Goal: Task Accomplishment & Management: Manage account settings

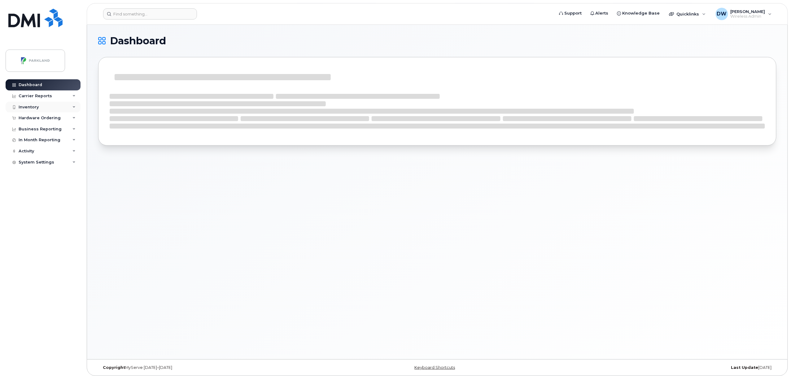
click at [35, 105] on div "Inventory" at bounding box center [29, 107] width 20 height 5
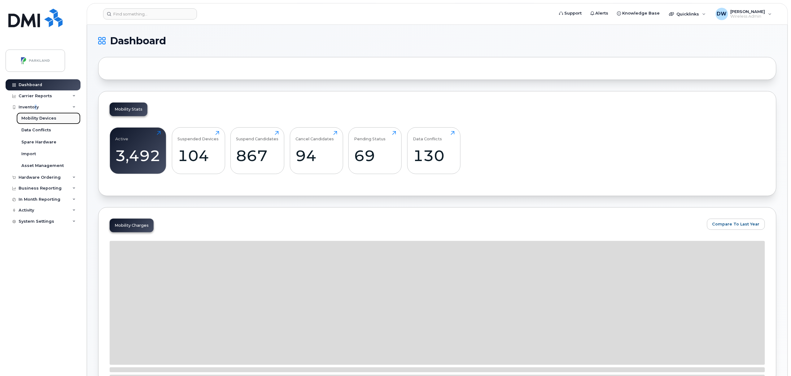
click at [48, 116] on div "Mobility Devices" at bounding box center [38, 119] width 35 height 6
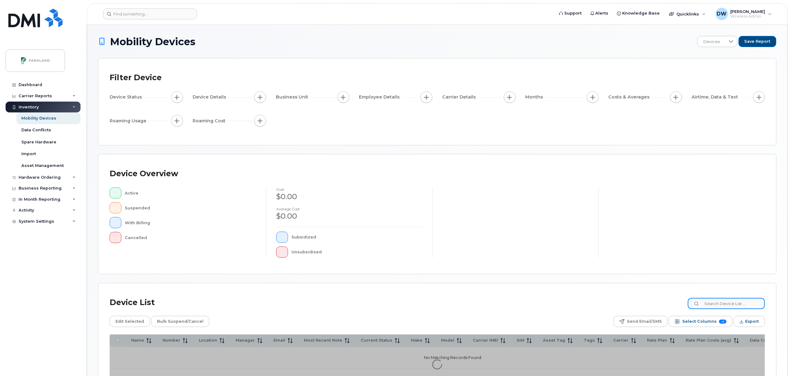
click at [728, 304] on input at bounding box center [726, 303] width 77 height 11
type input "Fleet Tablet"
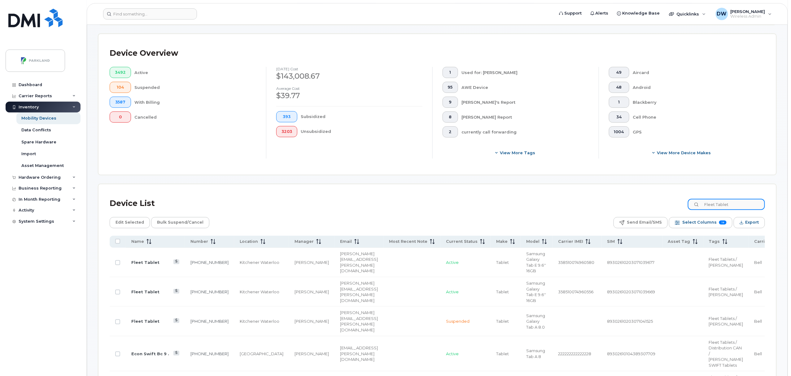
scroll to position [144, 0]
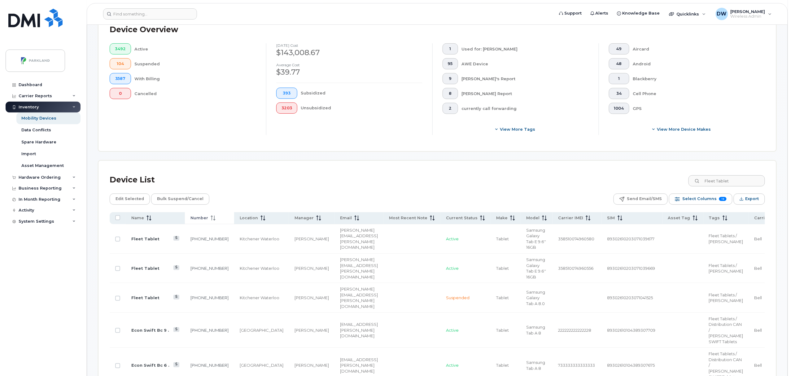
click at [211, 217] on icon at bounding box center [212, 216] width 2 height 1
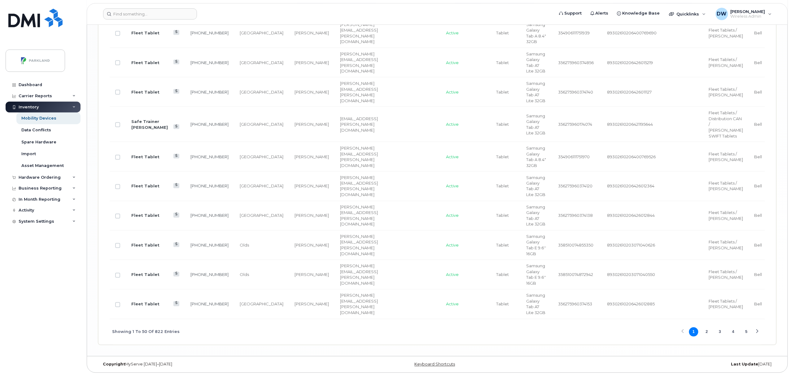
scroll to position [1779, 0]
click at [708, 332] on button "2" at bounding box center [706, 331] width 9 height 9
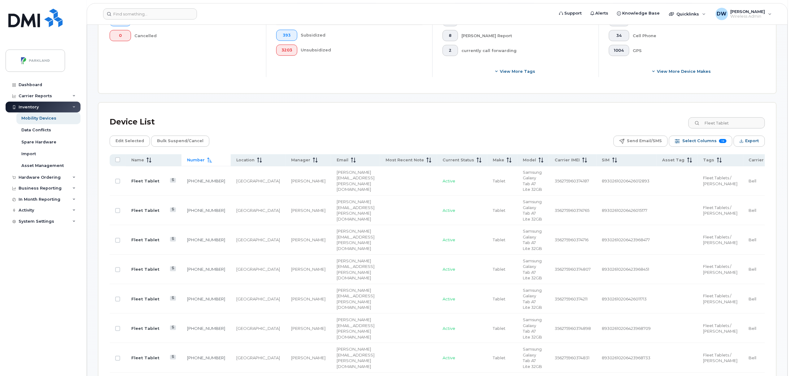
scroll to position [180, 0]
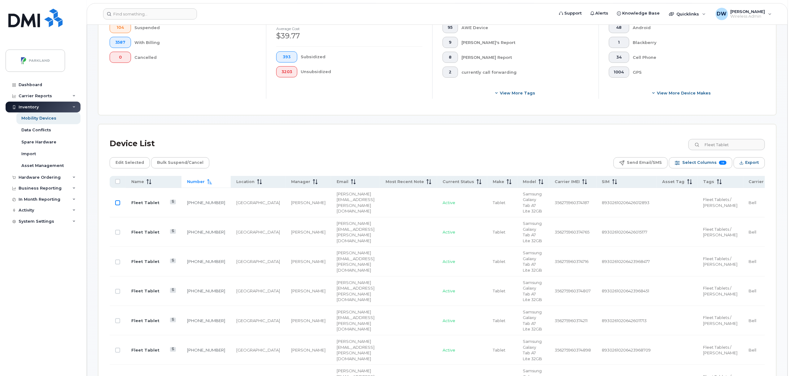
click at [119, 203] on input "Row Unselected" at bounding box center [117, 202] width 5 height 5
checkbox input "true"
click at [118, 293] on input "Row Unselected" at bounding box center [117, 291] width 5 height 5
checkbox input "true"
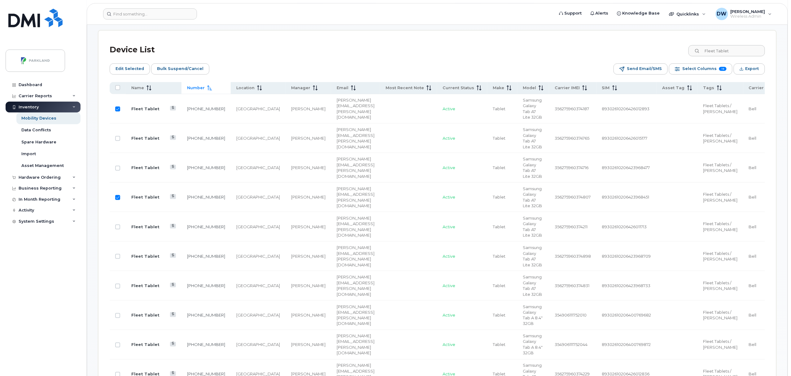
scroll to position [351, 0]
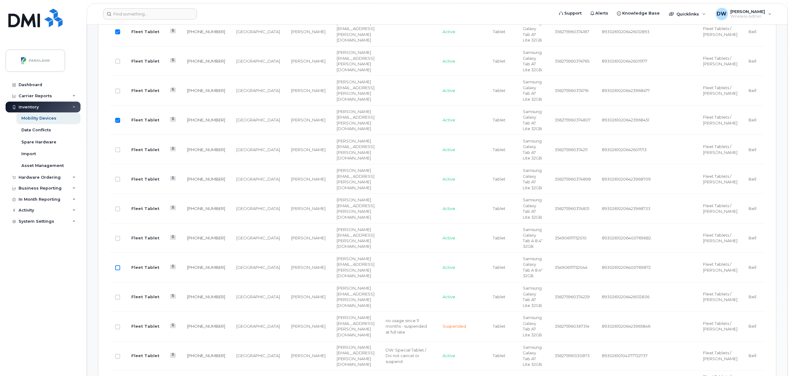
click at [118, 270] on input "Row Unselected" at bounding box center [117, 267] width 5 height 5
checkbox input "true"
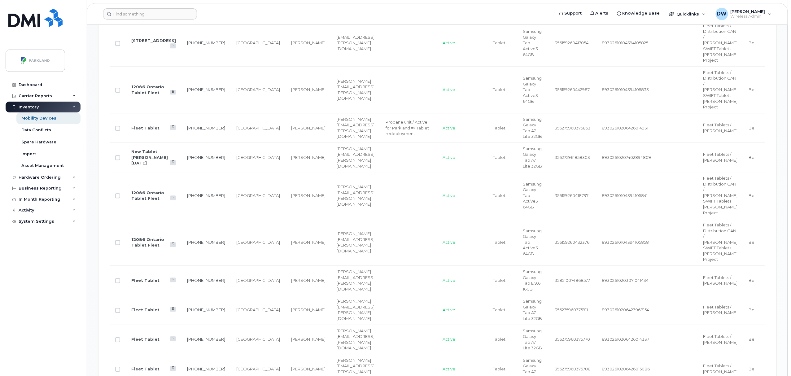
scroll to position [705, 0]
click at [119, 280] on input "Row Unselected" at bounding box center [117, 277] width 5 height 5
checkbox input "true"
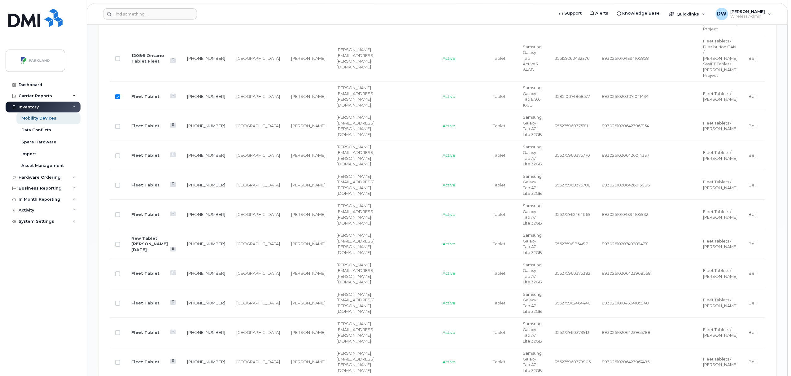
scroll to position [887, 0]
click at [117, 276] on input "Row Unselected" at bounding box center [117, 273] width 5 height 5
checkbox input "true"
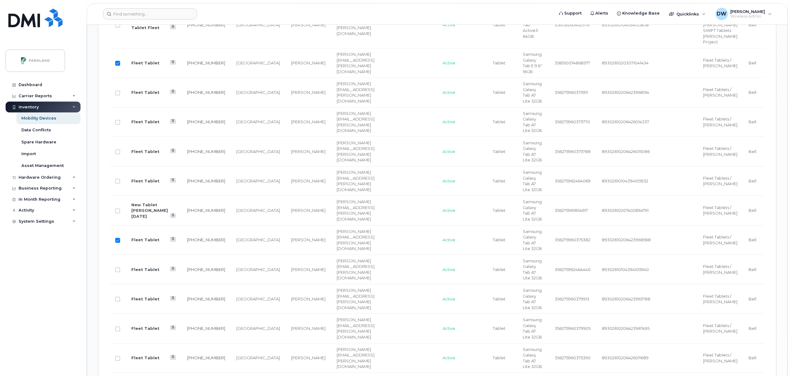
scroll to position [937, 0]
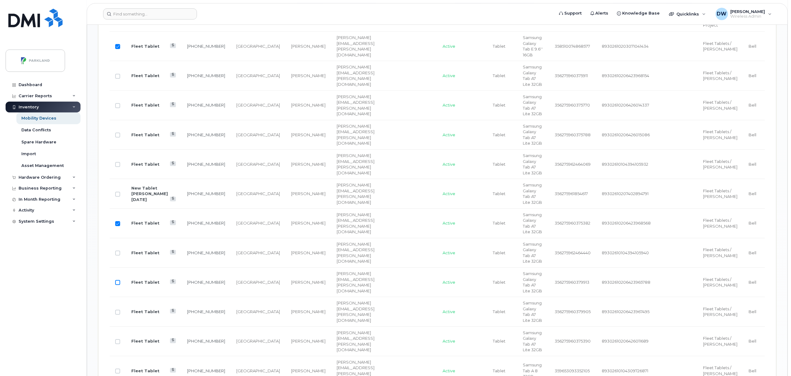
click at [118, 285] on input "Row Unselected" at bounding box center [117, 282] width 5 height 5
checkbox input "true"
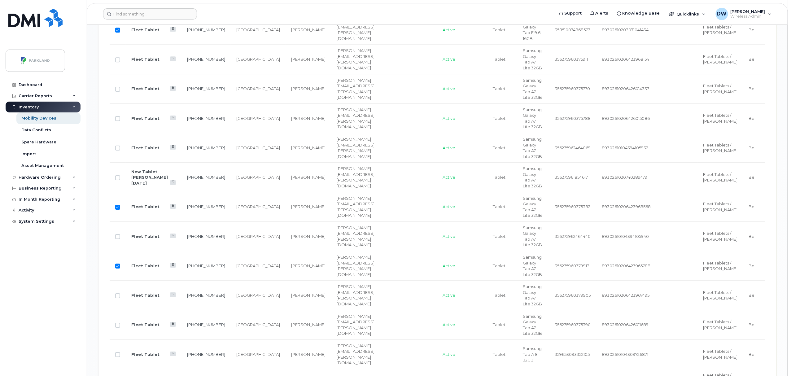
scroll to position [970, 0]
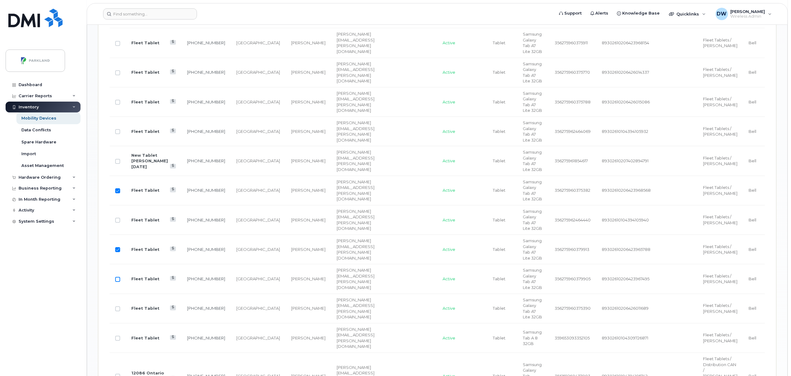
click at [118, 282] on input "Row Unselected" at bounding box center [117, 279] width 5 height 5
checkbox input "true"
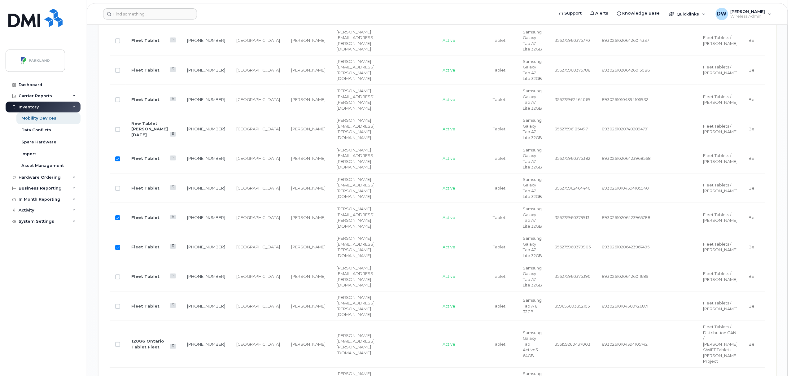
scroll to position [1003, 0]
click at [118, 278] on input "Row Unselected" at bounding box center [117, 275] width 5 height 5
checkbox input "true"
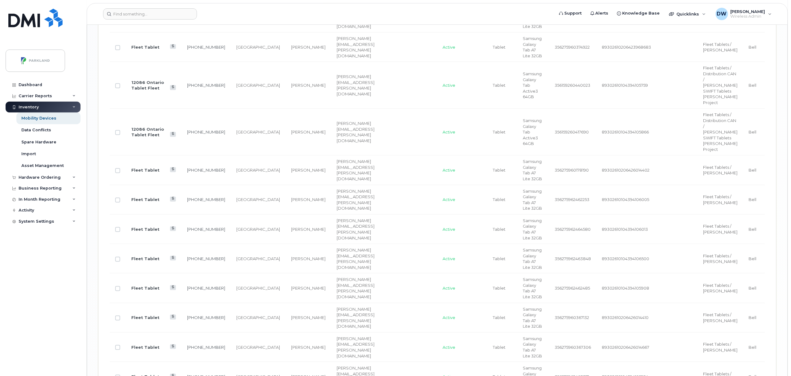
scroll to position [1383, 0]
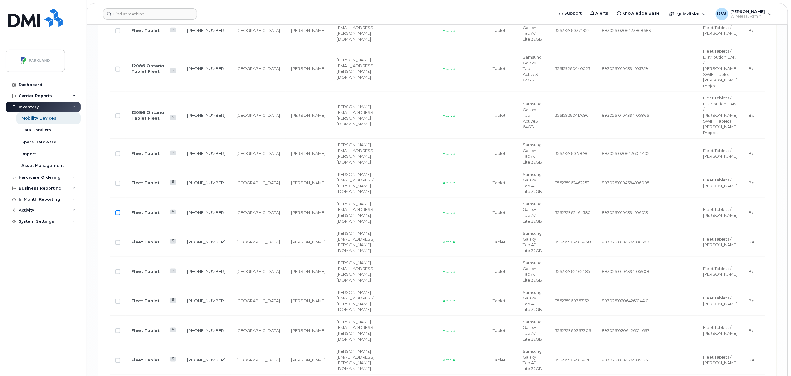
click at [117, 215] on input "Row Unselected" at bounding box center [117, 212] width 5 height 5
checkbox input "true"
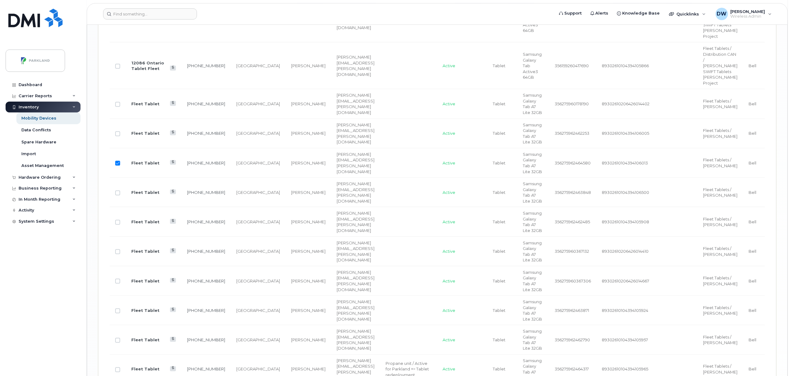
scroll to position [1449, 0]
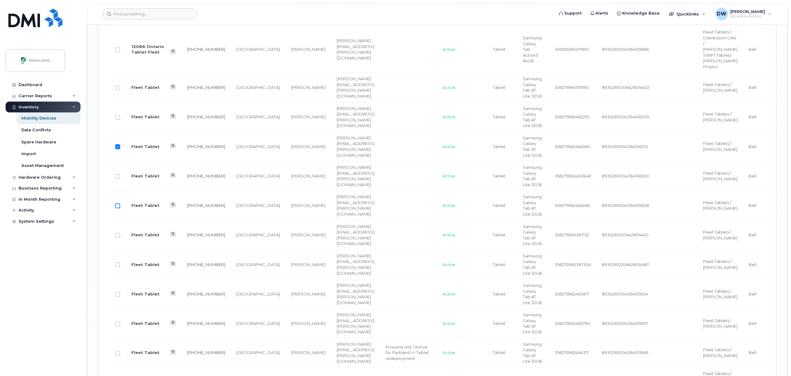
click at [117, 208] on input "Row Unselected" at bounding box center [117, 206] width 5 height 5
checkbox input "true"
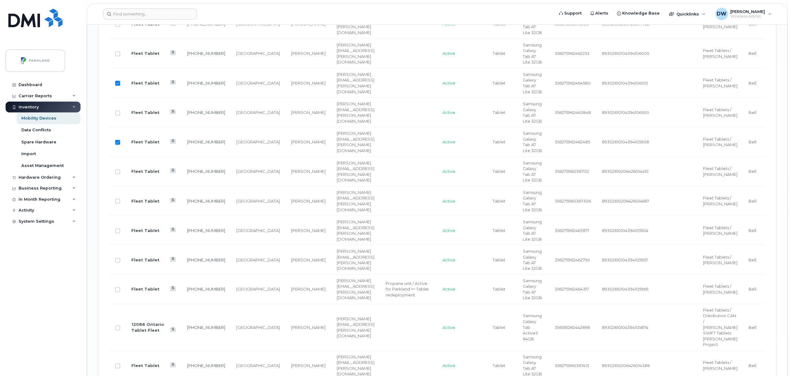
scroll to position [1515, 0]
click at [118, 231] on input "Row Unselected" at bounding box center [117, 228] width 5 height 5
checkbox input "true"
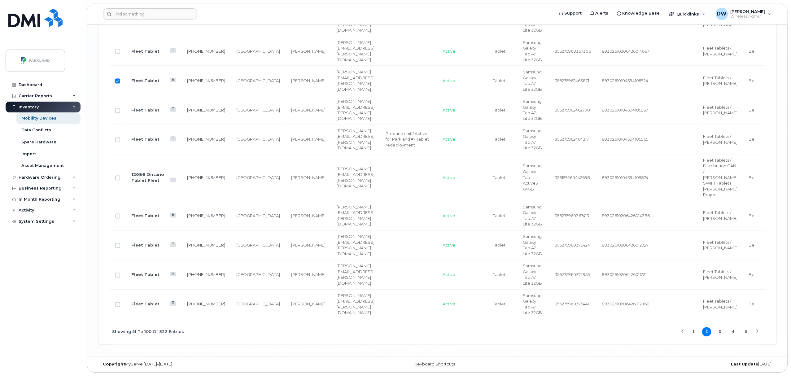
scroll to position [1769, 0]
click at [118, 248] on input "Row Unselected" at bounding box center [117, 245] width 5 height 5
checkbox input "true"
click at [118, 307] on input "Row Unselected" at bounding box center [117, 304] width 5 height 5
checkbox input "true"
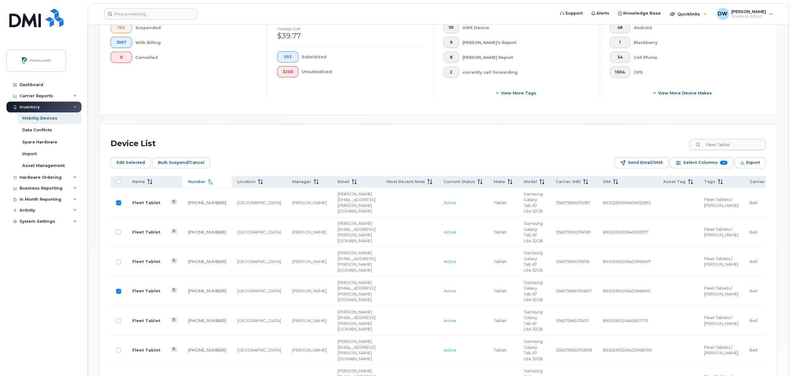
scroll to position [147, 0]
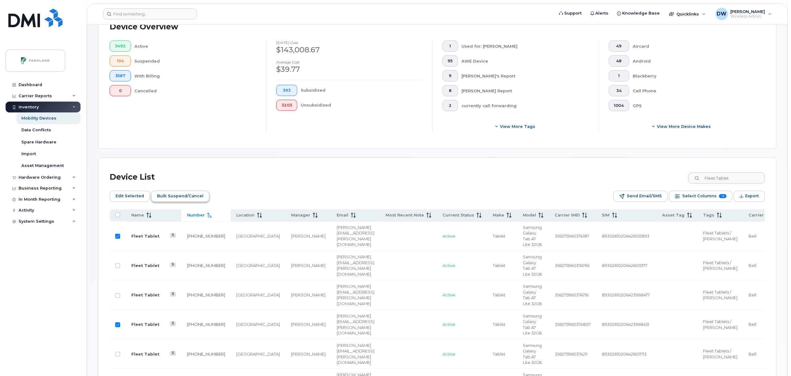
click at [187, 196] on span "Bulk Suspend/Cancel" at bounding box center [180, 195] width 46 height 9
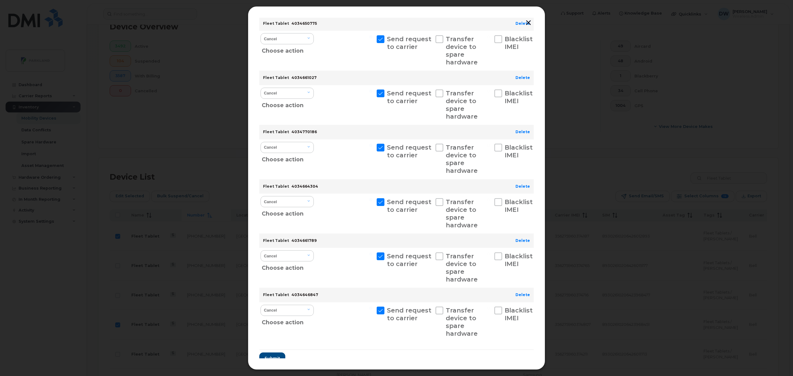
scroll to position [464, 0]
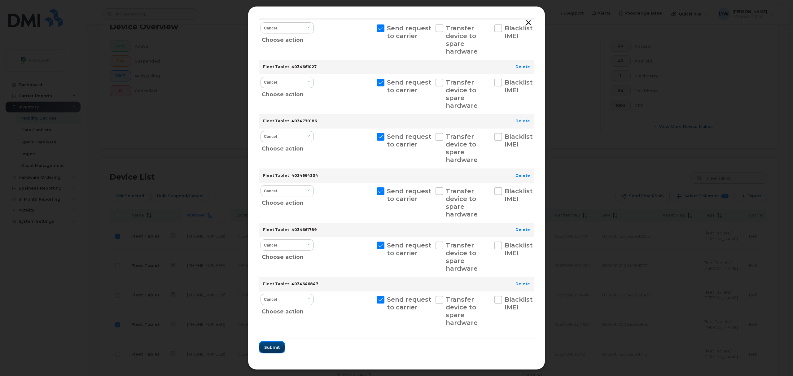
click at [272, 345] on span "Submit" at bounding box center [271, 347] width 15 height 6
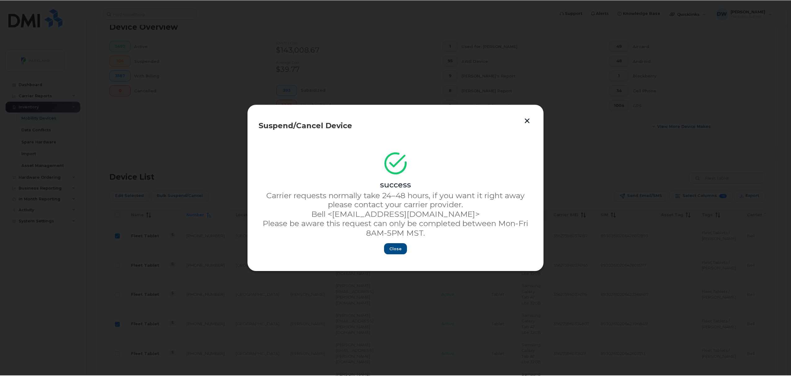
scroll to position [0, 0]
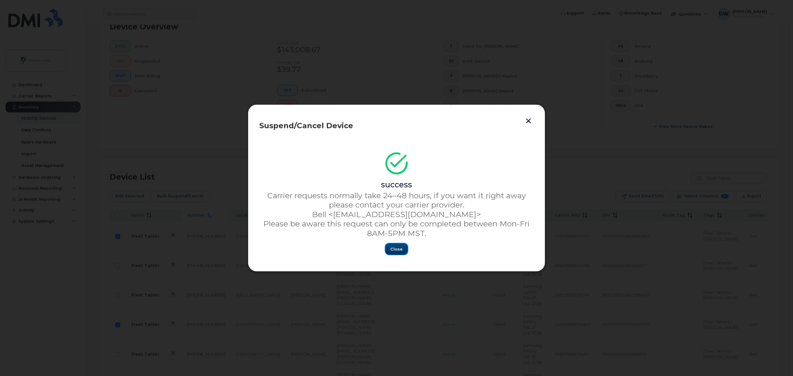
click at [393, 249] on span "Close" at bounding box center [396, 249] width 12 height 6
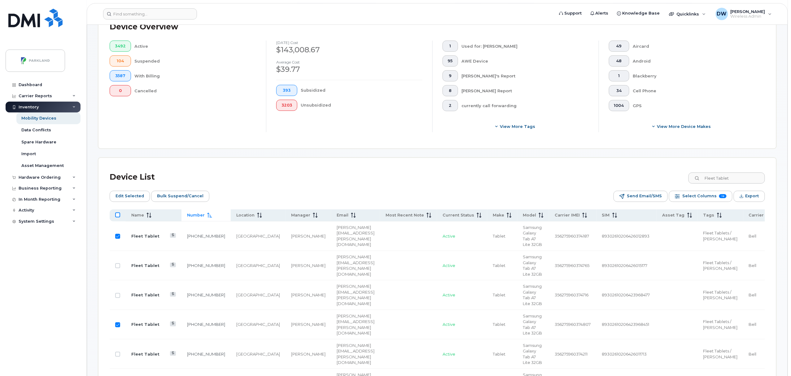
click at [118, 216] on input "All items unselected" at bounding box center [117, 215] width 5 height 5
checkbox input "true"
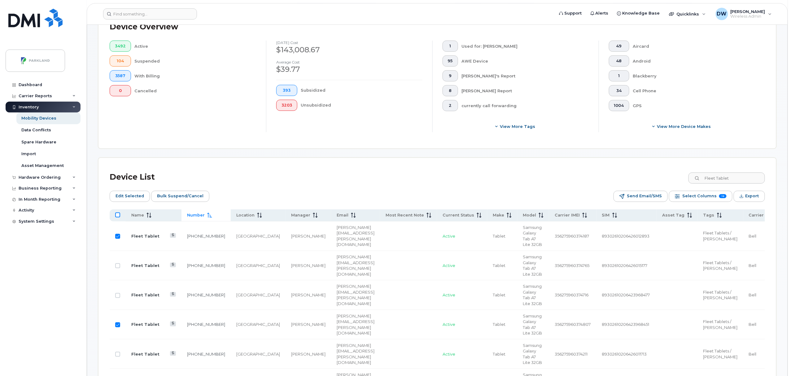
checkbox input "true"
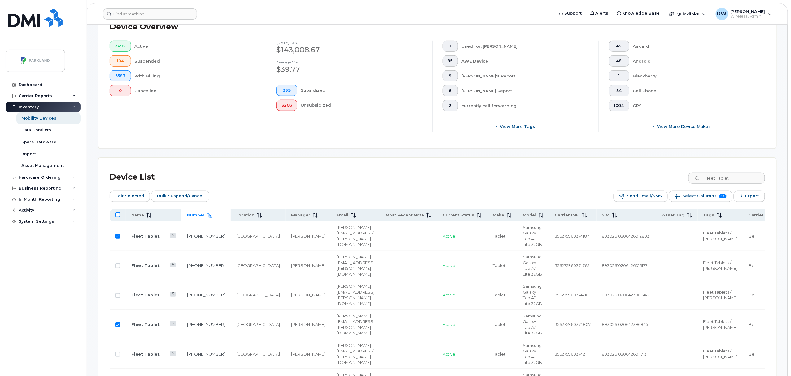
checkbox input "true"
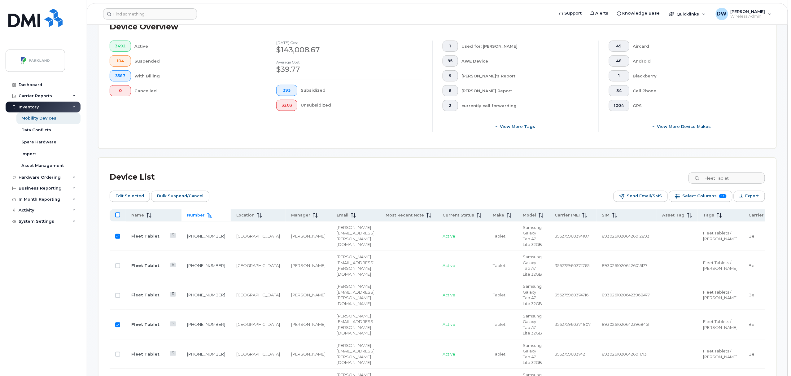
checkbox input "true"
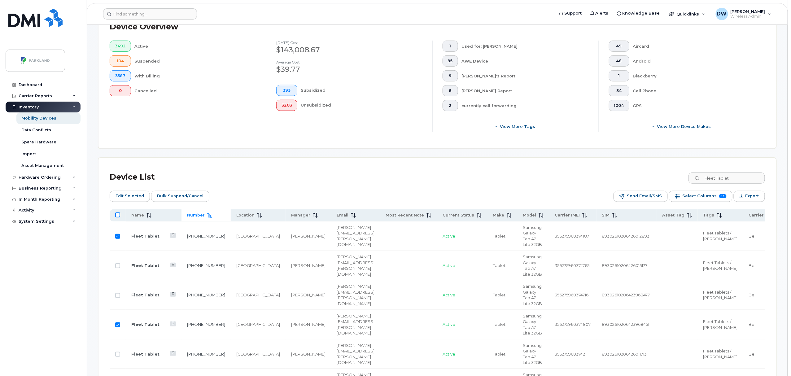
checkbox input "true"
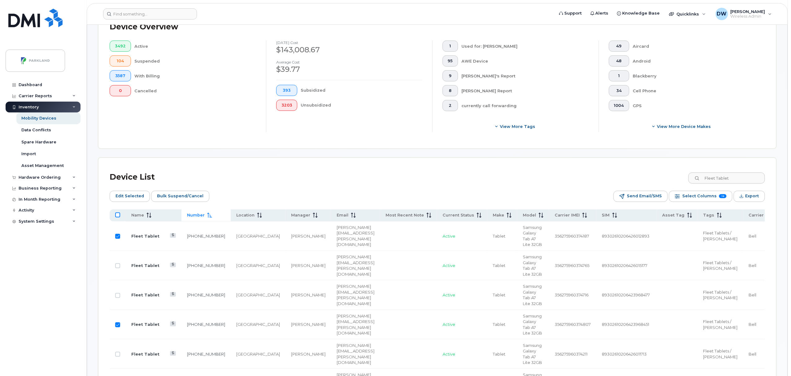
checkbox input "true"
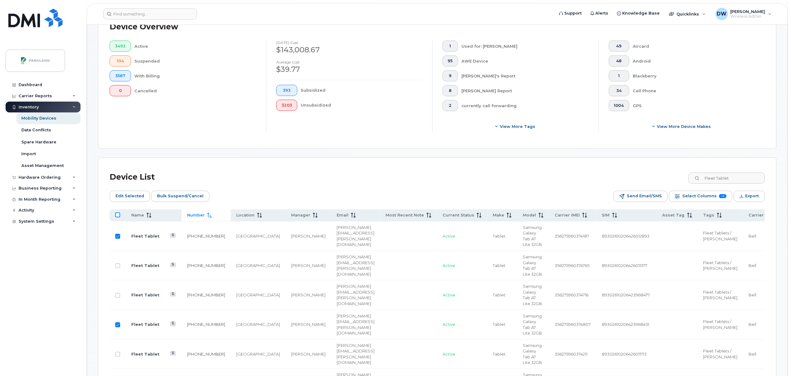
checkbox input "true"
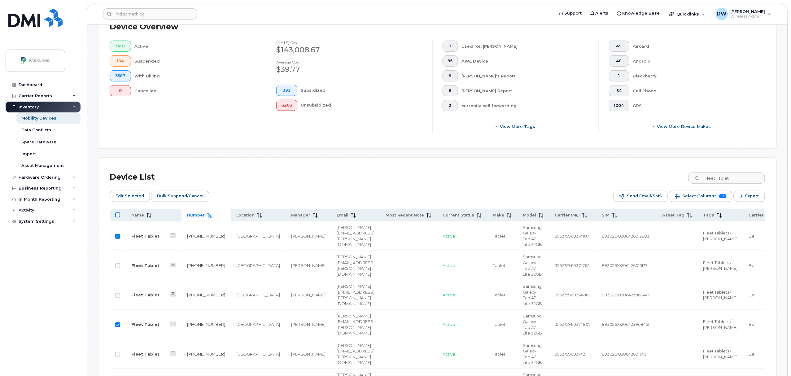
checkbox input "true"
click at [116, 216] on input "All items selected" at bounding box center [117, 215] width 5 height 5
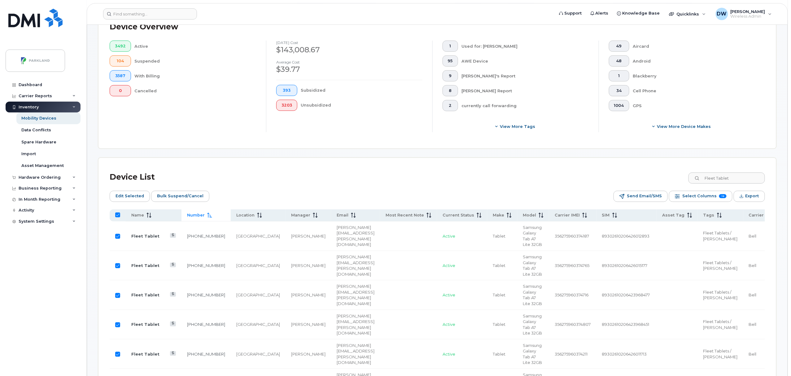
checkbox input "false"
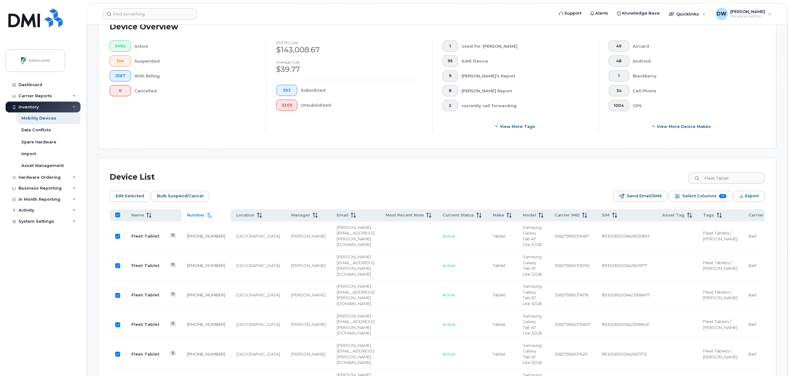
checkbox input "false"
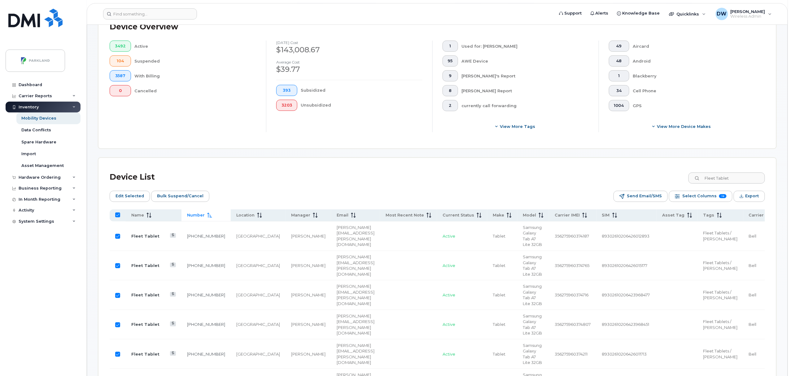
checkbox input "false"
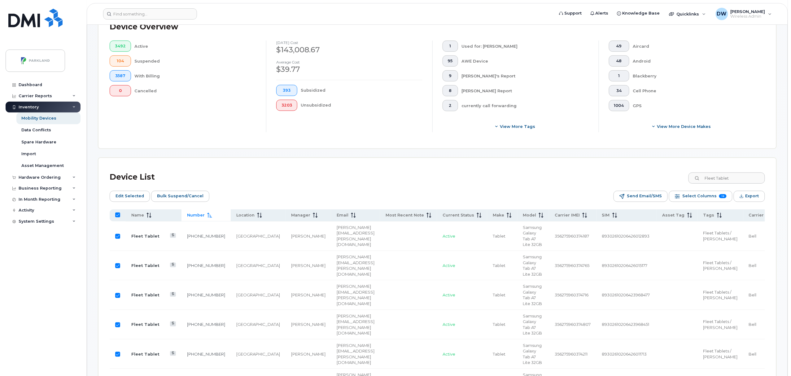
checkbox input "false"
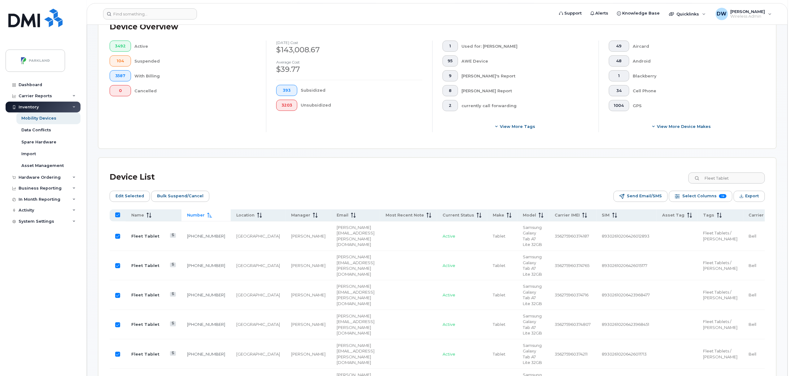
checkbox input "false"
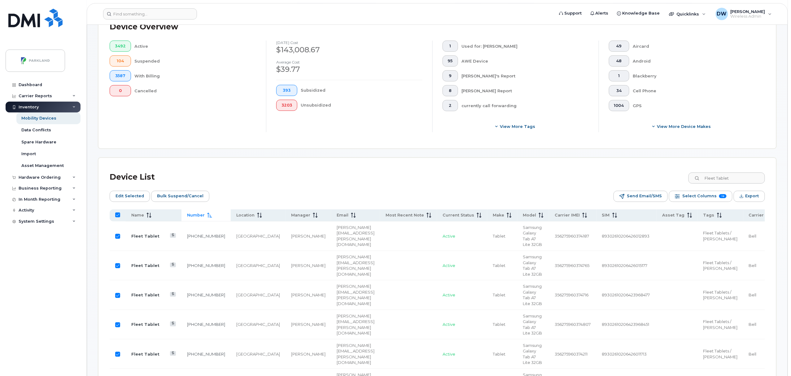
checkbox input "false"
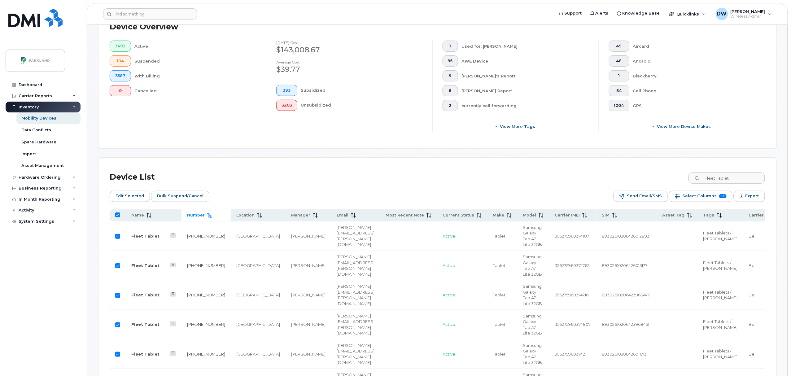
checkbox input "false"
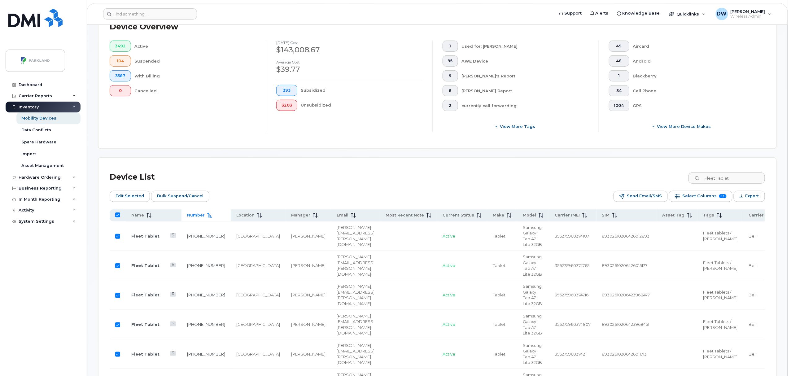
checkbox input "false"
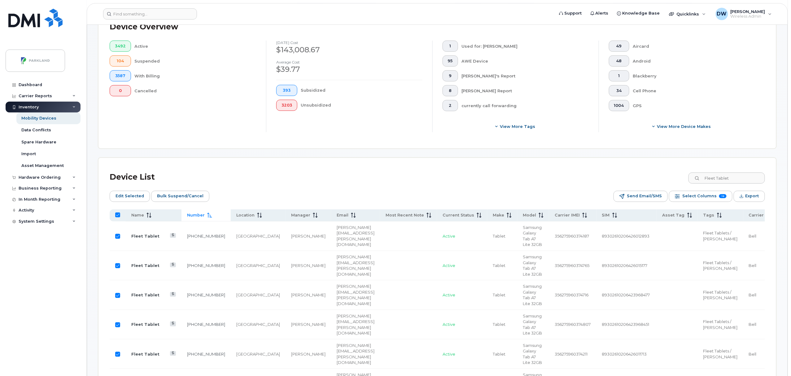
checkbox input "false"
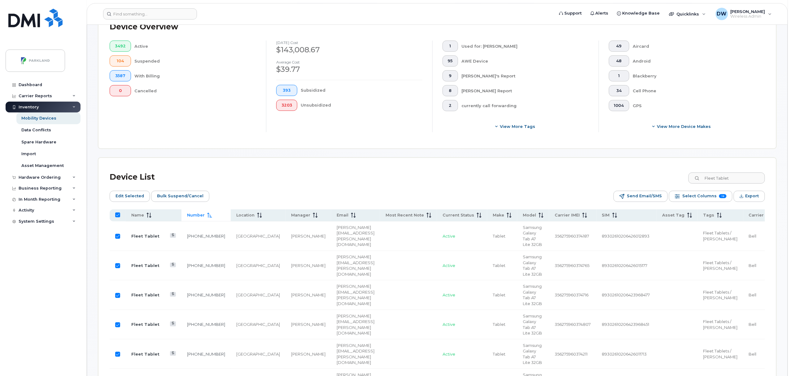
checkbox input "false"
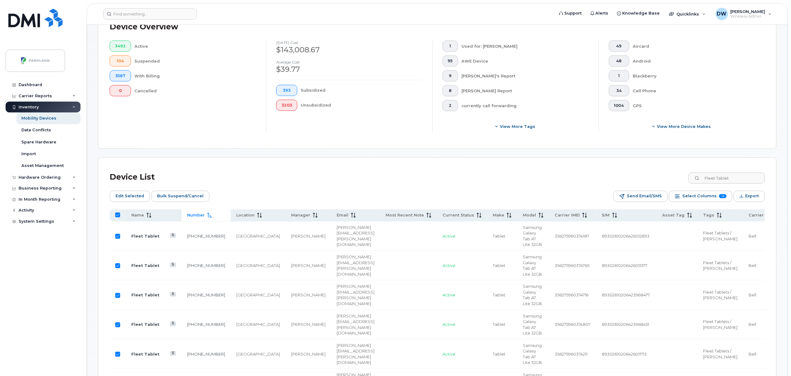
checkbox input "false"
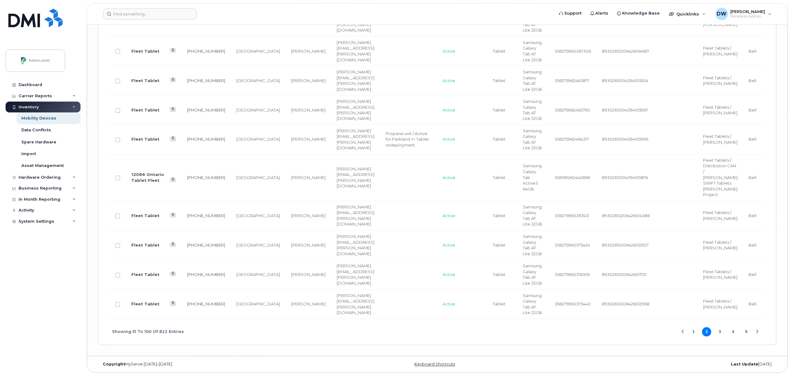
scroll to position [1817, 0]
click at [720, 331] on button "3" at bounding box center [720, 331] width 9 height 9
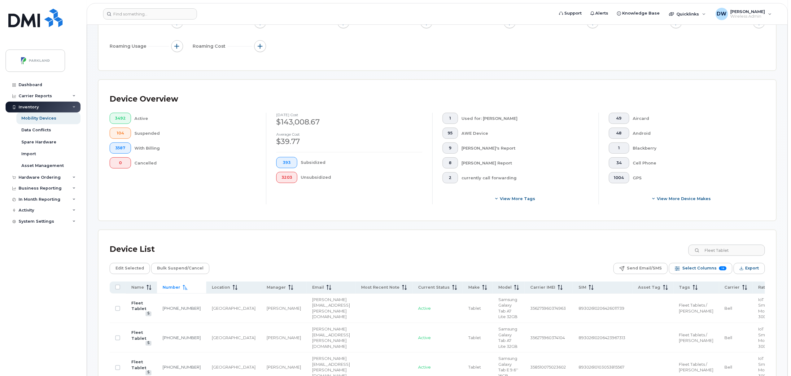
scroll to position [172, 0]
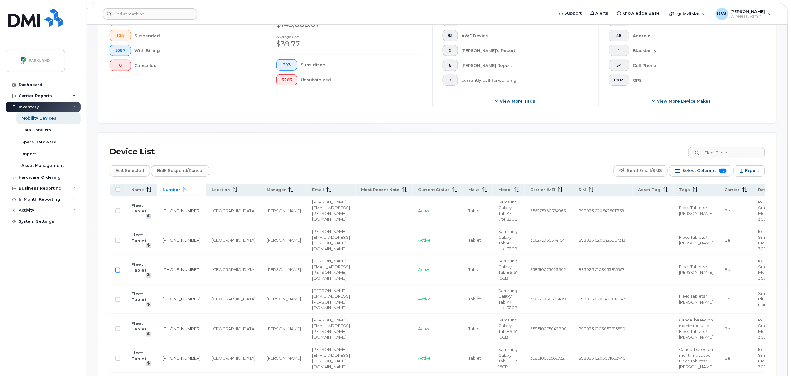
click at [118, 270] on input "Row Unselected" at bounding box center [117, 270] width 5 height 5
checkbox input "true"
click at [116, 300] on input "Row Unselected" at bounding box center [117, 299] width 5 height 5
checkbox input "true"
click at [116, 331] on input "Row Unselected" at bounding box center [117, 329] width 5 height 5
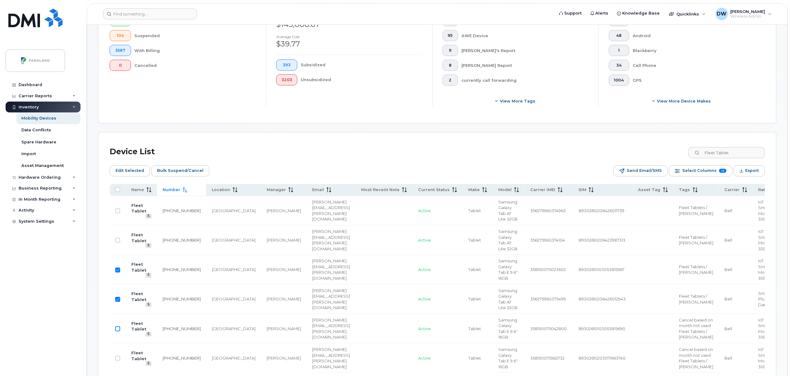
checkbox input "true"
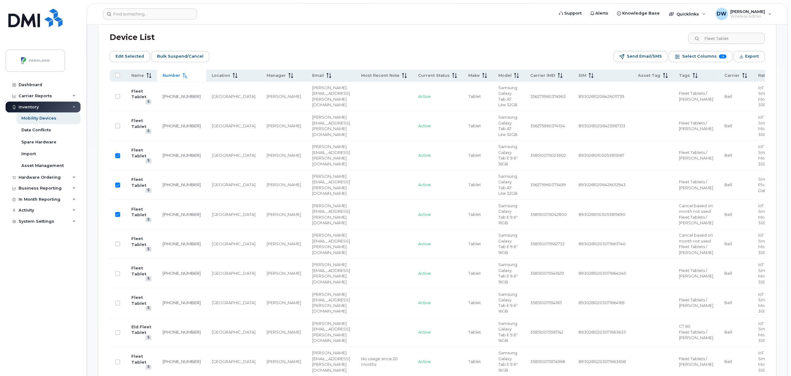
scroll to position [288, 0]
drag, startPoint x: 117, startPoint y: 295, endPoint x: 117, endPoint y: 306, distance: 11.2
click at [117, 245] on input "Row Unselected" at bounding box center [117, 242] width 5 height 5
checkbox input "true"
click at [118, 275] on input "Row Unselected" at bounding box center [117, 272] width 5 height 5
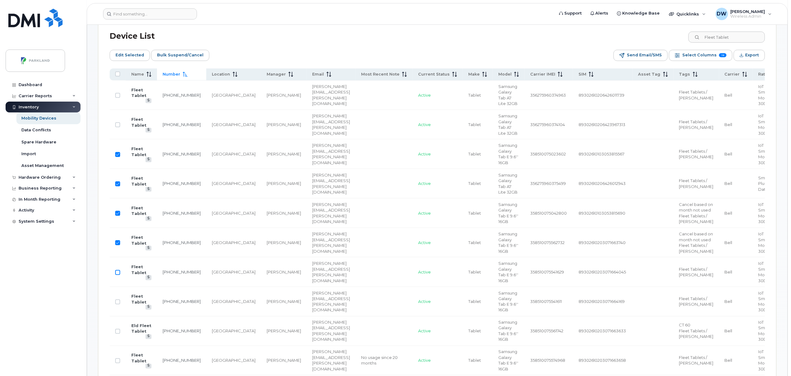
checkbox input "true"
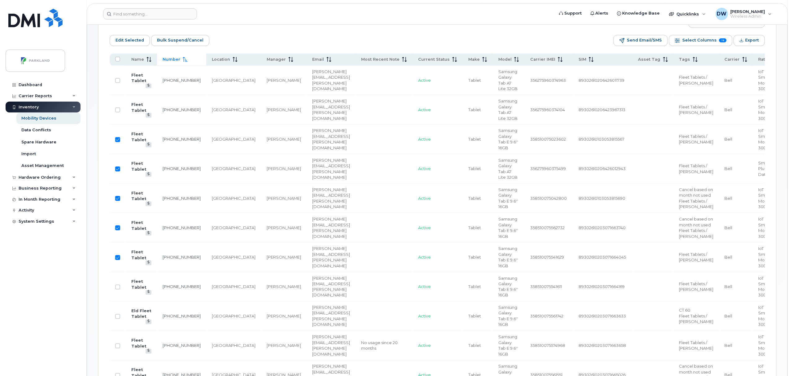
scroll to position [304, 0]
click at [116, 288] on input "Row Unselected" at bounding box center [117, 285] width 5 height 5
checkbox input "true"
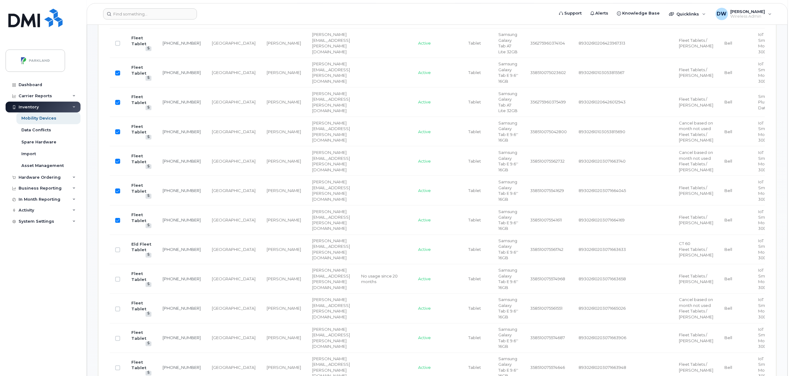
scroll to position [371, 0]
click at [119, 281] on input "Row Unselected" at bounding box center [117, 278] width 5 height 5
checkbox input "true"
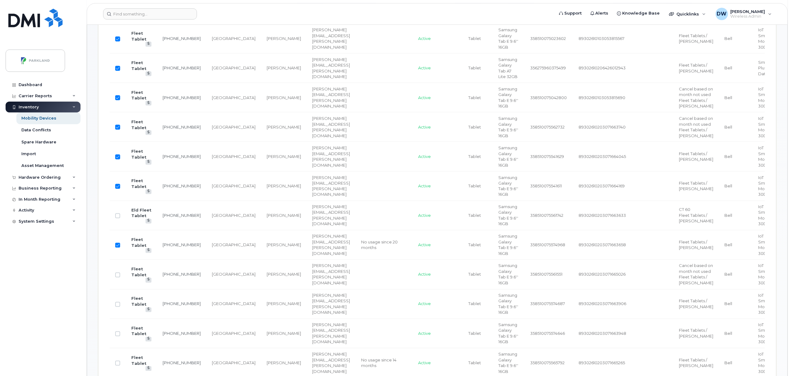
scroll to position [420, 0]
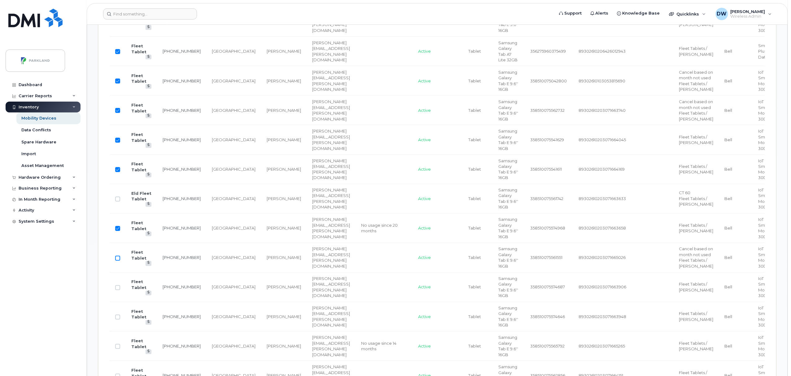
click at [118, 261] on input "Row Unselected" at bounding box center [117, 258] width 5 height 5
checkbox input "true"
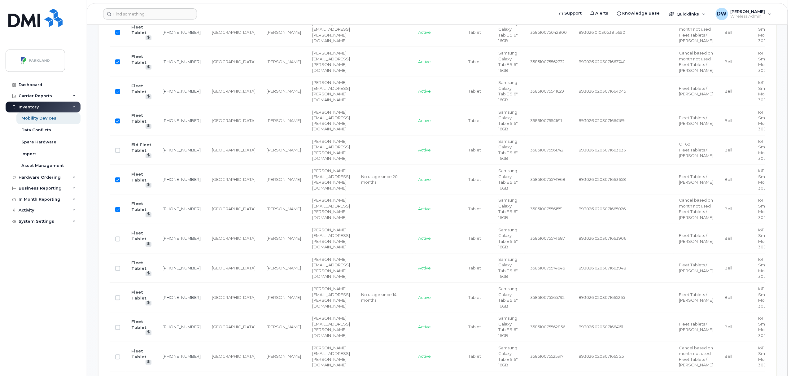
scroll to position [470, 0]
click at [118, 241] on input "Row Unselected" at bounding box center [117, 238] width 5 height 5
checkbox input "true"
click at [191, 253] on td "[PHONE_NUMBER]" at bounding box center [181, 237] width 49 height 29
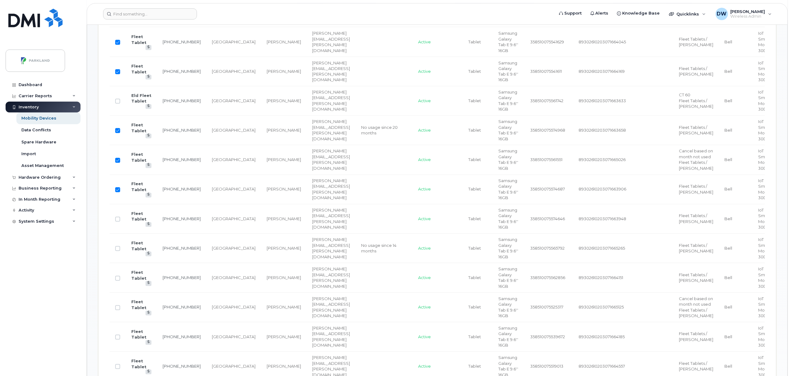
scroll to position [519, 0]
click at [117, 250] on input "Row Unselected" at bounding box center [117, 247] width 5 height 5
checkbox input "true"
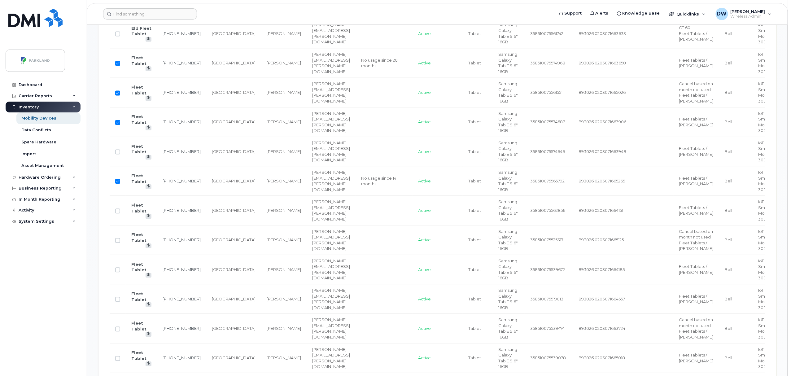
scroll to position [602, 0]
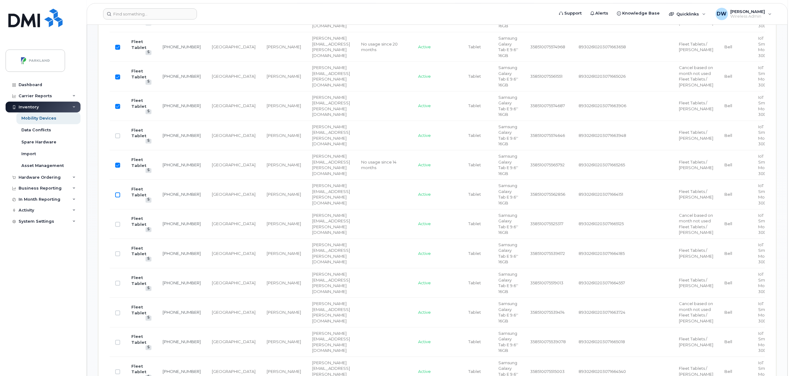
click at [118, 197] on input "Row Unselected" at bounding box center [117, 194] width 5 height 5
checkbox input "true"
click at [117, 227] on input "Row Unselected" at bounding box center [117, 224] width 5 height 5
checkbox input "true"
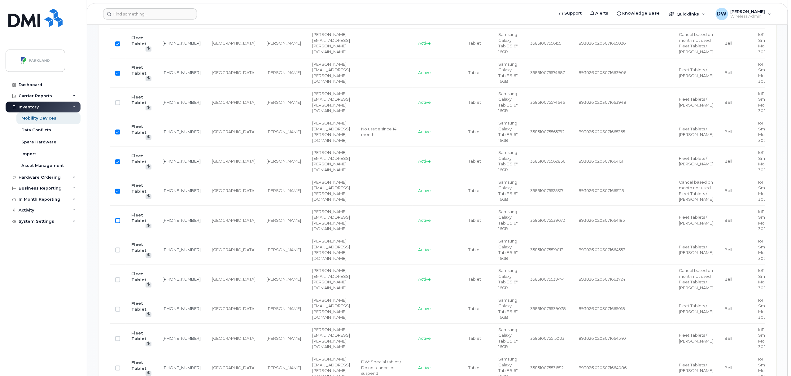
click at [118, 223] on input "Row Unselected" at bounding box center [117, 220] width 5 height 5
checkbox input "true"
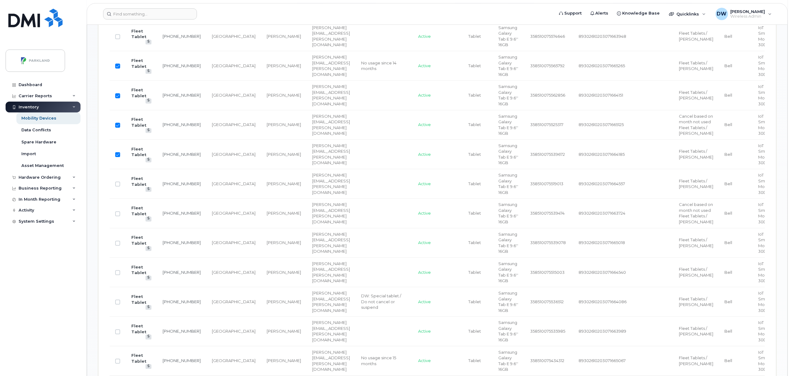
scroll to position [717, 0]
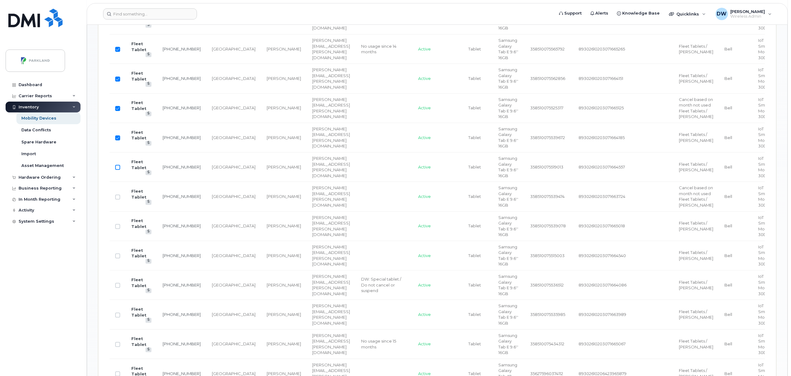
click at [119, 170] on input "Row Unselected" at bounding box center [117, 167] width 5 height 5
checkbox input "true"
click at [119, 200] on input "Row Unselected" at bounding box center [117, 197] width 5 height 5
checkbox input "true"
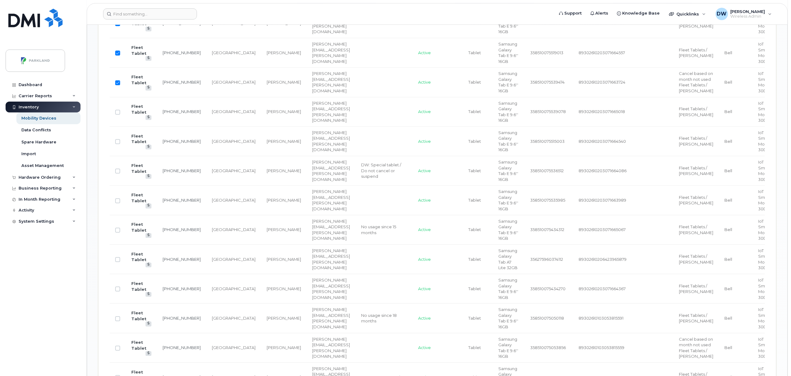
scroll to position [833, 0]
click at [117, 113] on input "Row Unselected" at bounding box center [117, 110] width 5 height 5
checkbox input "true"
click at [118, 143] on input "Row Unselected" at bounding box center [117, 140] width 5 height 5
checkbox input "true"
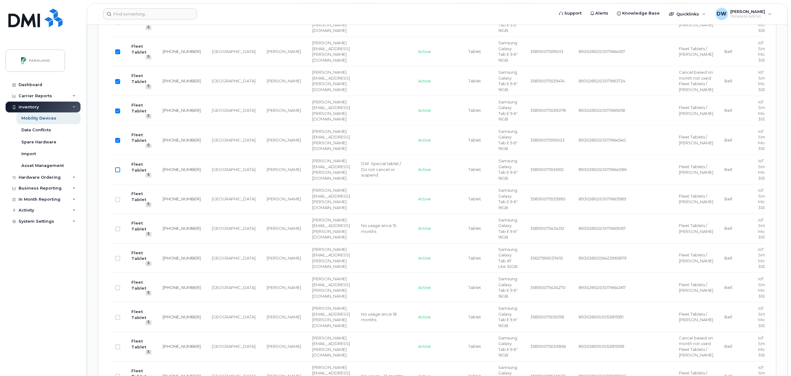
click at [118, 172] on input "Row Unselected" at bounding box center [117, 169] width 5 height 5
checkbox input "true"
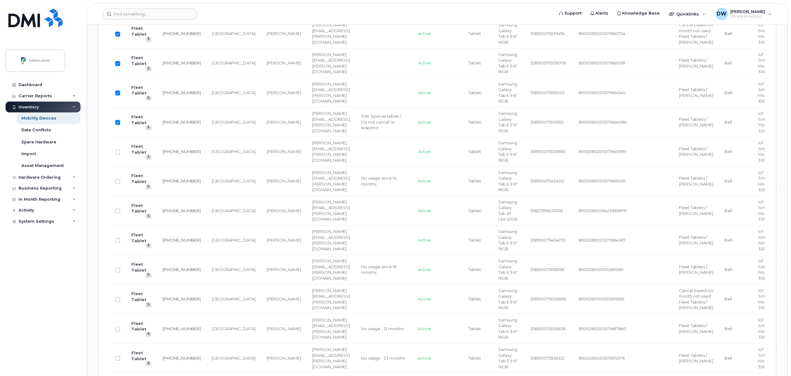
scroll to position [883, 0]
click at [119, 152] on input "Row Unselected" at bounding box center [117, 149] width 5 height 5
checkbox input "true"
click at [117, 182] on input "Row Unselected" at bounding box center [117, 179] width 5 height 5
checkbox input "true"
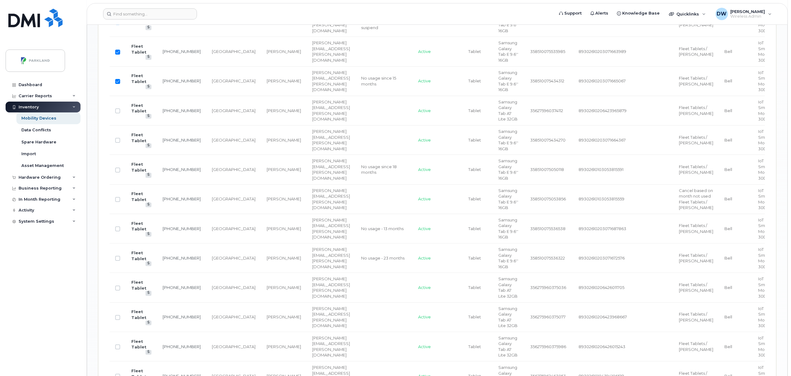
scroll to position [982, 0]
click at [120, 171] on input "Row Unselected" at bounding box center [117, 168] width 5 height 5
checkbox input "true"
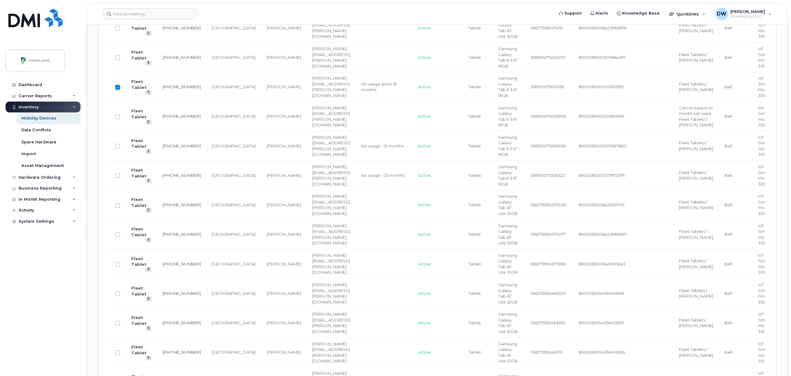
scroll to position [1064, 0]
click at [116, 118] on input "Row Unselected" at bounding box center [117, 115] width 5 height 5
checkbox input "true"
click at [118, 147] on input "Row Unselected" at bounding box center [117, 145] width 5 height 5
checkbox input "true"
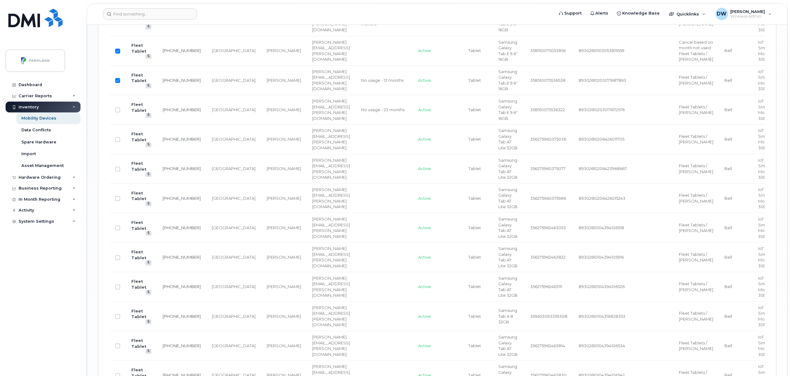
scroll to position [1130, 0]
click at [118, 111] on input "Row Unselected" at bounding box center [117, 108] width 5 height 5
checkbox input "true"
click at [117, 141] on input "Row Unselected" at bounding box center [117, 138] width 5 height 5
checkbox input "true"
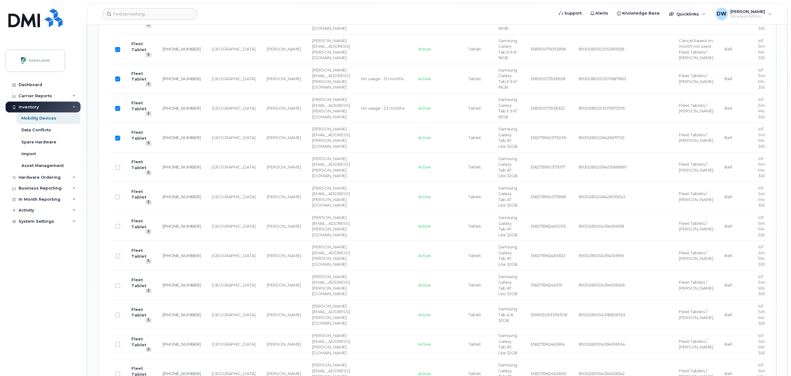
click at [217, 152] on td "[GEOGRAPHIC_DATA]" at bounding box center [233, 137] width 55 height 29
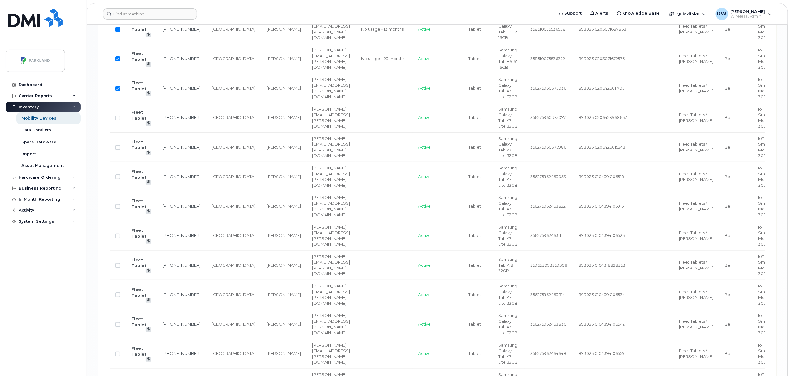
scroll to position [1196, 0]
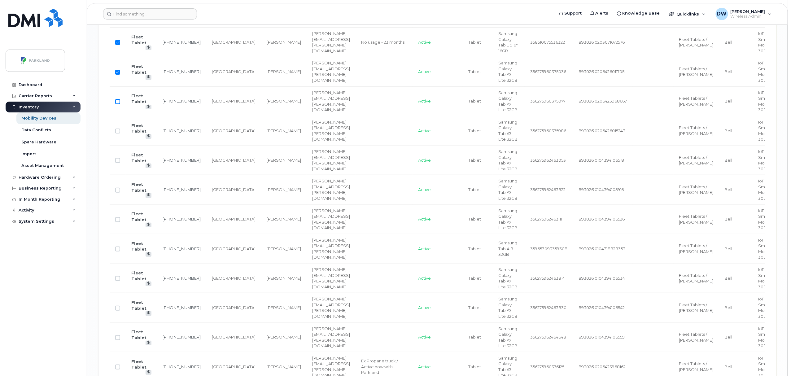
click at [117, 104] on input "Row Unselected" at bounding box center [117, 101] width 5 height 5
checkbox input "true"
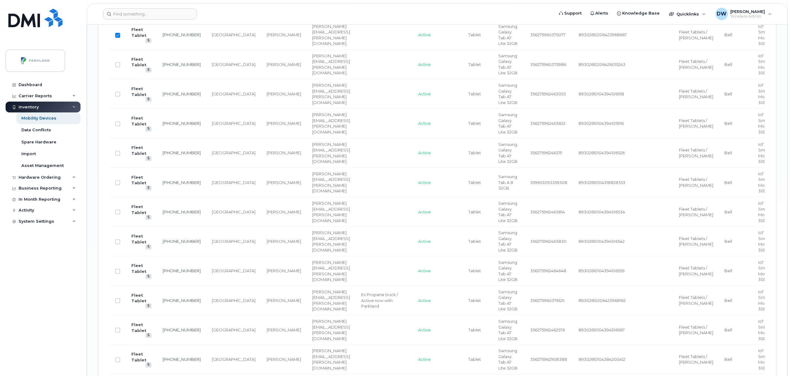
scroll to position [1279, 0]
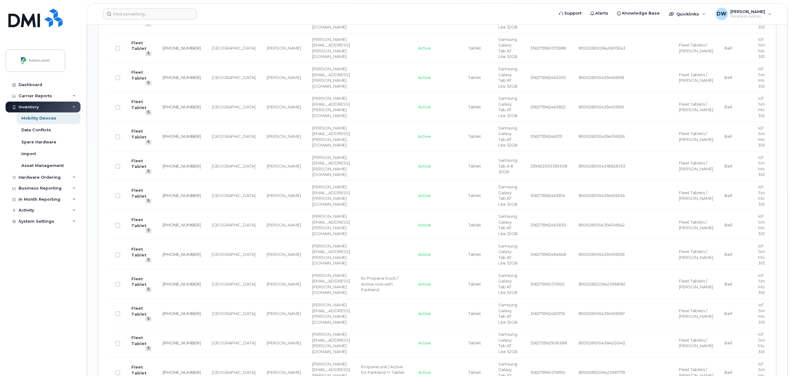
click at [118, 80] on input "Row Unselected" at bounding box center [117, 77] width 5 height 5
checkbox input "true"
click at [117, 110] on input "Row Unselected" at bounding box center [117, 107] width 5 height 5
checkbox input "true"
click at [119, 139] on input "Row Unselected" at bounding box center [117, 136] width 5 height 5
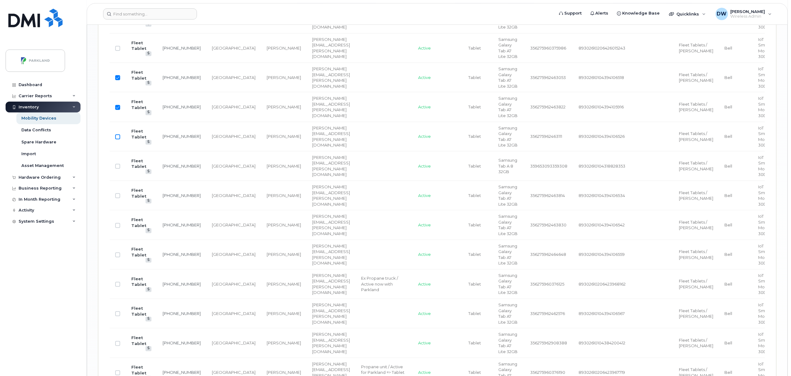
checkbox input "true"
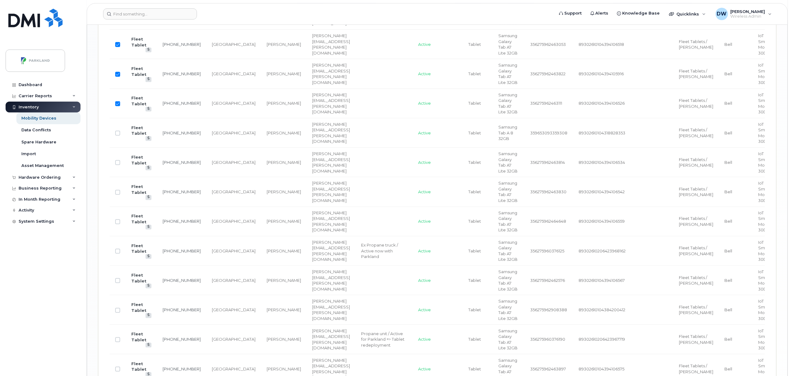
scroll to position [1329, 0]
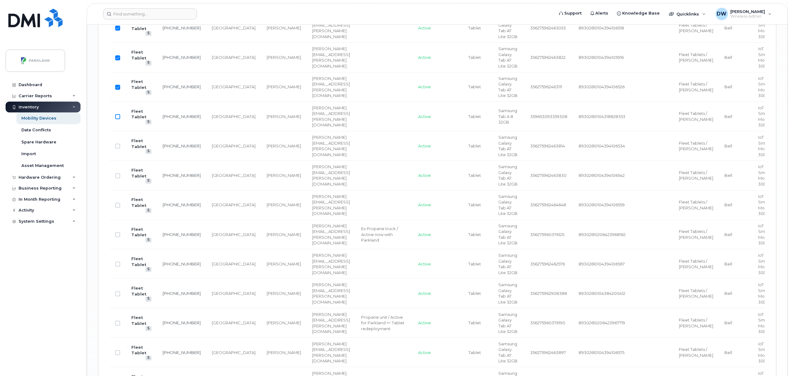
click at [118, 119] on input "Row Unselected" at bounding box center [117, 116] width 5 height 5
checkbox input "true"
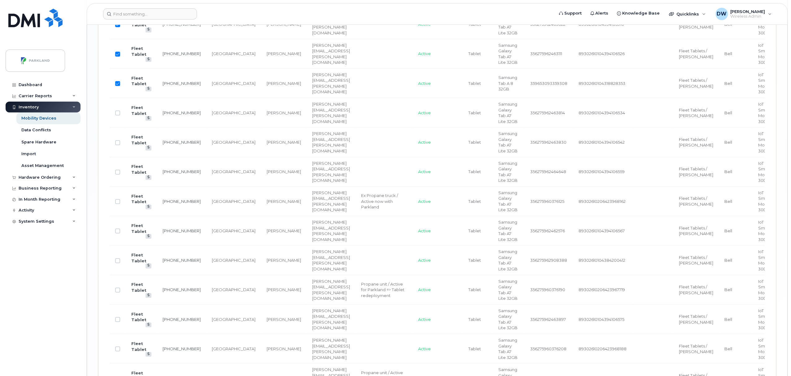
scroll to position [1378, 0]
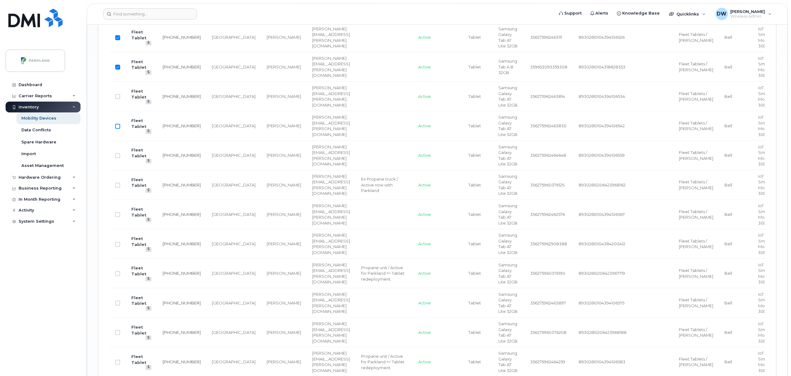
click at [117, 129] on input "Row Unselected" at bounding box center [117, 126] width 5 height 5
checkbox input "true"
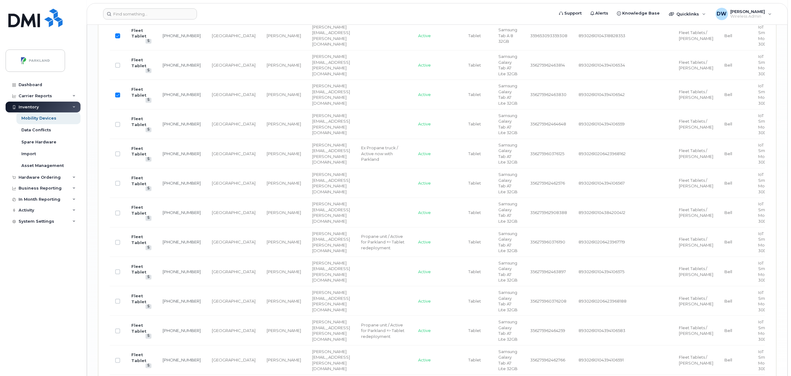
scroll to position [1411, 0]
click at [117, 125] on input "Row Unselected" at bounding box center [117, 122] width 5 height 5
checkbox input "true"
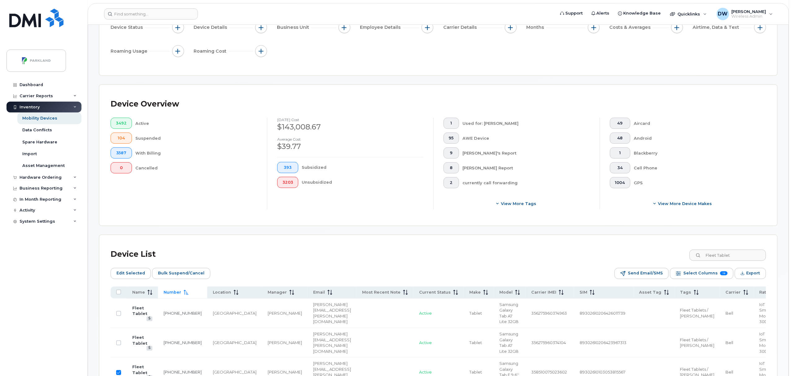
scroll to position [35, 0]
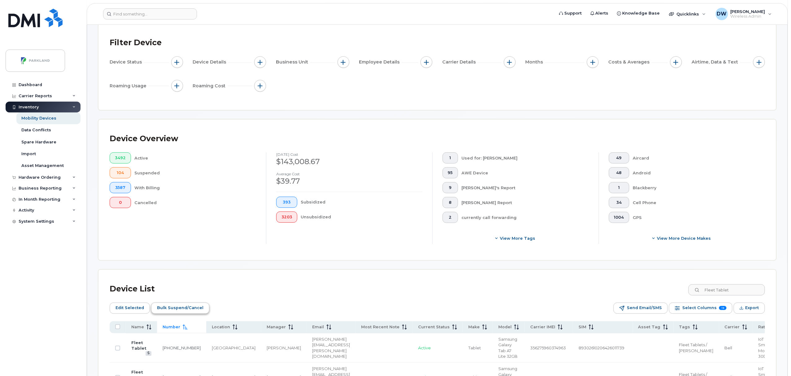
click at [174, 309] on span "Bulk Suspend/Cancel" at bounding box center [180, 307] width 46 height 9
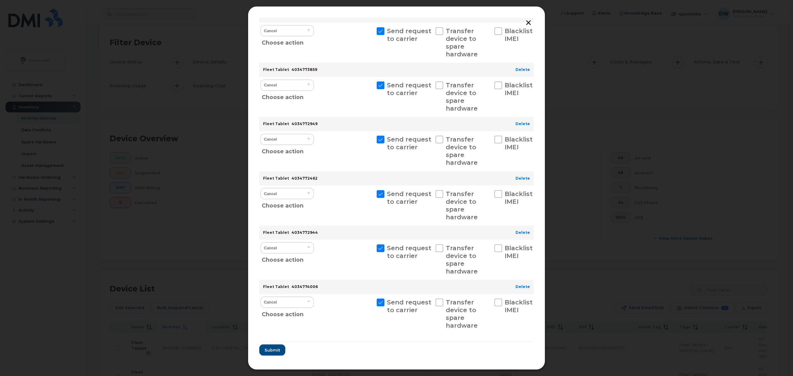
scroll to position [1496, 0]
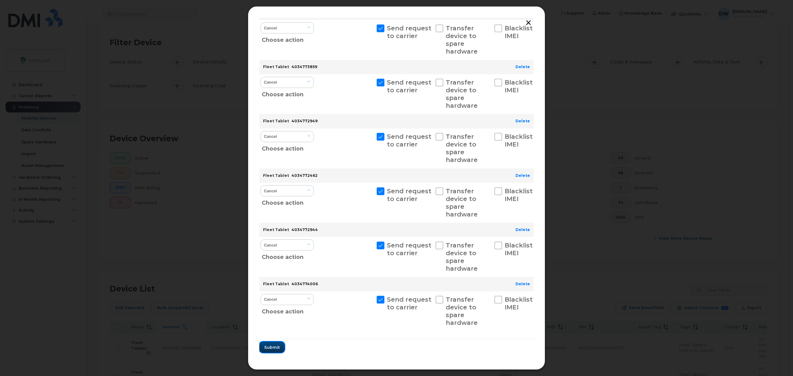
click at [275, 348] on span "Submit" at bounding box center [271, 347] width 15 height 6
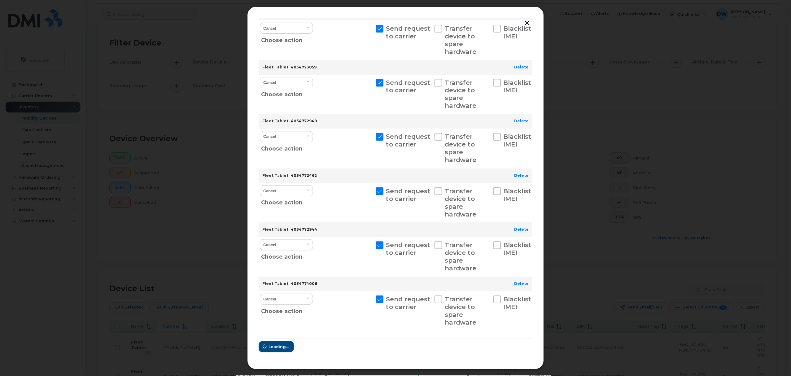
scroll to position [0, 0]
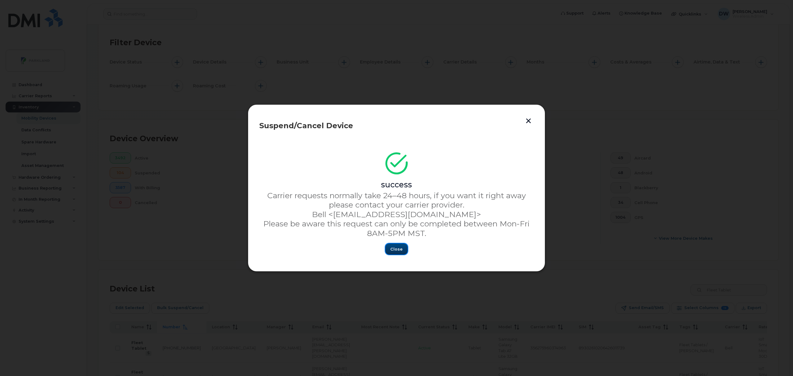
click at [392, 251] on span "Close" at bounding box center [396, 249] width 12 height 6
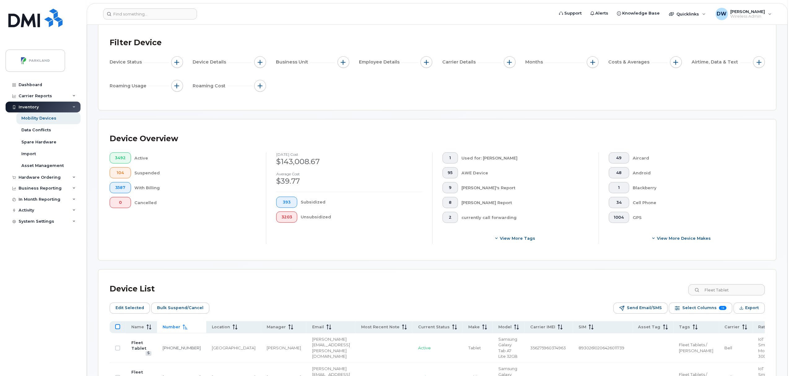
click at [119, 327] on input "All items unselected" at bounding box center [117, 326] width 5 height 5
checkbox input "true"
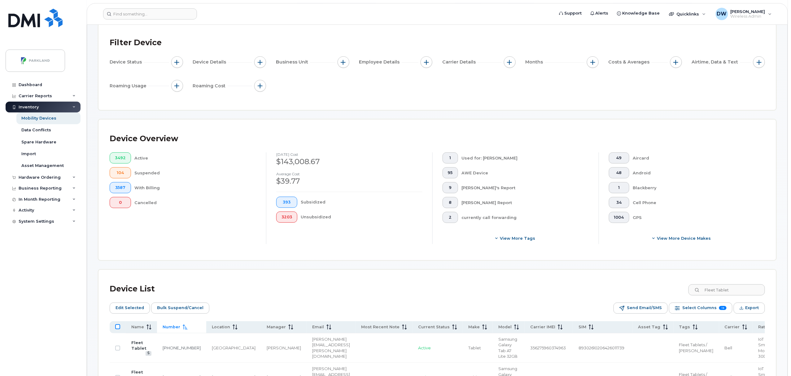
checkbox input "true"
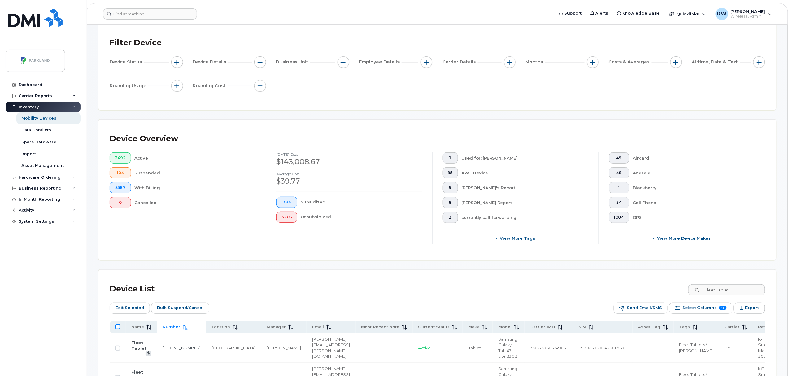
checkbox input "true"
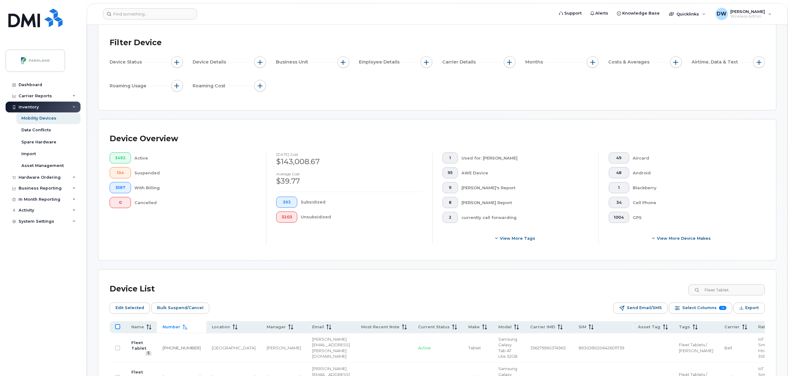
checkbox input "true"
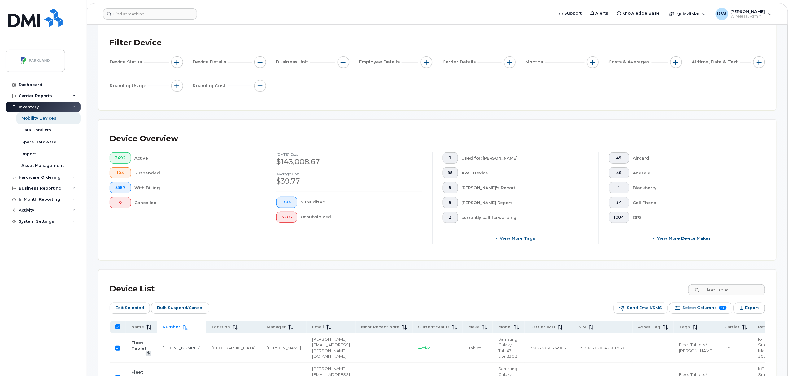
click at [119, 327] on input "All items selected" at bounding box center [117, 326] width 5 height 5
checkbox input "false"
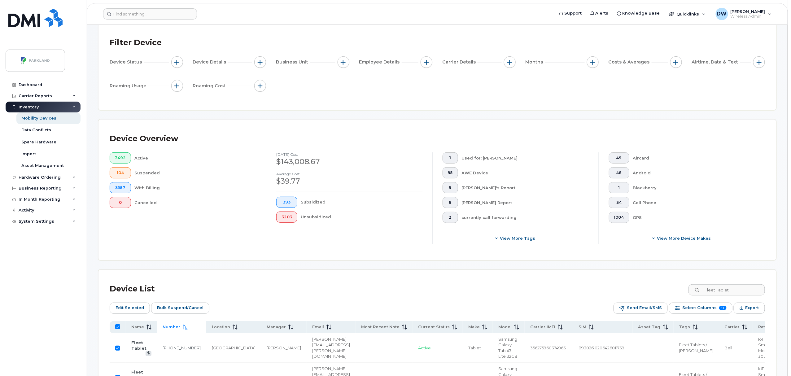
checkbox input "false"
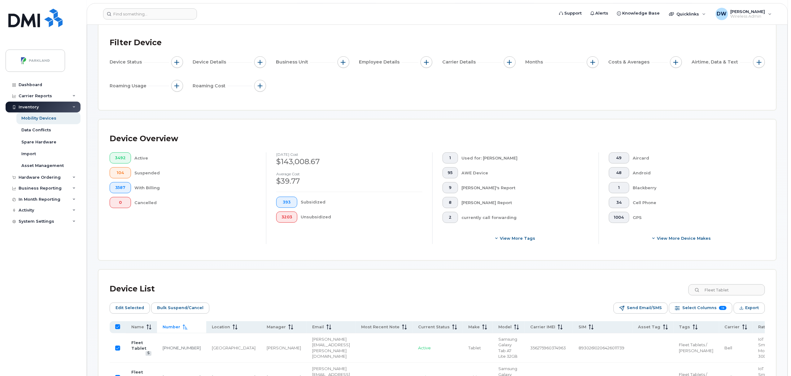
checkbox input "false"
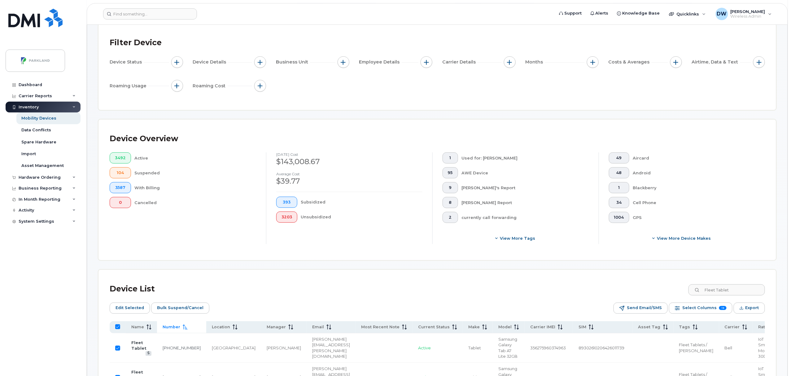
checkbox input "false"
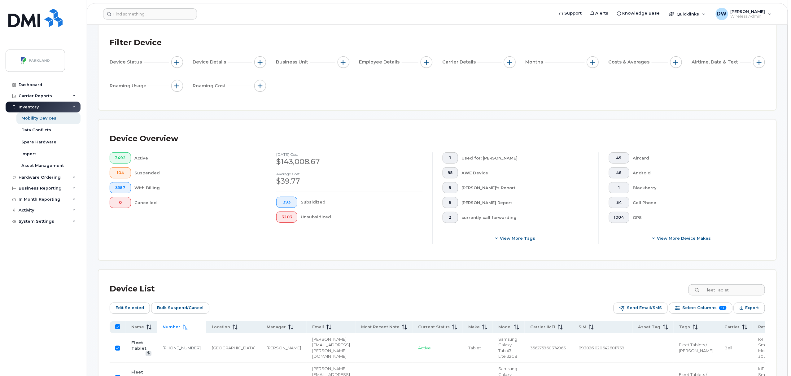
checkbox input "false"
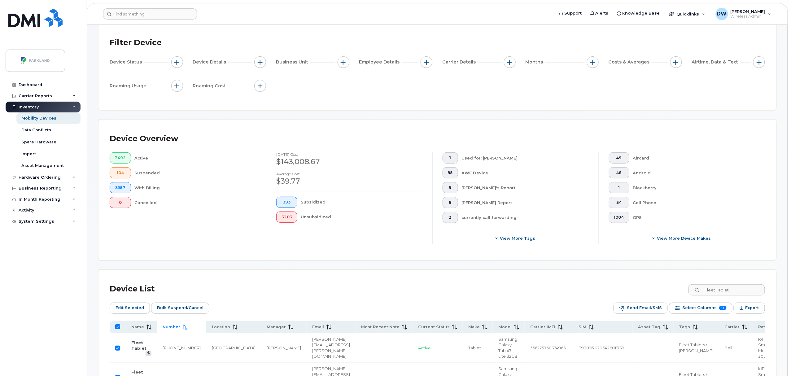
checkbox input "false"
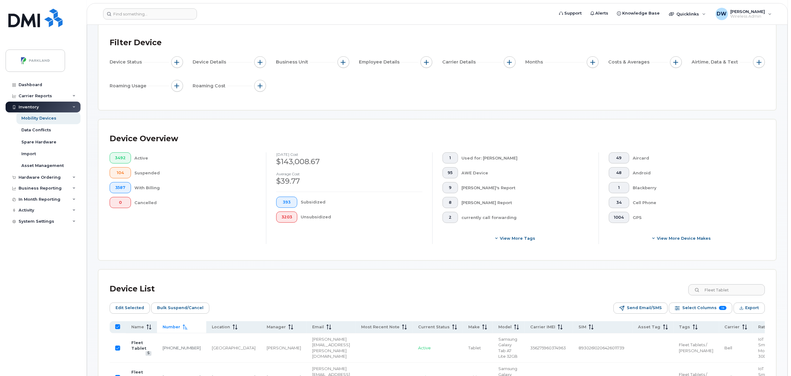
checkbox input "false"
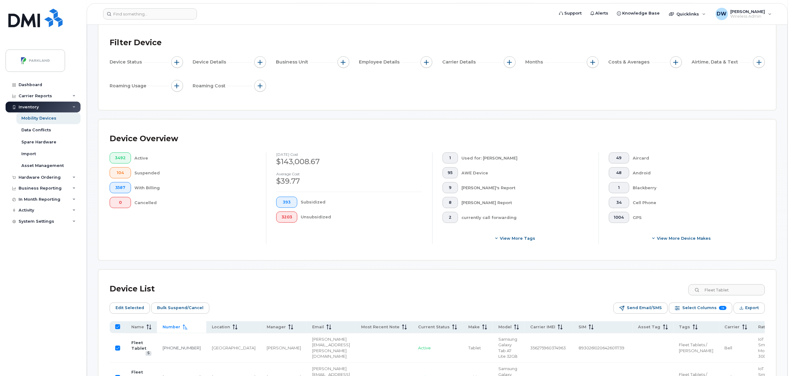
checkbox input "false"
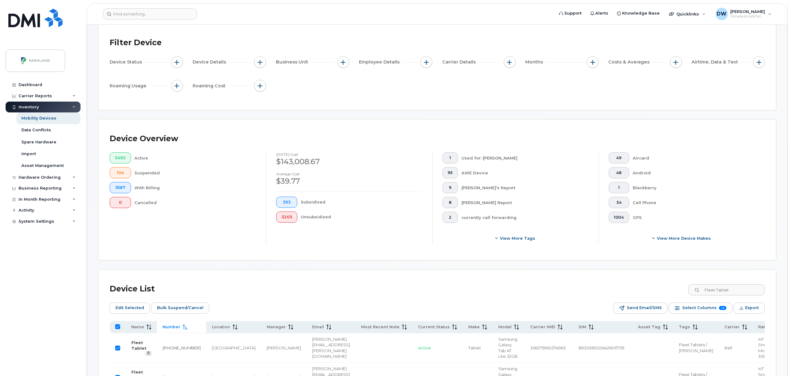
checkbox input "false"
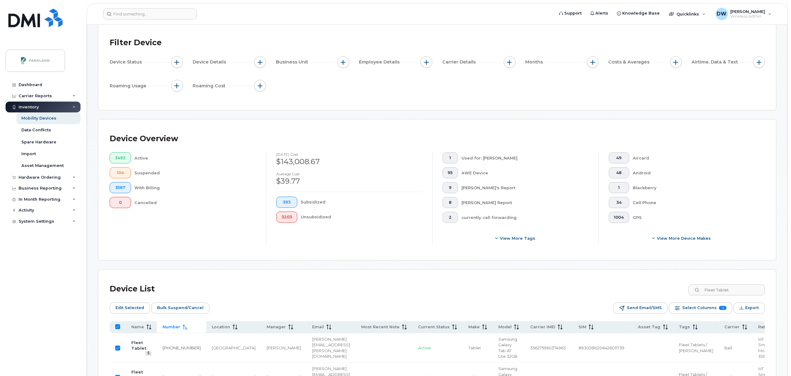
checkbox input "false"
click at [727, 290] on input "Fleet Tablet" at bounding box center [726, 289] width 77 height 11
drag, startPoint x: 744, startPoint y: 290, endPoint x: 675, endPoint y: 291, distance: 69.1
click at [675, 291] on div "Device List Fleet Tablet" at bounding box center [438, 289] width 656 height 16
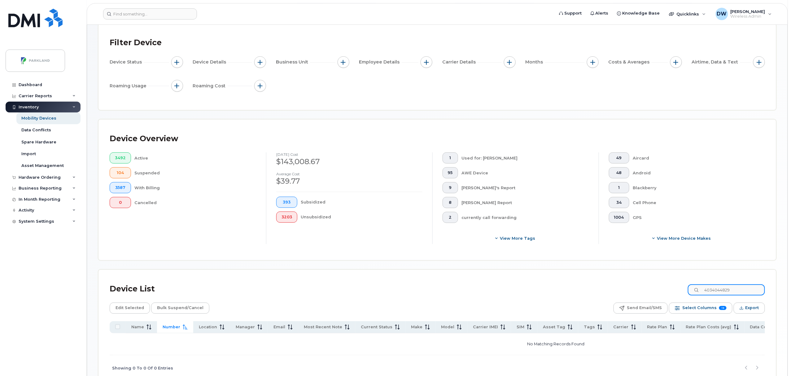
drag, startPoint x: 729, startPoint y: 292, endPoint x: 751, endPoint y: 288, distance: 22.9
click at [751, 288] on input "4034044829" at bounding box center [726, 289] width 77 height 11
drag, startPoint x: 738, startPoint y: 291, endPoint x: 668, endPoint y: 290, distance: 69.7
click at [668, 290] on div "Device List 4034047916" at bounding box center [438, 289] width 656 height 16
drag, startPoint x: 738, startPoint y: 293, endPoint x: 664, endPoint y: 291, distance: 73.5
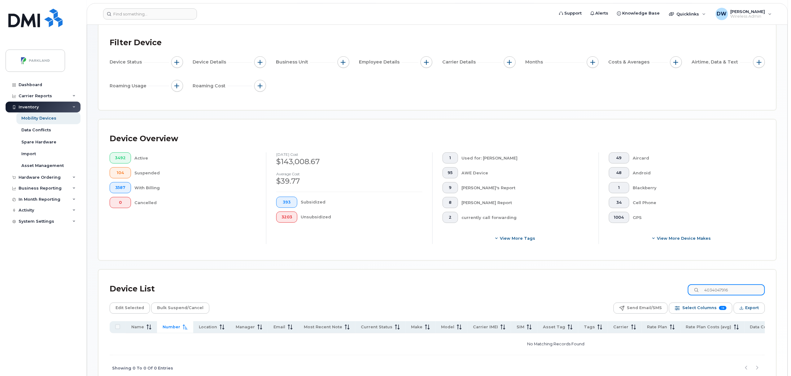
click at [664, 291] on div "Device List 4034047916" at bounding box center [438, 289] width 656 height 16
drag, startPoint x: 743, startPoint y: 288, endPoint x: 690, endPoint y: 290, distance: 53.0
click at [690, 290] on div "Device List 4034650917" at bounding box center [438, 289] width 656 height 16
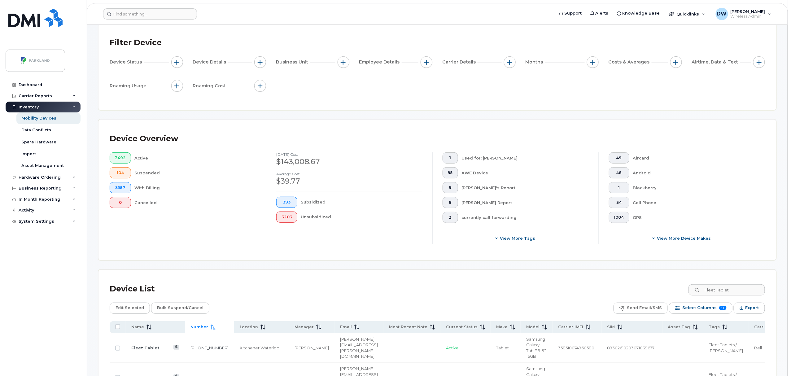
click at [211, 325] on icon at bounding box center [213, 327] width 5 height 5
click at [199, 330] on icon at bounding box center [201, 327] width 5 height 5
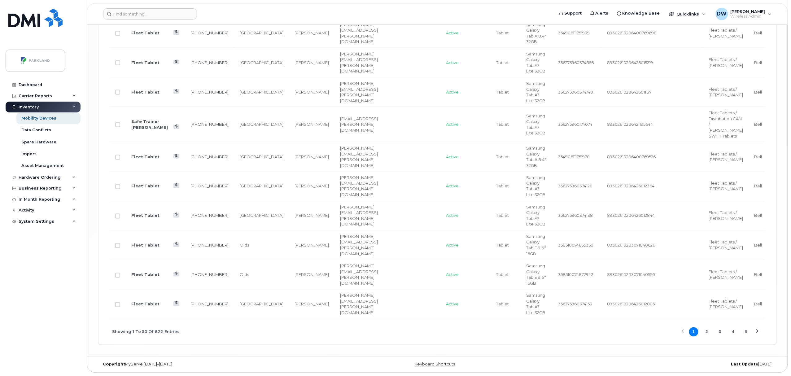
scroll to position [1779, 0]
click at [734, 333] on button "4" at bounding box center [733, 331] width 9 height 9
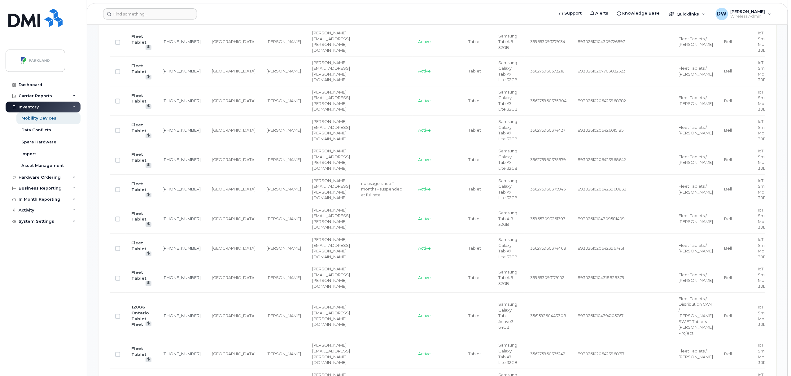
scroll to position [307, 0]
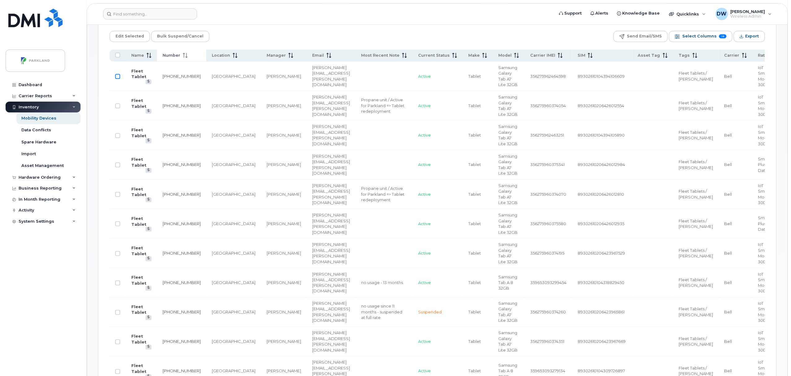
click at [119, 77] on input "Row Unselected" at bounding box center [117, 76] width 5 height 5
click at [118, 373] on input "Row Unselected" at bounding box center [117, 371] width 5 height 5
click at [207, 364] on td "[GEOGRAPHIC_DATA]" at bounding box center [233, 371] width 55 height 29
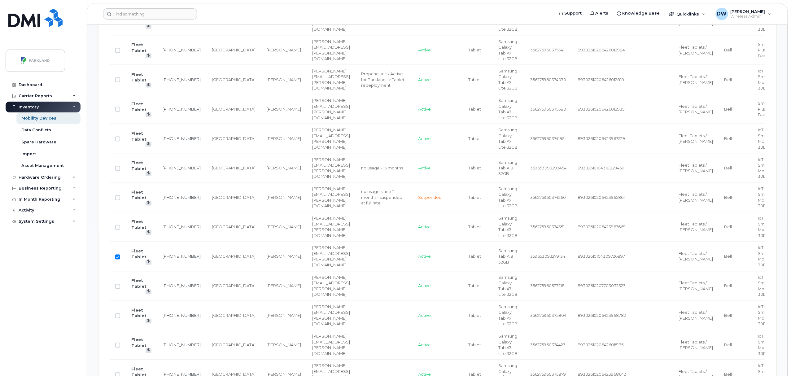
scroll to position [423, 0]
click at [118, 346] on input "Row Unselected" at bounding box center [117, 344] width 5 height 5
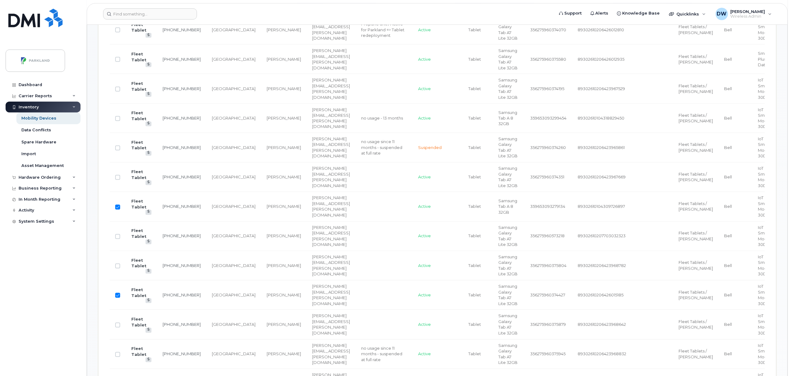
scroll to position [472, 0]
click at [119, 327] on input "Row Unselected" at bounding box center [117, 324] width 5 height 5
click at [117, 356] on input "Row Unselected" at bounding box center [117, 353] width 5 height 5
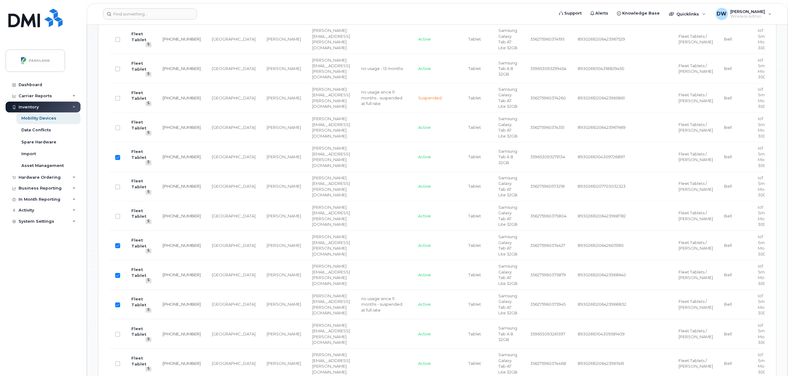
scroll to position [522, 0]
click at [118, 336] on input "Row Unselected" at bounding box center [117, 333] width 5 height 5
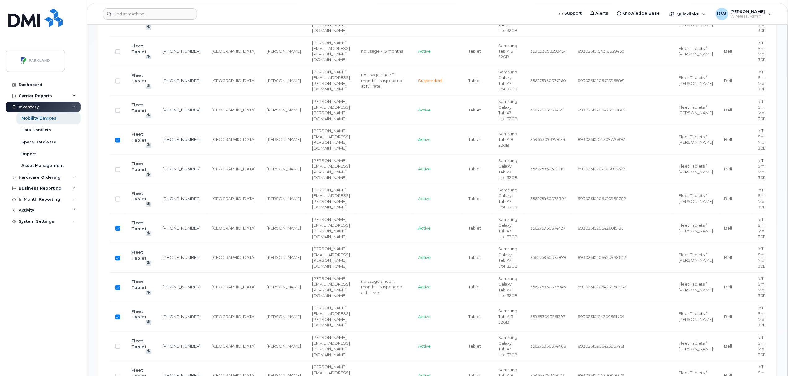
scroll to position [555, 0]
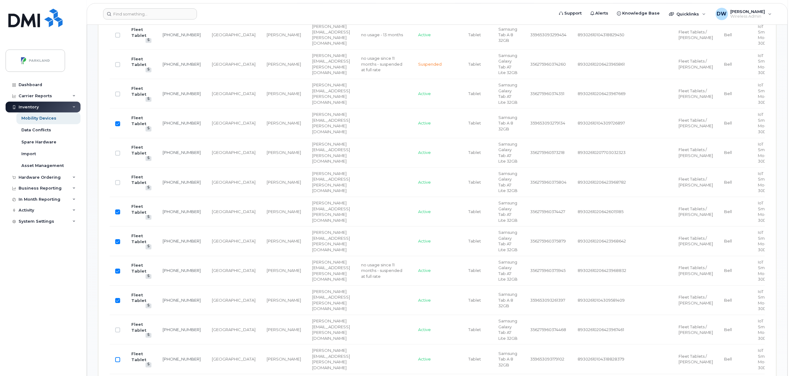
click at [118, 362] on input "Row Unselected" at bounding box center [117, 359] width 5 height 5
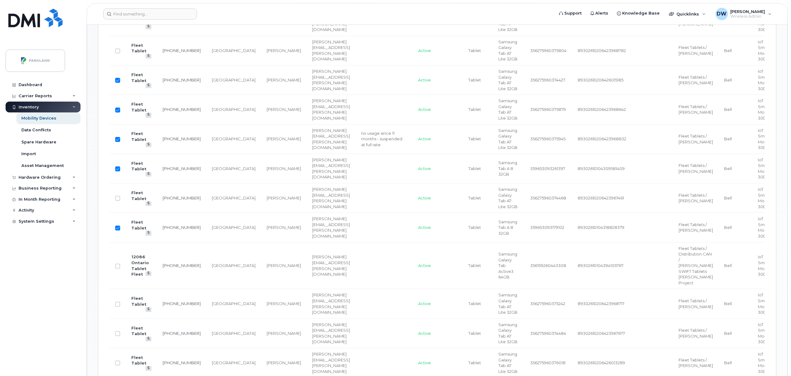
scroll to position [687, 0]
click at [118, 336] on input "Row Unselected" at bounding box center [117, 333] width 5 height 5
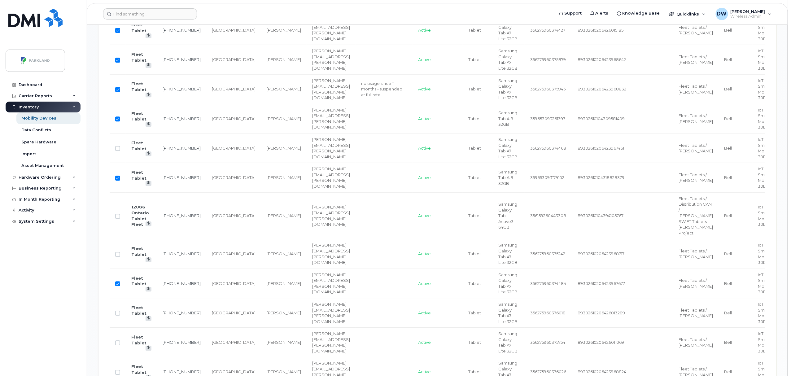
scroll to position [753, 0]
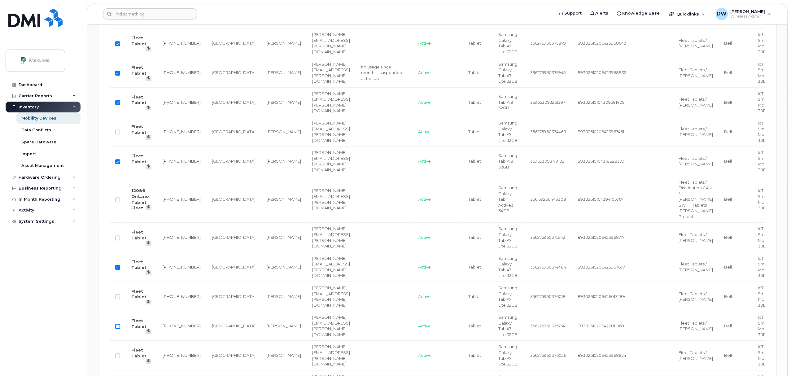
click at [119, 329] on input "Row Unselected" at bounding box center [117, 326] width 5 height 5
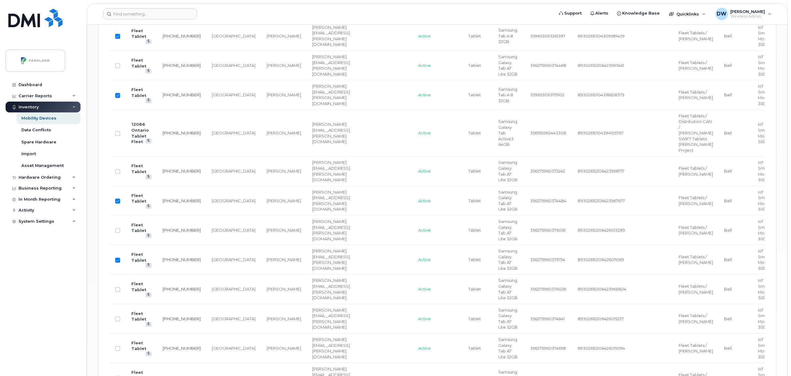
scroll to position [835, 0]
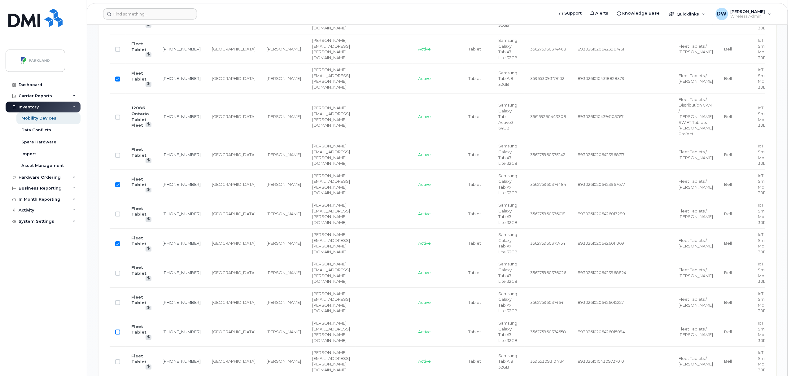
click at [118, 335] on input "Row Unselected" at bounding box center [117, 332] width 5 height 5
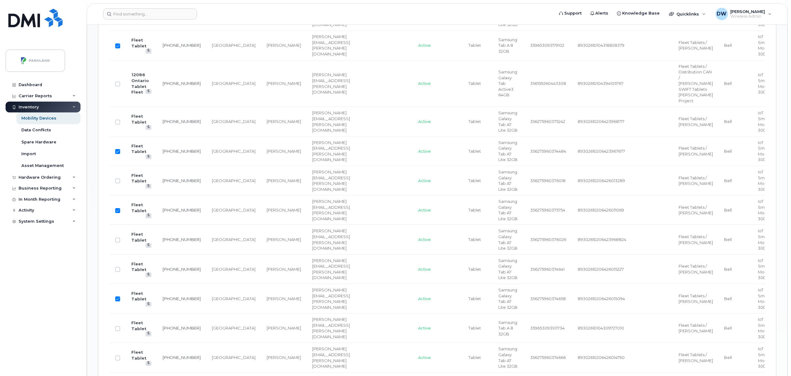
scroll to position [885, 0]
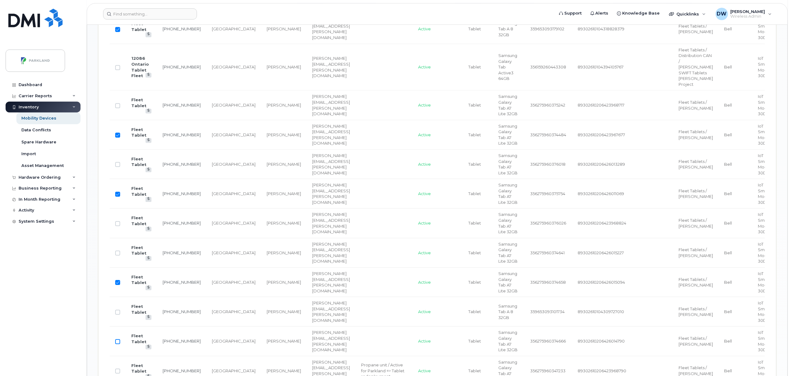
click at [119, 344] on input "Row Unselected" at bounding box center [117, 341] width 5 height 5
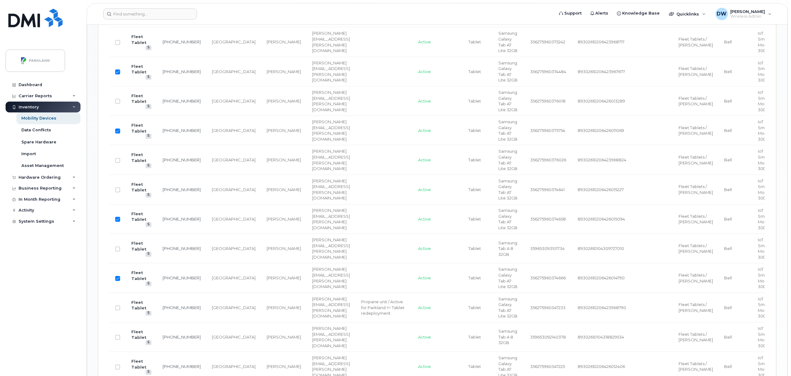
scroll to position [951, 0]
click at [119, 337] on input "Row Unselected" at bounding box center [117, 334] width 5 height 5
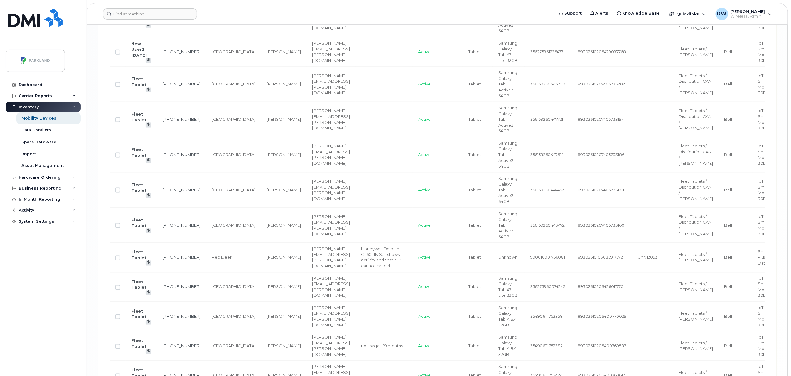
scroll to position [1529, 0]
click at [117, 348] on input "Row Unselected" at bounding box center [117, 345] width 5 height 5
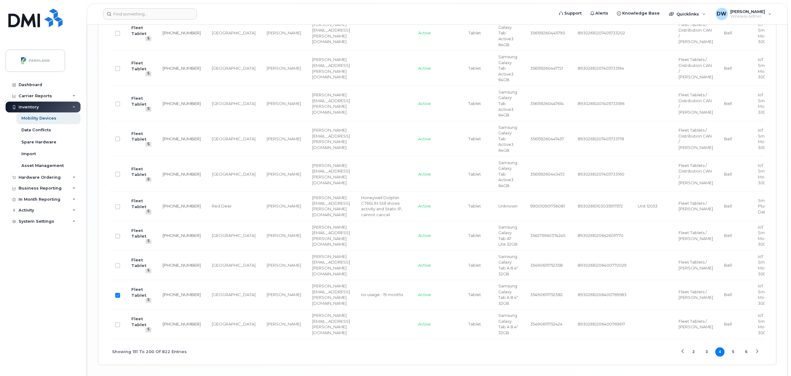
scroll to position [1595, 0]
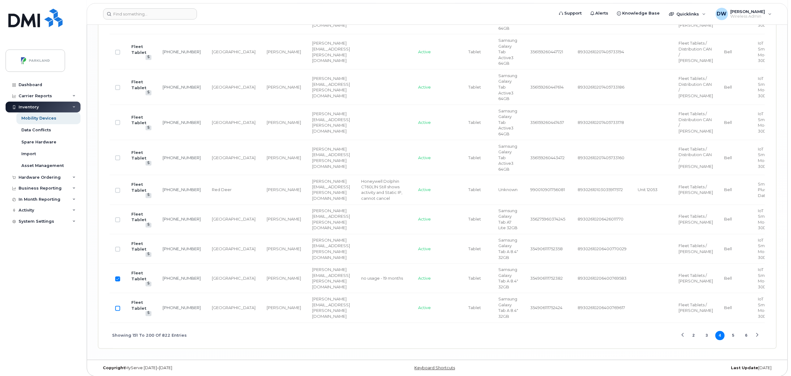
click at [118, 311] on input "Row Unselected" at bounding box center [117, 308] width 5 height 5
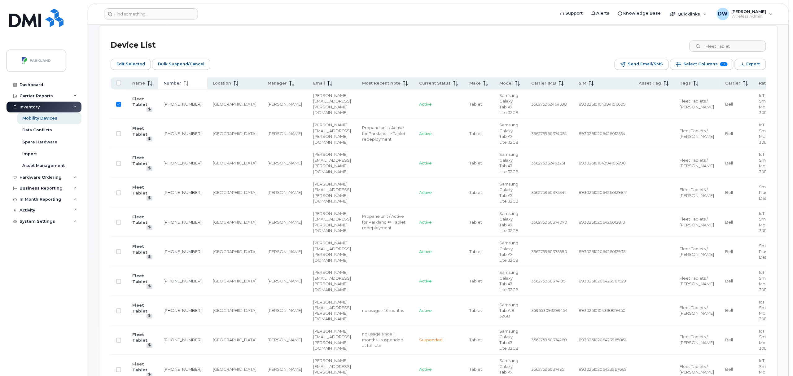
scroll to position [0, 0]
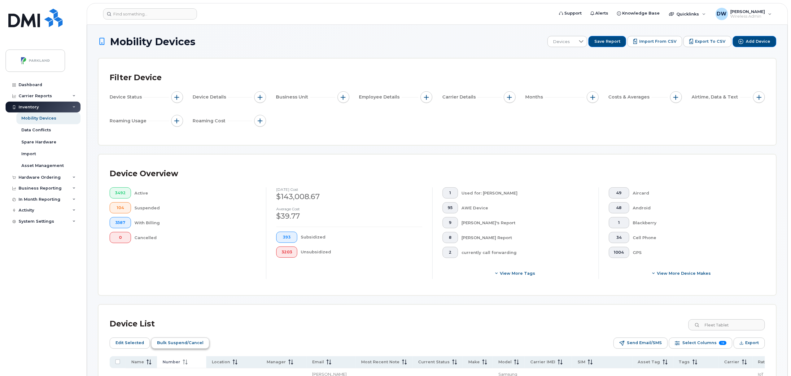
click at [173, 341] on span "Bulk Suspend/Cancel" at bounding box center [180, 342] width 46 height 9
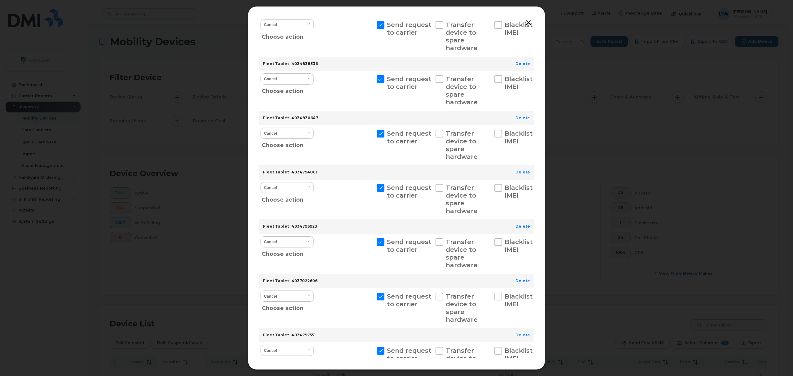
scroll to position [518, 0]
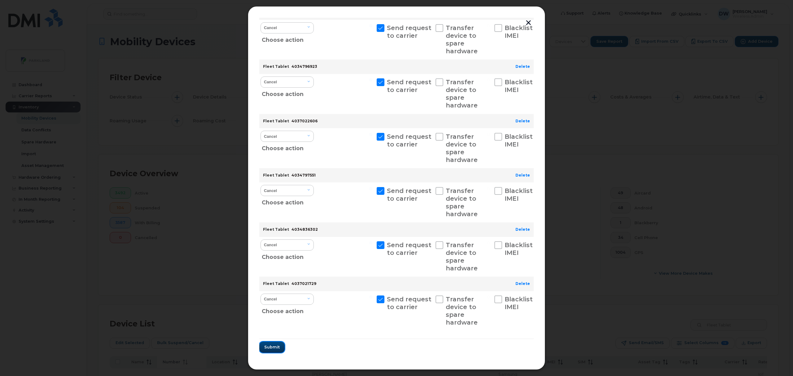
click at [273, 346] on span "Submit" at bounding box center [271, 347] width 15 height 6
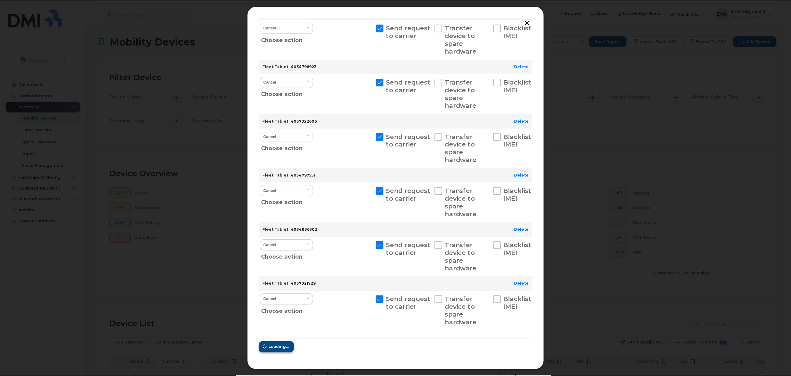
scroll to position [0, 0]
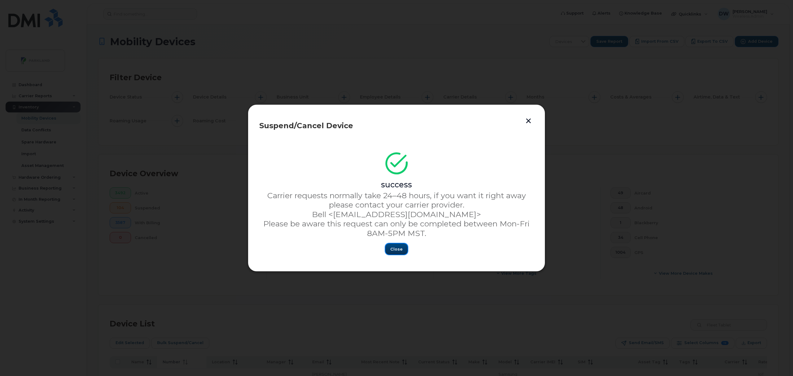
click at [395, 250] on span "Close" at bounding box center [396, 249] width 12 height 6
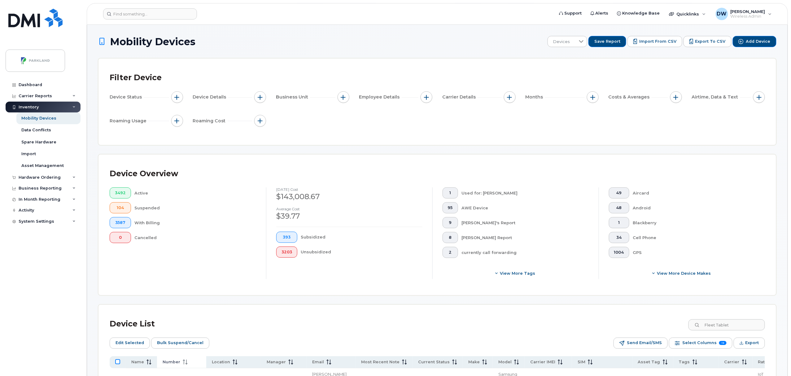
click at [117, 363] on input "All items unselected" at bounding box center [117, 361] width 5 height 5
click at [118, 362] on input "All items selected" at bounding box center [117, 361] width 5 height 5
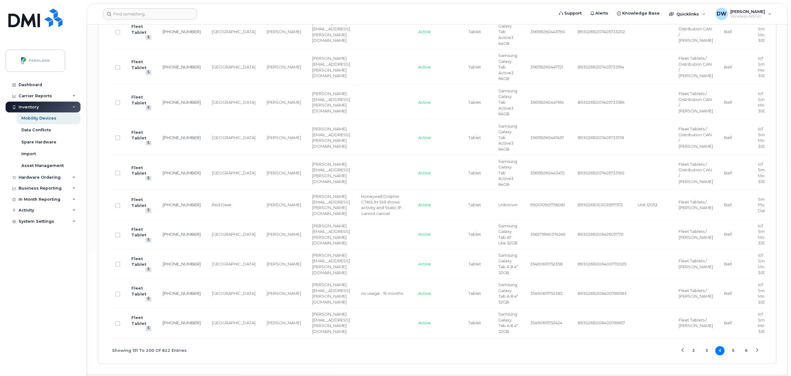
scroll to position [1608, 0]
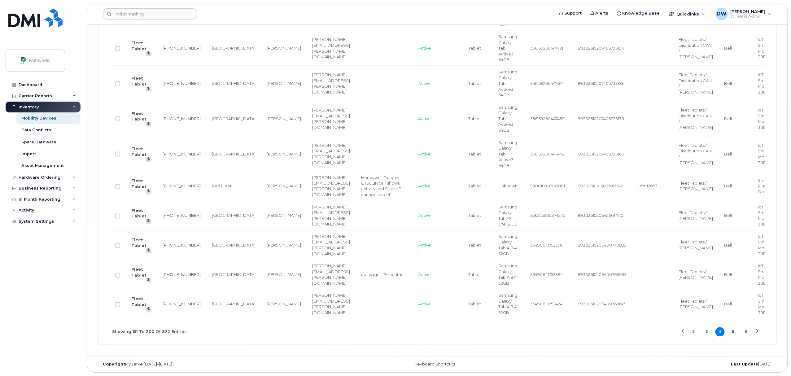
click at [732, 337] on button "5" at bounding box center [733, 331] width 9 height 9
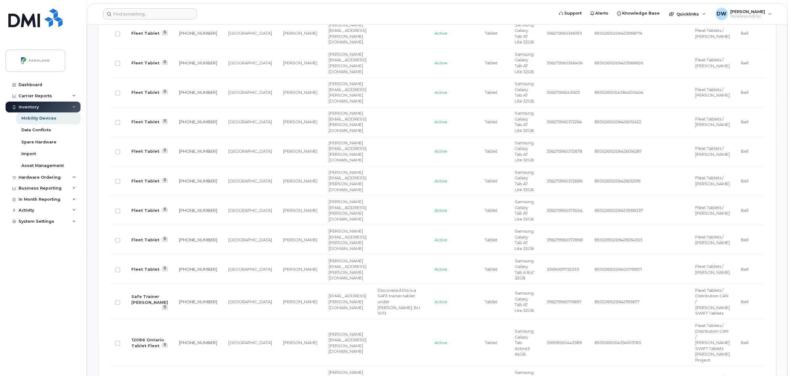
scroll to position [292, 0]
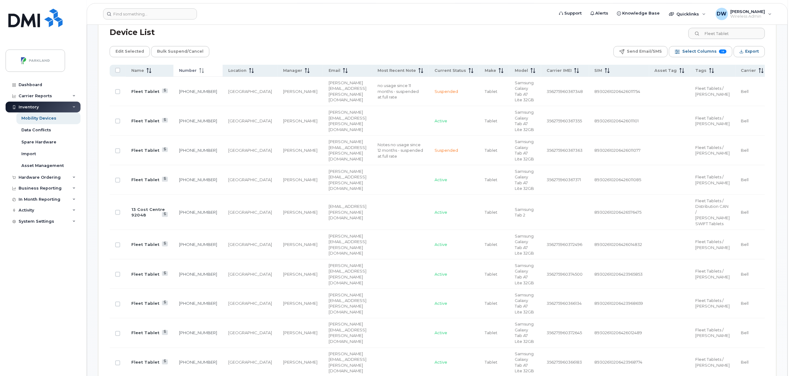
click at [223, 341] on td "[GEOGRAPHIC_DATA]" at bounding box center [250, 332] width 55 height 29
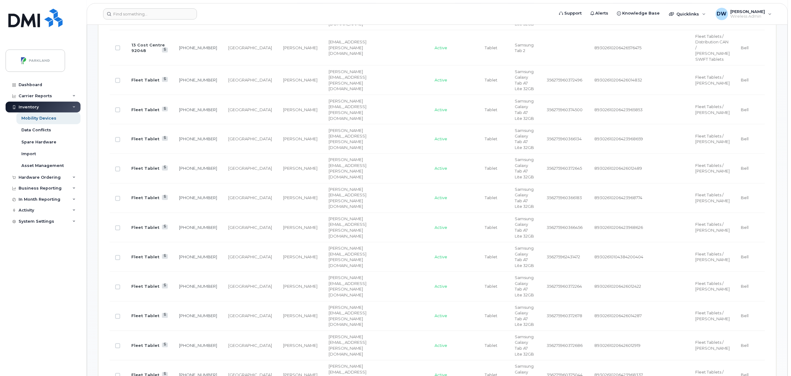
scroll to position [457, 0]
click at [118, 348] on input "Row Unselected" at bounding box center [117, 345] width 5 height 5
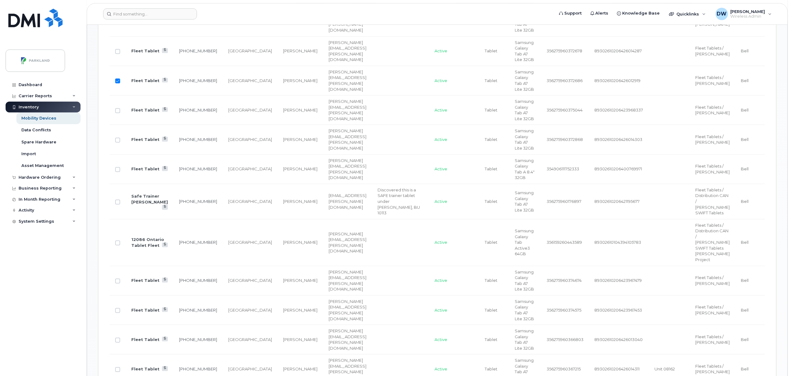
scroll to position [738, 0]
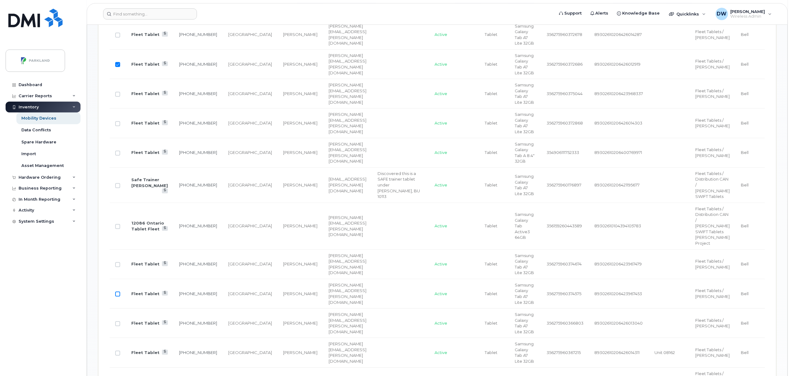
click at [117, 296] on input "Row Unselected" at bounding box center [117, 294] width 5 height 5
click at [118, 326] on input "Row Unselected" at bounding box center [117, 323] width 5 height 5
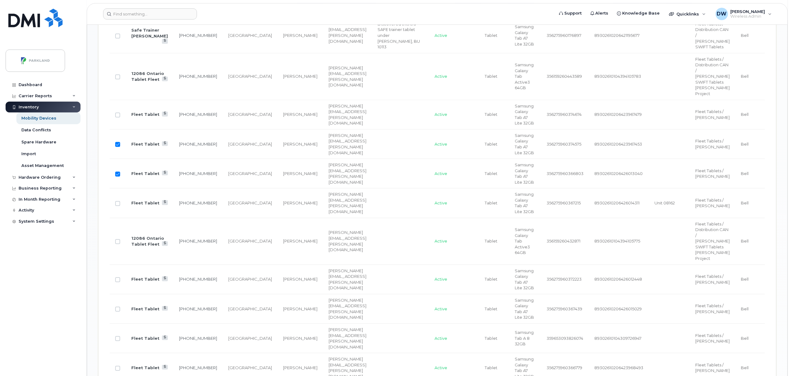
scroll to position [903, 0]
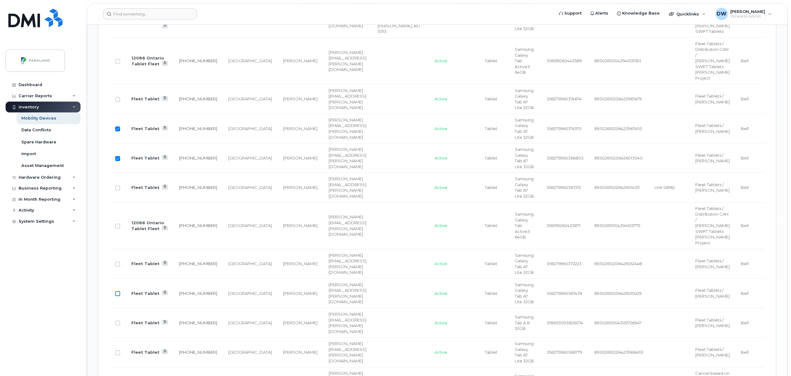
click at [118, 296] on input "Row Unselected" at bounding box center [117, 293] width 5 height 5
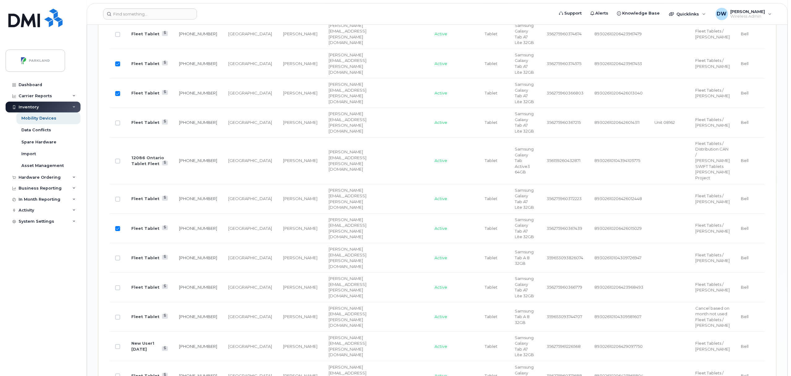
scroll to position [969, 0]
click at [118, 259] on input "Row Unselected" at bounding box center [117, 256] width 5 height 5
click at [118, 289] on input "Row Unselected" at bounding box center [117, 286] width 5 height 5
click at [223, 301] on td "[GEOGRAPHIC_DATA]" at bounding box center [250, 285] width 55 height 29
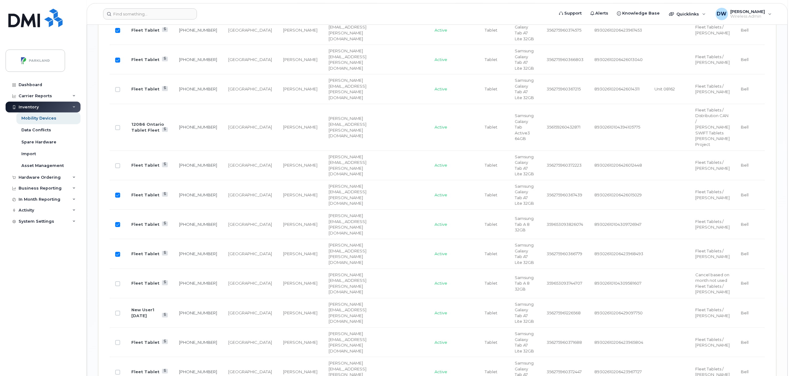
scroll to position [1002, 0]
click at [117, 286] on input "Row Unselected" at bounding box center [117, 283] width 5 height 5
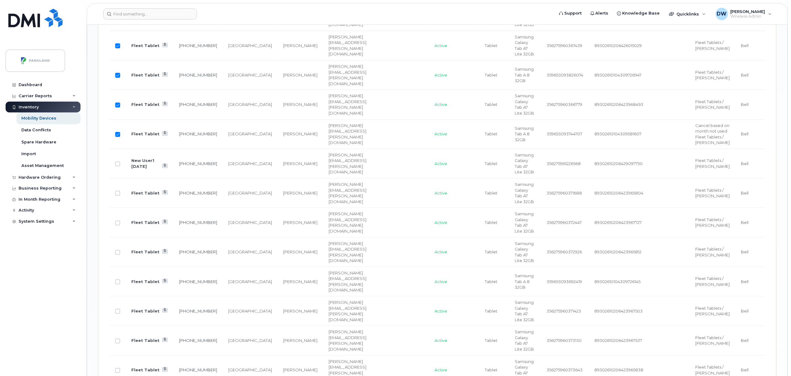
scroll to position [1167, 0]
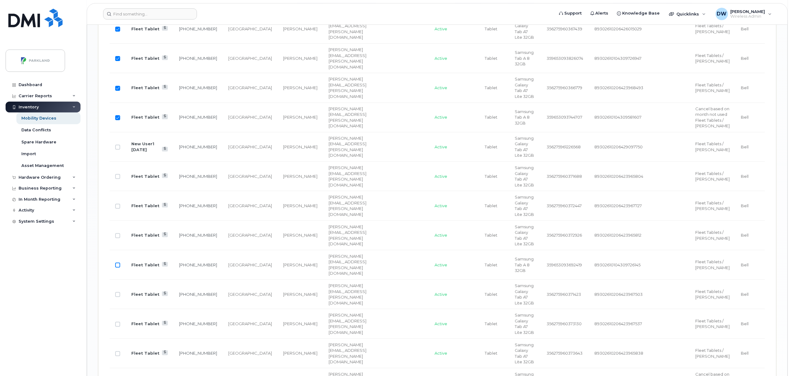
click at [119, 268] on input "Row Unselected" at bounding box center [117, 265] width 5 height 5
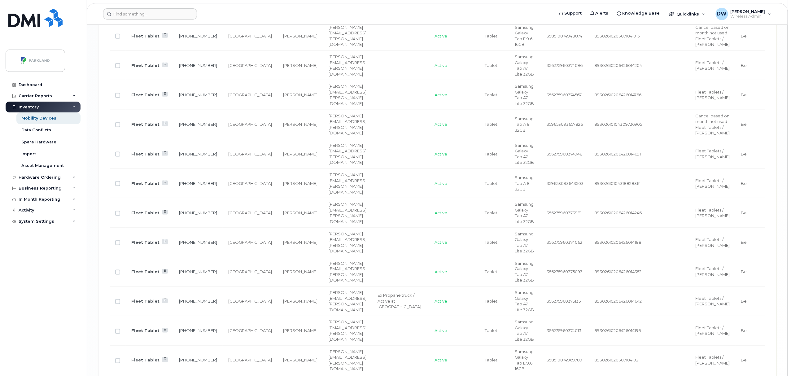
scroll to position [1531, 0]
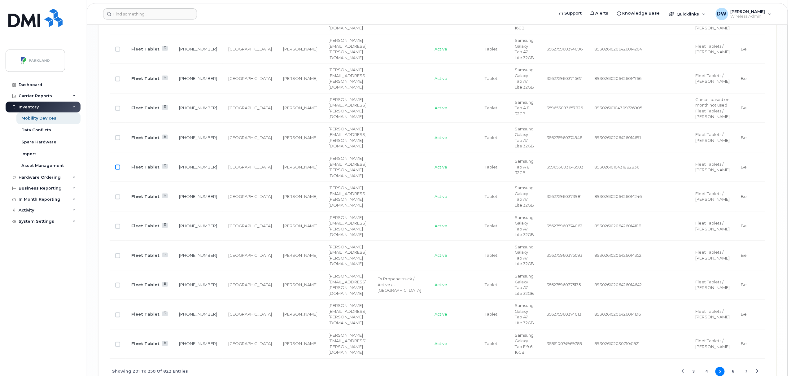
click at [119, 170] on input "Row Unselected" at bounding box center [117, 167] width 5 height 5
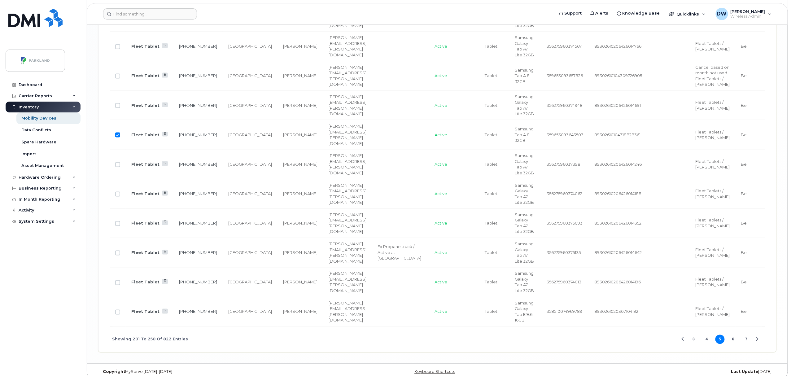
scroll to position [1564, 0]
click at [117, 225] on input "Row Unselected" at bounding box center [117, 222] width 5 height 5
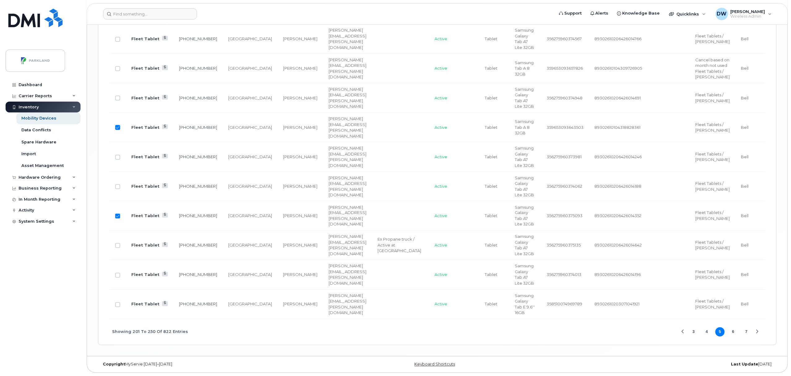
scroll to position [1646, 0]
click at [117, 307] on input "Row Unselected" at bounding box center [117, 304] width 5 height 5
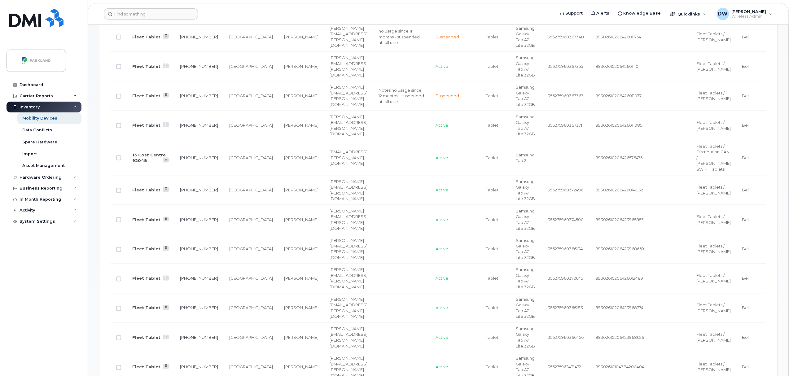
scroll to position [16, 0]
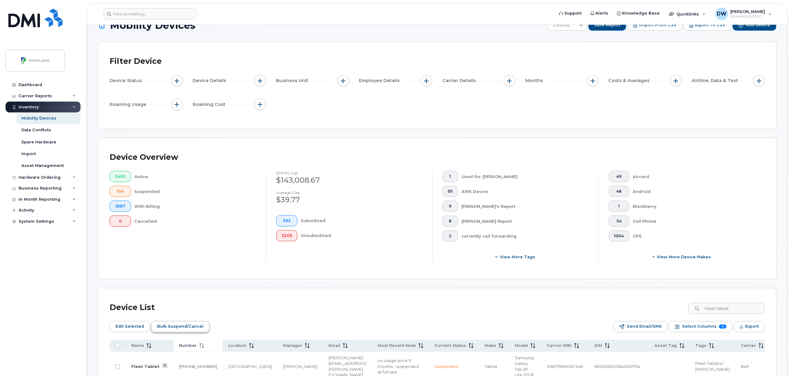
click at [172, 328] on span "Bulk Suspend/Cancel" at bounding box center [180, 326] width 46 height 9
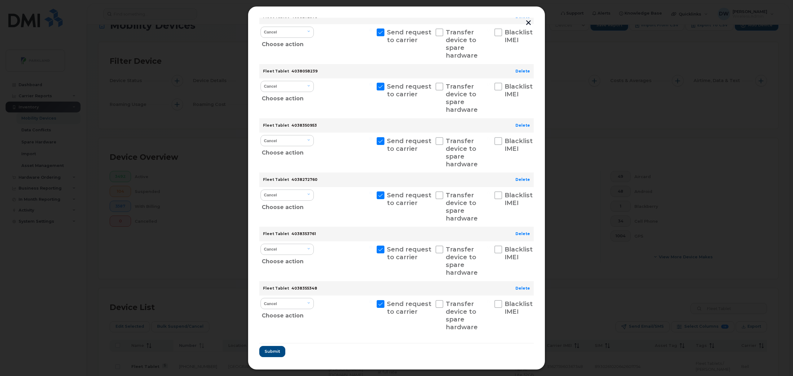
scroll to position [356, 0]
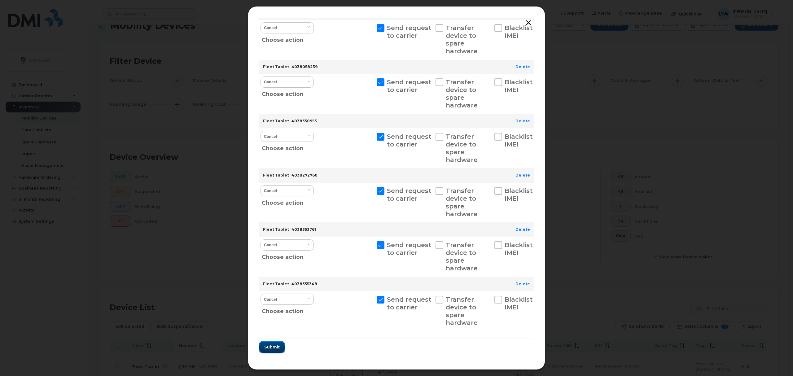
click at [271, 346] on span "Submit" at bounding box center [271, 347] width 15 height 6
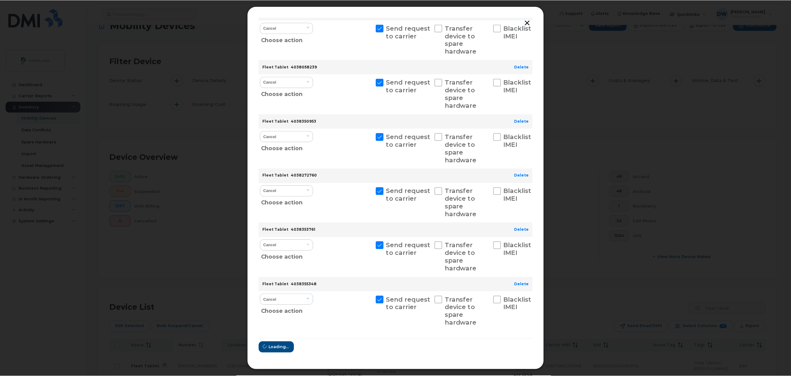
scroll to position [0, 0]
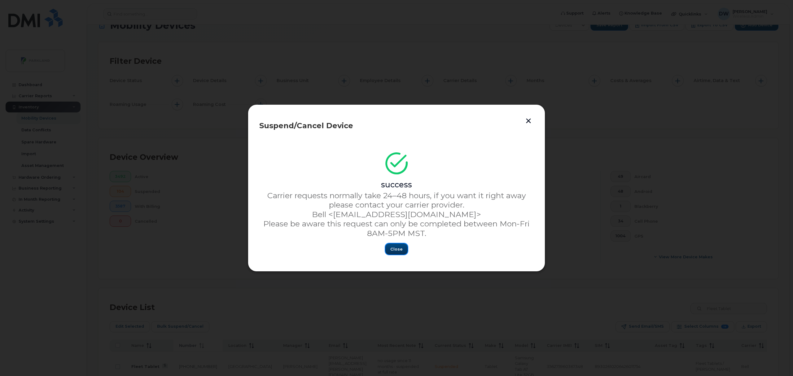
click at [396, 248] on span "Close" at bounding box center [396, 249] width 12 height 6
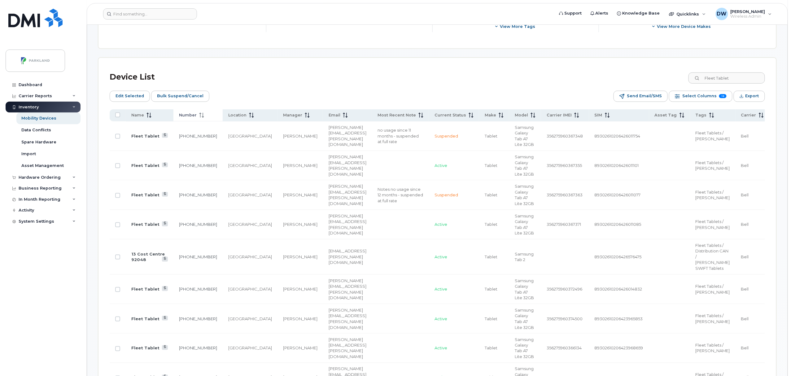
scroll to position [185, 0]
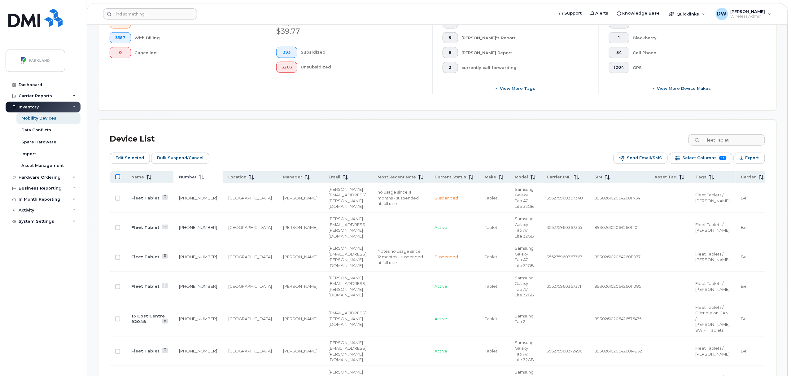
click at [118, 176] on input "All items unselected" at bounding box center [117, 176] width 5 height 5
click at [118, 176] on input "All items selected" at bounding box center [117, 176] width 5 height 5
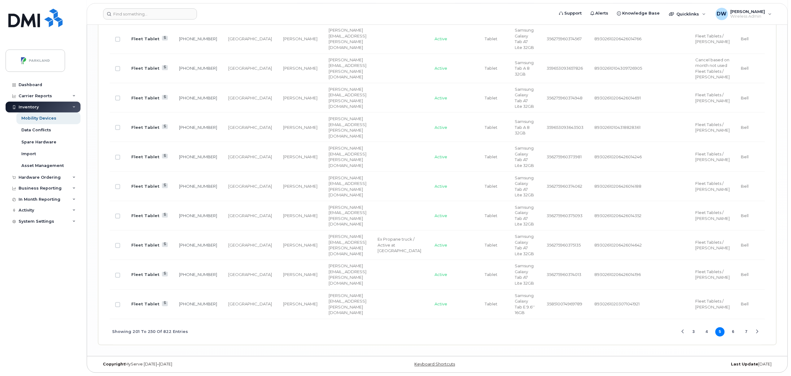
scroll to position [1695, 0]
click at [735, 337] on button "6" at bounding box center [733, 331] width 9 height 9
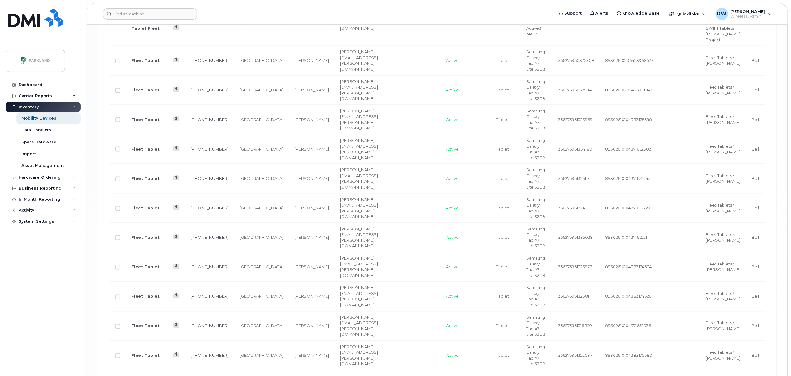
scroll to position [1739, 0]
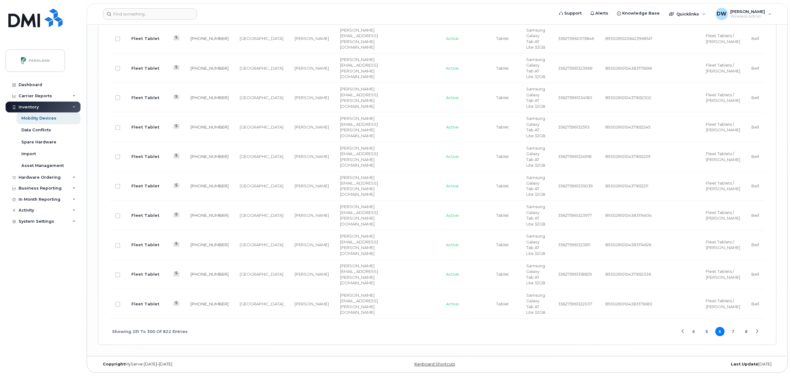
click at [706, 334] on button "5" at bounding box center [706, 331] width 9 height 9
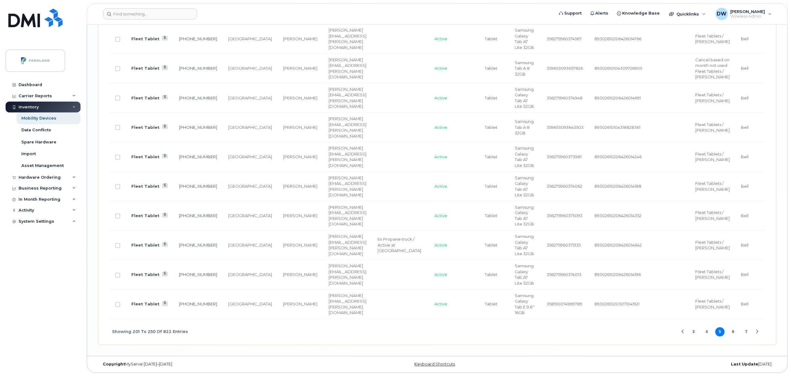
scroll to position [1704, 0]
click at [733, 332] on button "6" at bounding box center [733, 331] width 9 height 9
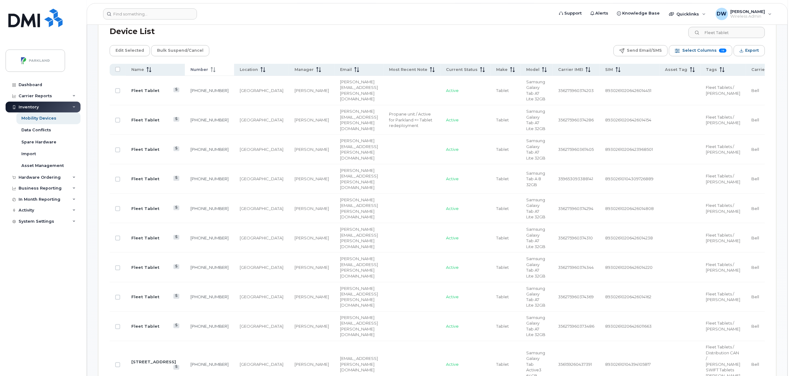
scroll to position [276, 0]
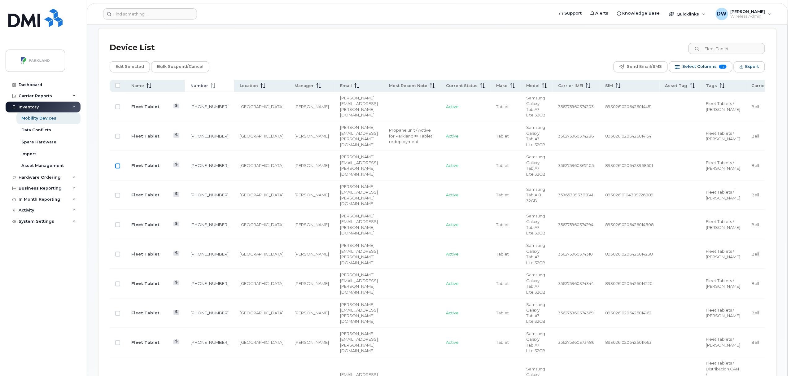
click at [117, 165] on input "Row Unselected" at bounding box center [117, 166] width 5 height 5
click at [117, 345] on input "Row Unselected" at bounding box center [117, 342] width 5 height 5
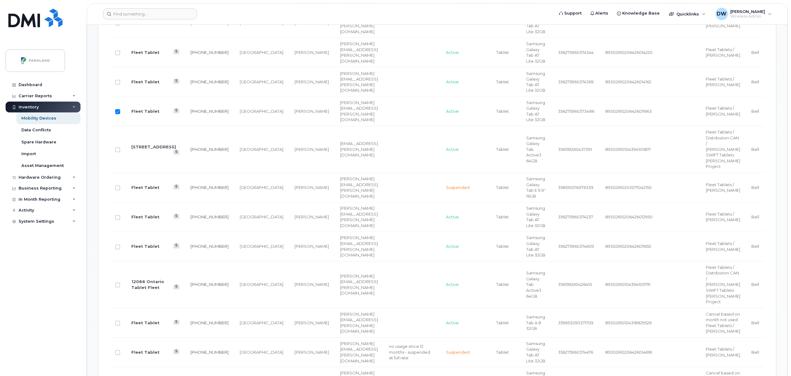
scroll to position [524, 0]
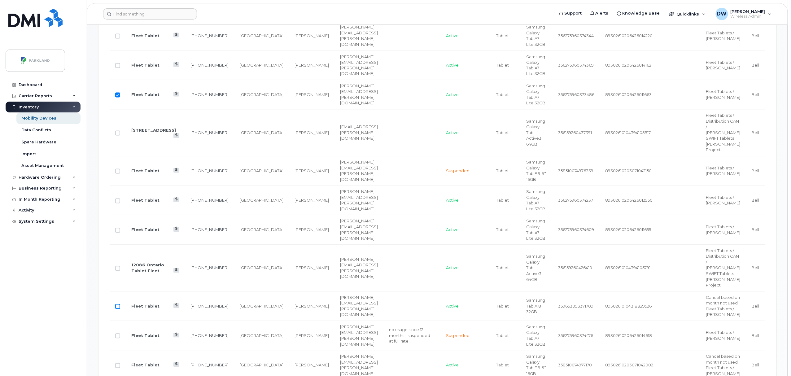
click at [118, 309] on input "Row Unselected" at bounding box center [117, 306] width 5 height 5
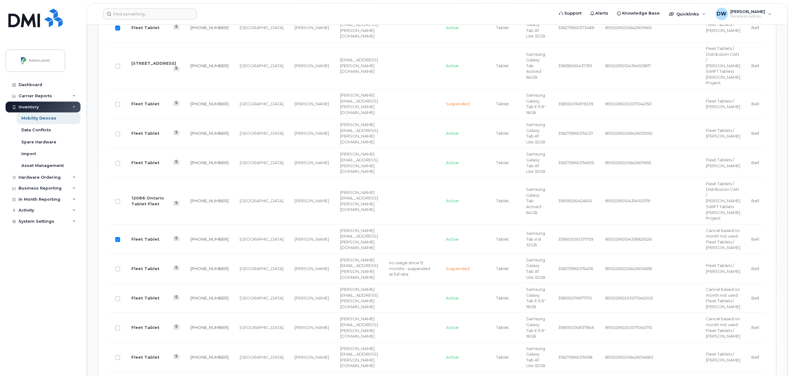
scroll to position [607, 0]
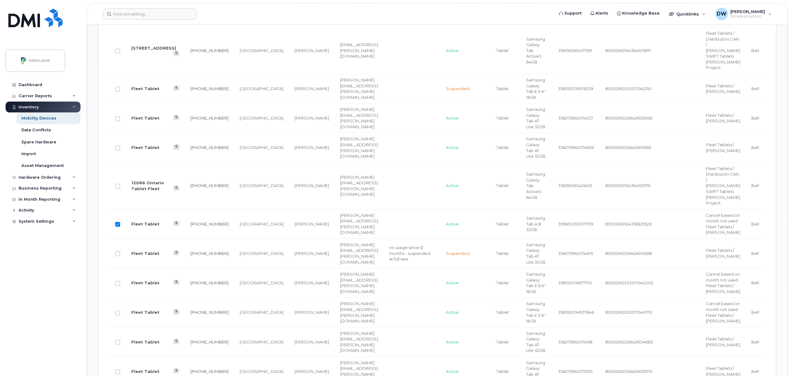
click at [118, 286] on input "Row Unselected" at bounding box center [117, 283] width 5 height 5
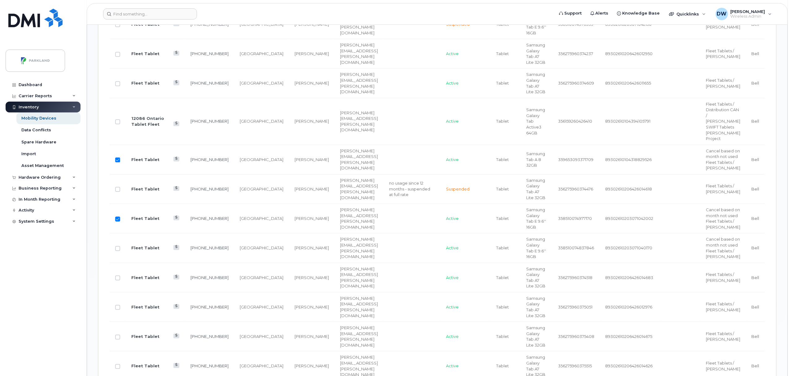
scroll to position [673, 0]
click at [118, 249] on input "Row Unselected" at bounding box center [117, 246] width 5 height 5
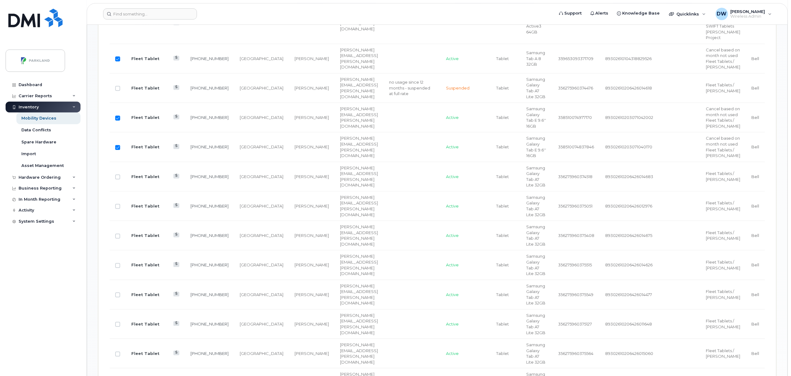
scroll to position [788, 0]
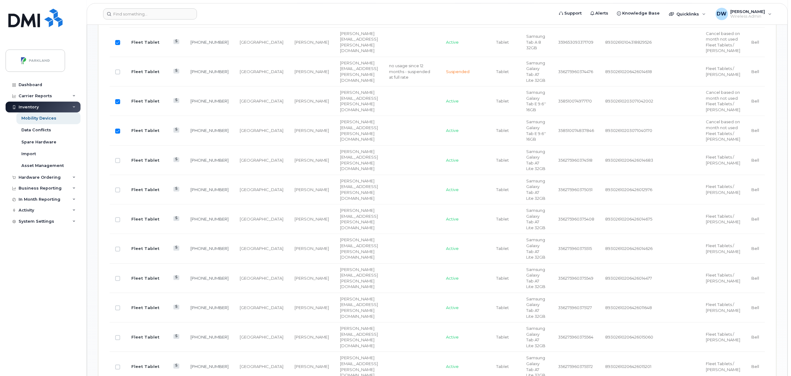
click at [234, 263] on td "[GEOGRAPHIC_DATA]" at bounding box center [261, 248] width 55 height 29
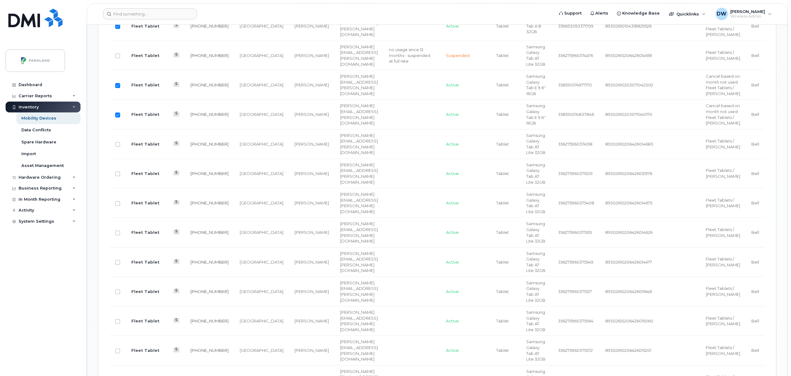
scroll to position [805, 0]
click at [119, 265] on input "Row Unselected" at bounding box center [117, 262] width 5 height 5
click at [234, 277] on td "[GEOGRAPHIC_DATA]" at bounding box center [261, 261] width 55 height 29
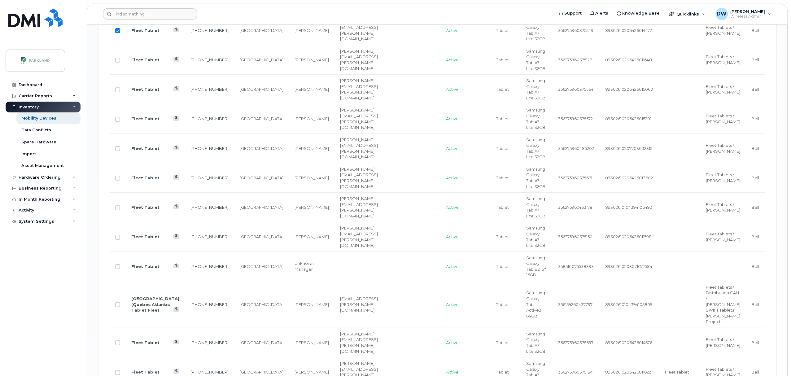
scroll to position [1053, 0]
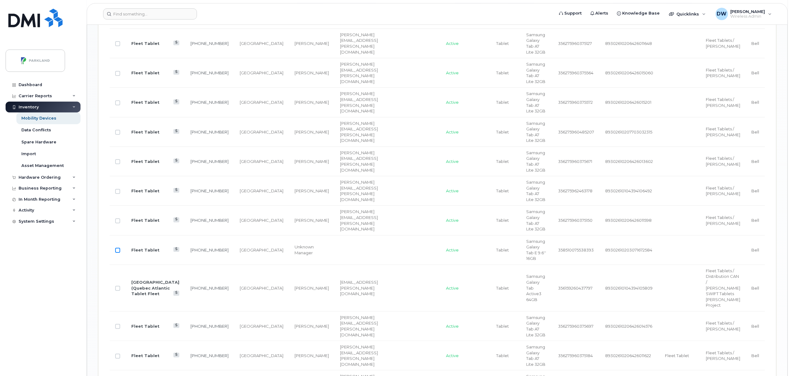
click at [119, 253] on input "Row Unselected" at bounding box center [117, 250] width 5 height 5
click at [118, 135] on input "Row Unselected" at bounding box center [117, 132] width 5 height 5
click at [234, 265] on td "[GEOGRAPHIC_DATA]" at bounding box center [261, 249] width 55 height 29
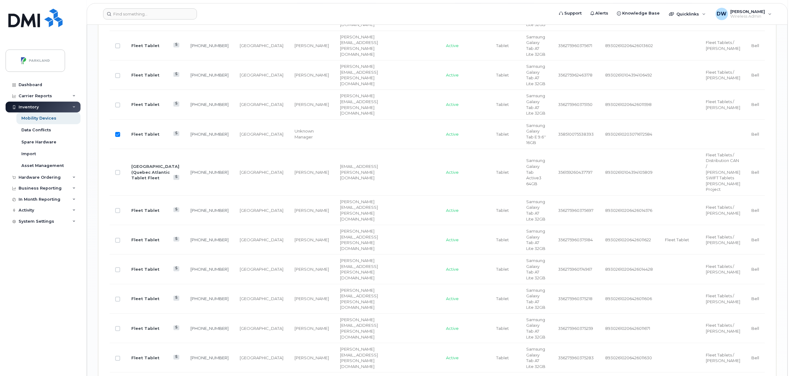
scroll to position [1185, 0]
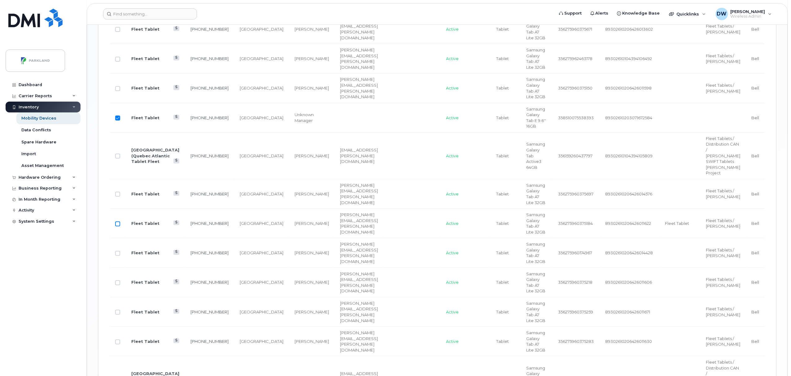
click at [118, 226] on input "Row Unselected" at bounding box center [117, 223] width 5 height 5
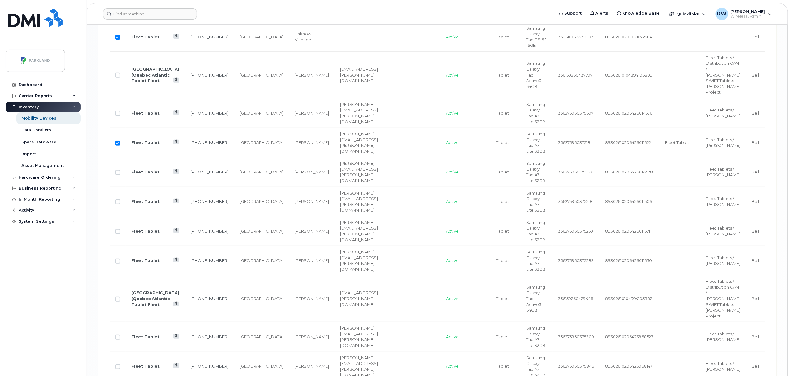
scroll to position [1268, 0]
click at [118, 203] on input "Row Unselected" at bounding box center [117, 200] width 5 height 5
click at [118, 232] on input "Row Unselected" at bounding box center [117, 229] width 5 height 5
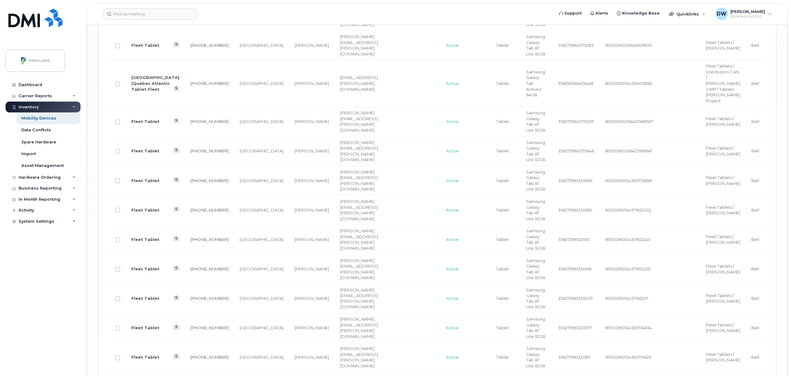
scroll to position [1482, 0]
click at [118, 212] on input "Row Unselected" at bounding box center [117, 209] width 5 height 5
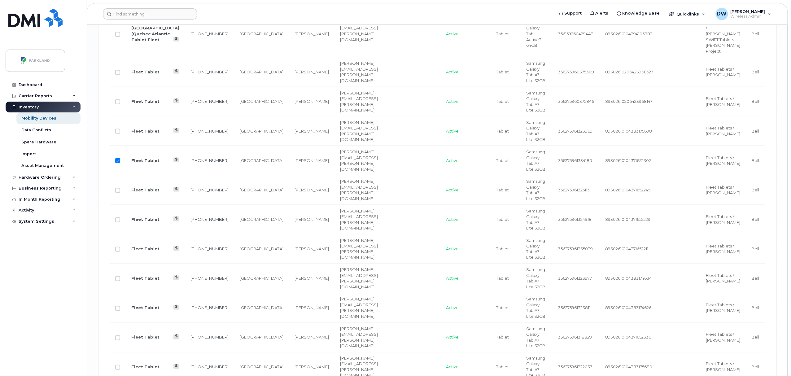
scroll to position [1532, 0]
click at [119, 192] on input "Row Unselected" at bounding box center [117, 189] width 5 height 5
click at [118, 221] on input "Row Unselected" at bounding box center [117, 218] width 5 height 5
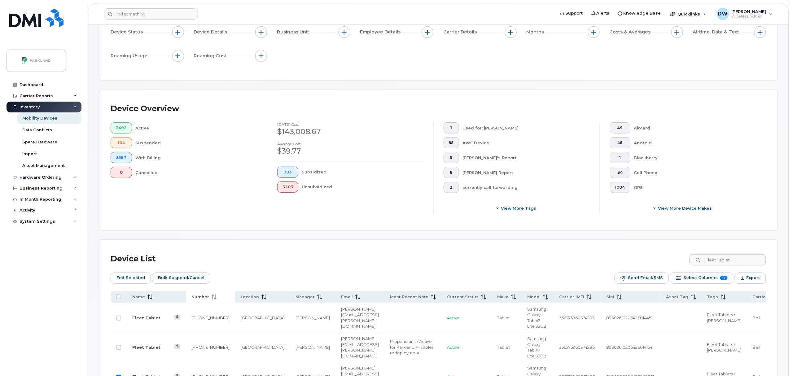
scroll to position [20, 0]
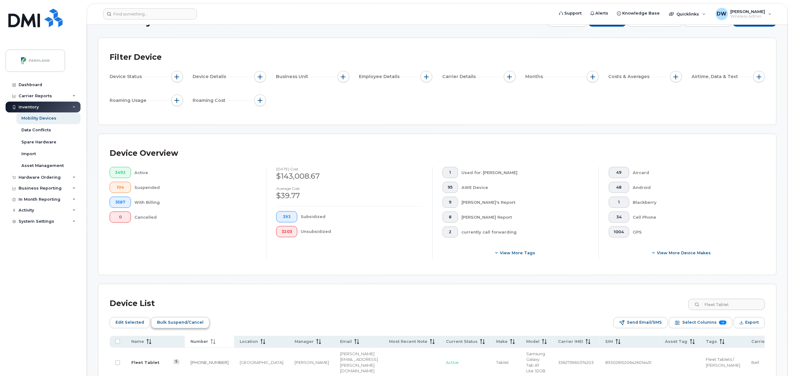
click at [178, 322] on span "Bulk Suspend/Cancel" at bounding box center [180, 322] width 46 height 9
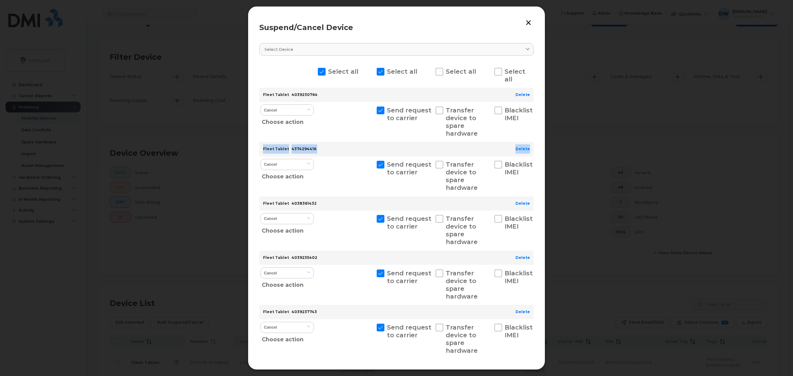
drag, startPoint x: 532, startPoint y: 128, endPoint x: 534, endPoint y: 151, distance: 23.1
click at [534, 151] on div "Suspend/Cancel Device Select device Type first three symbols or more Select all…" at bounding box center [396, 188] width 297 height 364
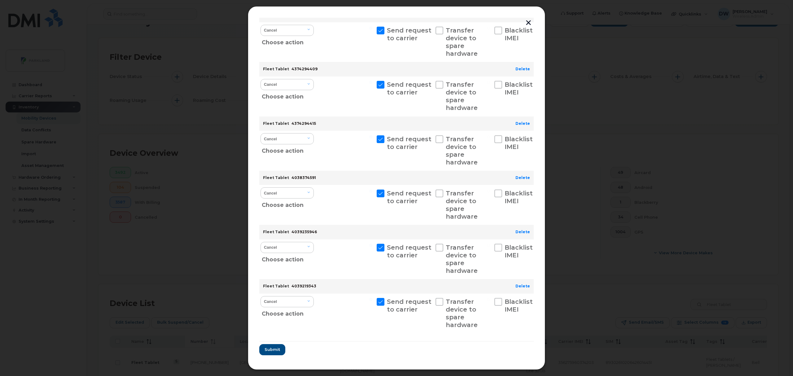
scroll to position [518, 0]
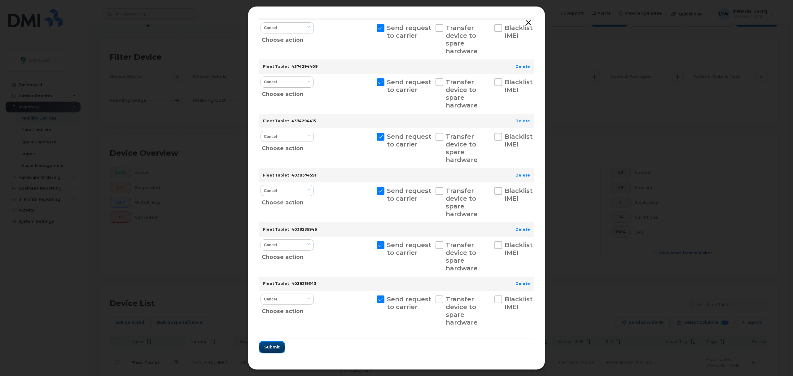
click at [274, 346] on span "Submit" at bounding box center [271, 347] width 15 height 6
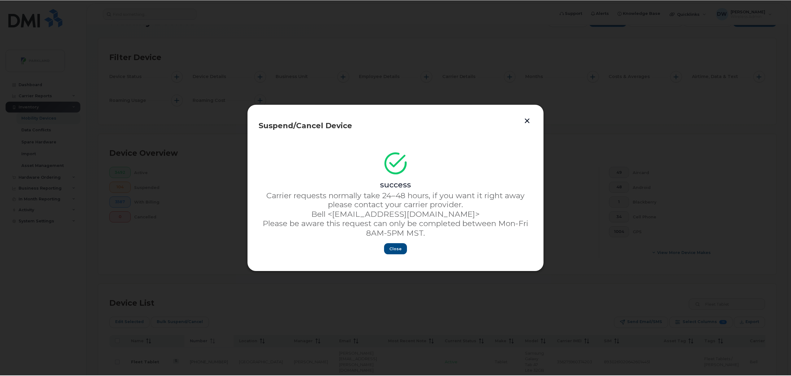
scroll to position [0, 0]
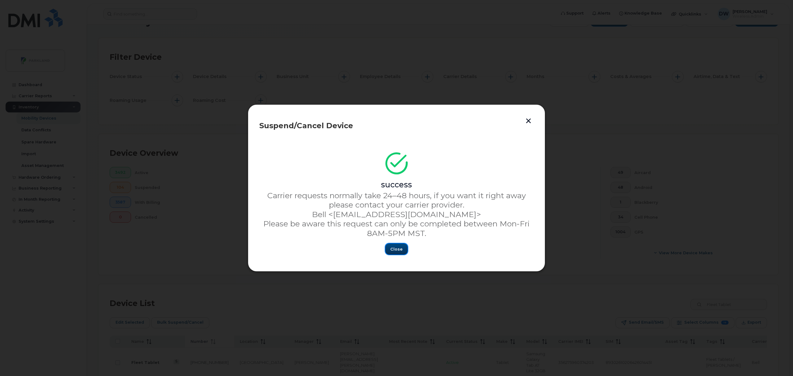
click at [400, 247] on span "Close" at bounding box center [396, 249] width 12 height 6
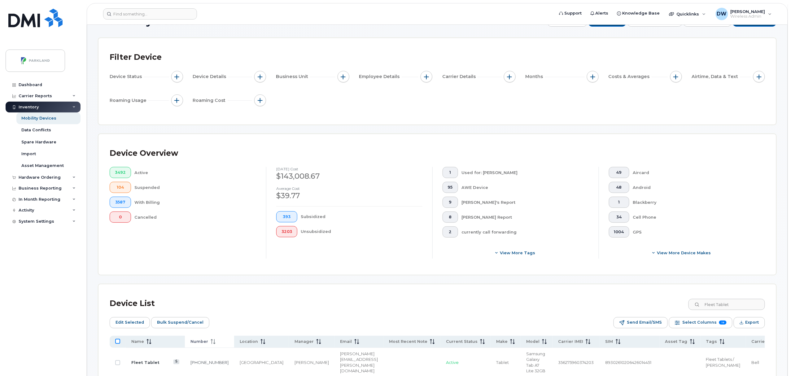
click at [117, 342] on input "All items unselected" at bounding box center [117, 341] width 5 height 5
click at [117, 342] on input "All items selected" at bounding box center [117, 341] width 5 height 5
click at [740, 308] on input "Fleet Tablet" at bounding box center [726, 304] width 77 height 11
drag, startPoint x: 741, startPoint y: 305, endPoint x: 707, endPoint y: 306, distance: 34.4
click at [707, 306] on input "Fleet Tablet" at bounding box center [726, 304] width 77 height 11
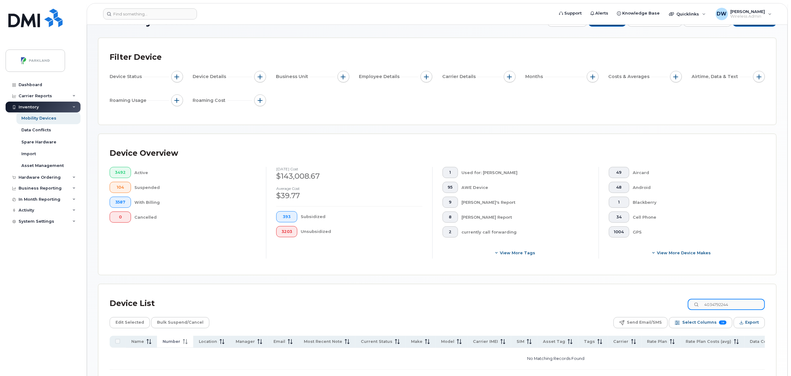
drag, startPoint x: 745, startPoint y: 304, endPoint x: 676, endPoint y: 304, distance: 69.4
click at [676, 304] on div "Device List 4034792244" at bounding box center [438, 304] width 656 height 16
drag, startPoint x: 743, startPoint y: 305, endPoint x: 629, endPoint y: 305, distance: 113.4
click at [629, 305] on div "Device List 4038356878" at bounding box center [438, 304] width 656 height 16
drag, startPoint x: 747, startPoint y: 304, endPoint x: 627, endPoint y: 305, distance: 119.6
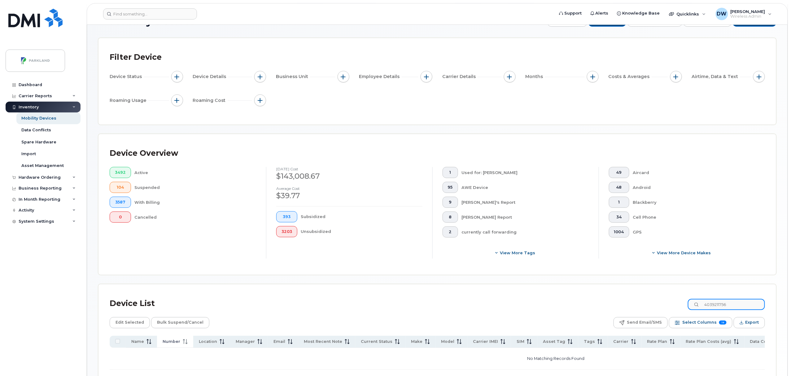
click at [627, 305] on div "Device List 4039211756" at bounding box center [438, 304] width 656 height 16
drag, startPoint x: 741, startPoint y: 306, endPoint x: 678, endPoint y: 305, distance: 62.9
click at [678, 305] on div "Device List 4039235471" at bounding box center [438, 304] width 656 height 16
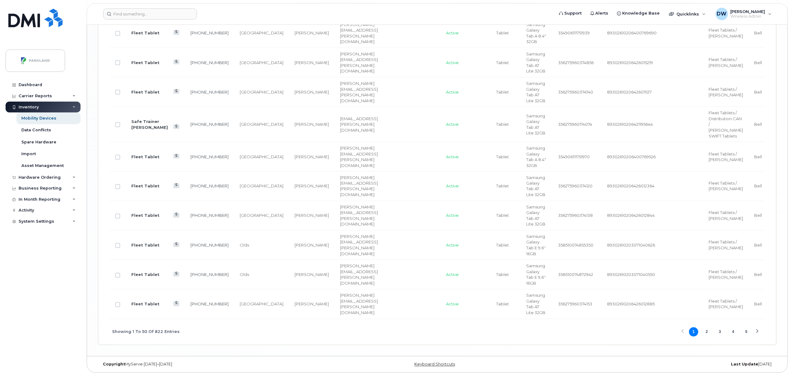
scroll to position [1779, 0]
click at [747, 331] on button "5" at bounding box center [746, 331] width 9 height 9
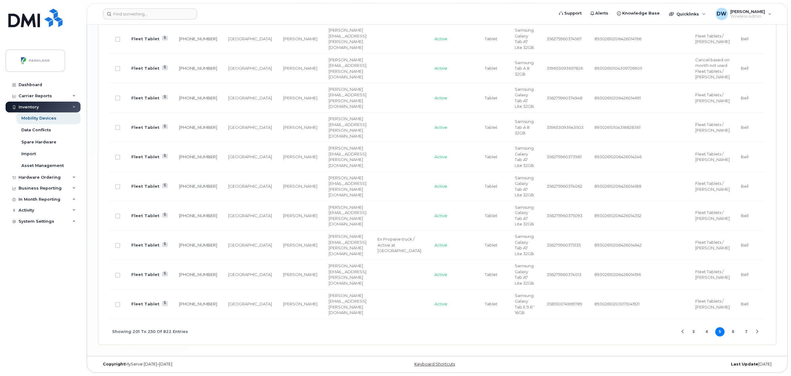
scroll to position [1704, 0]
click at [734, 331] on button "6" at bounding box center [733, 331] width 9 height 9
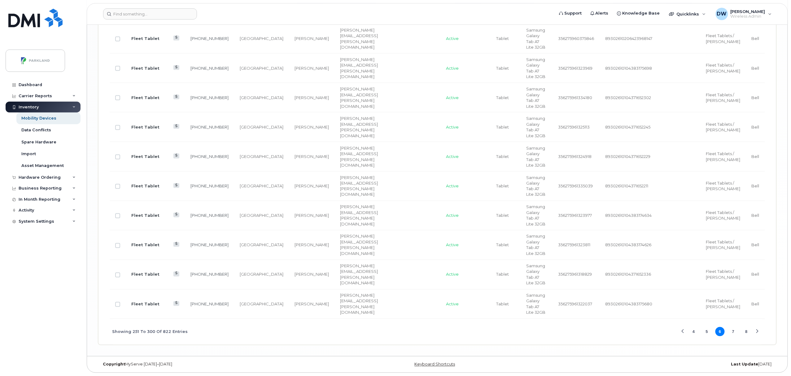
scroll to position [1739, 0]
click at [734, 331] on button "7" at bounding box center [733, 331] width 9 height 9
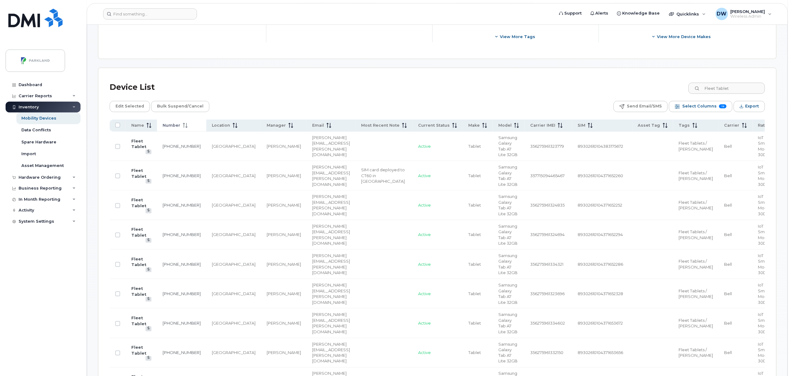
scroll to position [206, 0]
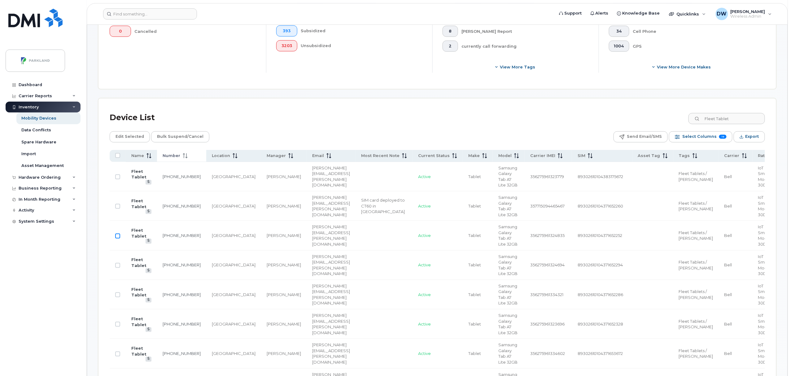
click at [116, 236] on input "Row Unselected" at bounding box center [117, 236] width 5 height 5
click at [118, 265] on input "Row Unselected" at bounding box center [117, 265] width 5 height 5
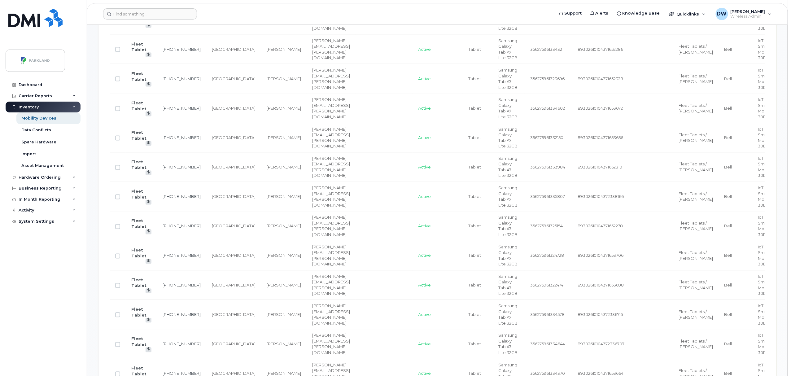
scroll to position [471, 0]
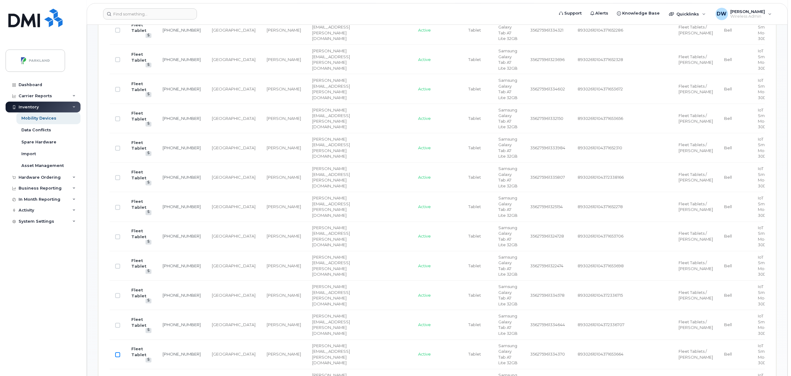
click at [117, 357] on input "Row Unselected" at bounding box center [117, 355] width 5 height 5
click at [119, 352] on input "Row Unselected" at bounding box center [117, 351] width 5 height 5
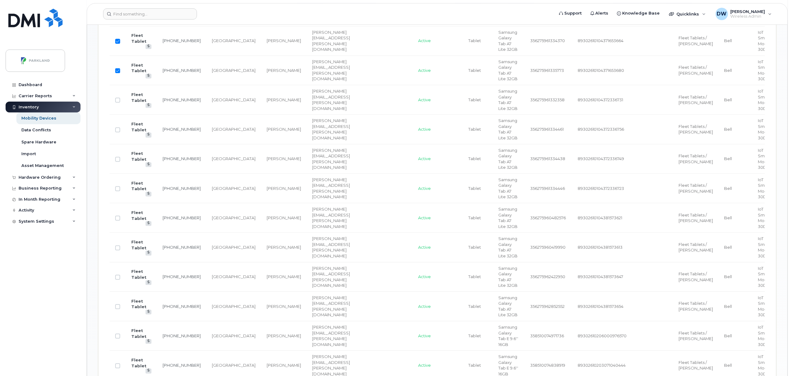
scroll to position [801, 0]
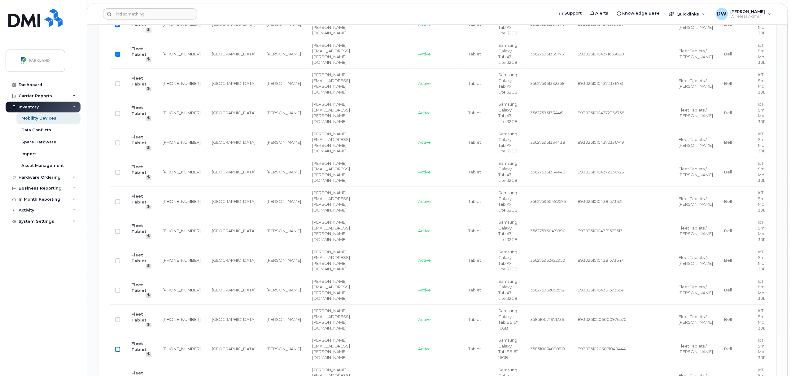
click at [119, 351] on input "Row Unselected" at bounding box center [117, 349] width 5 height 5
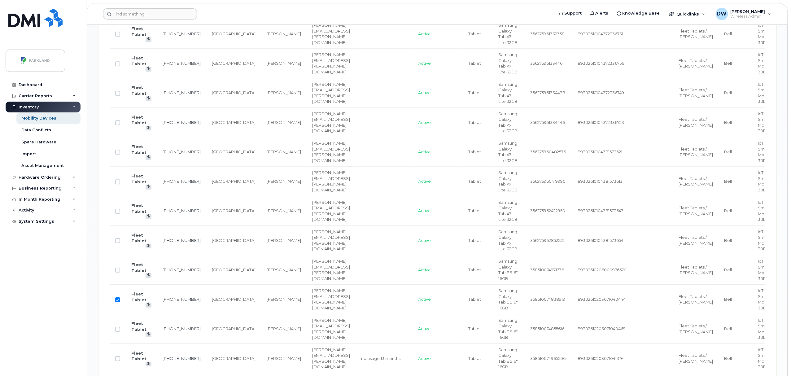
scroll to position [867, 0]
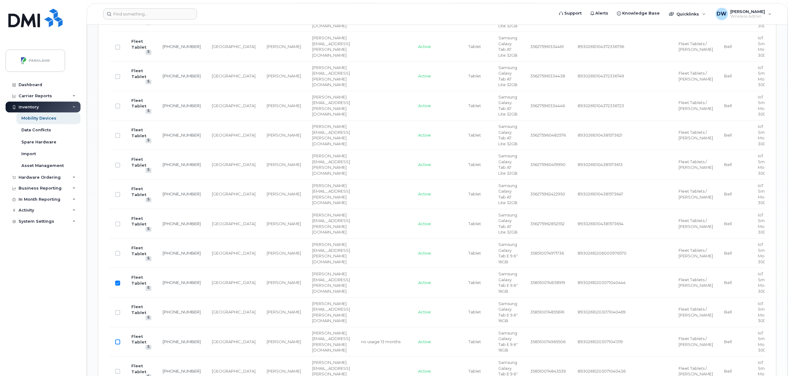
click at [118, 344] on input "Row Unselected" at bounding box center [117, 342] width 5 height 5
click at [117, 341] on input "Row Unselected" at bounding box center [117, 338] width 5 height 5
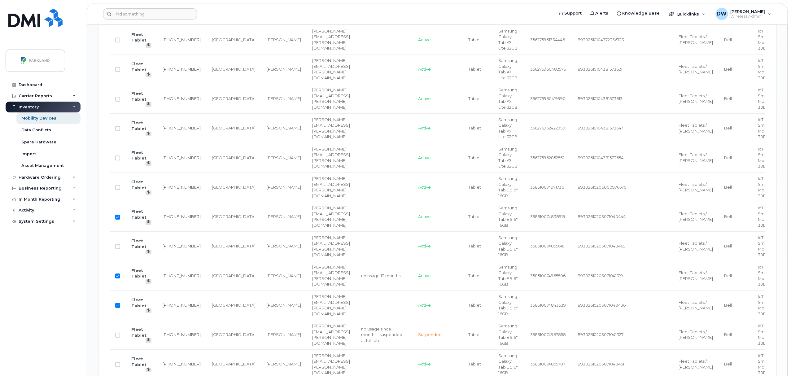
scroll to position [950, 0]
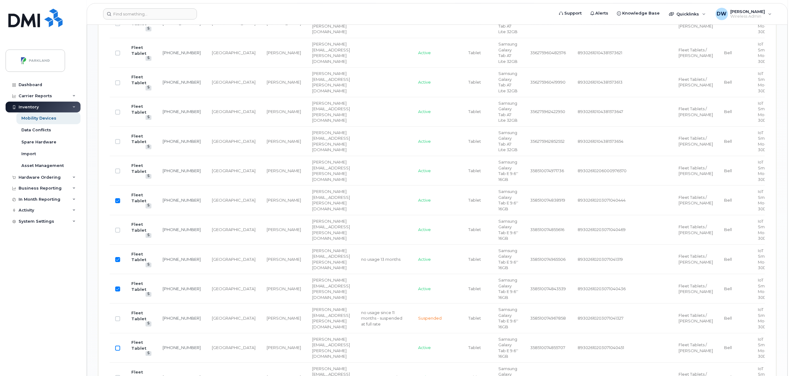
click at [118, 351] on input "Row Unselected" at bounding box center [117, 348] width 5 height 5
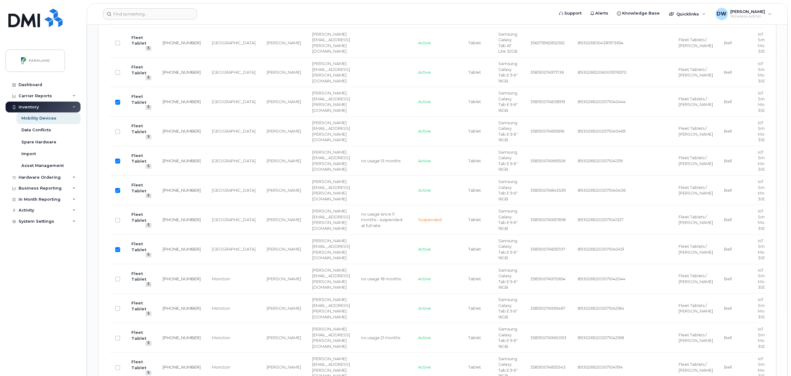
scroll to position [1049, 0]
click at [118, 340] on input "Row Unselected" at bounding box center [117, 337] width 5 height 5
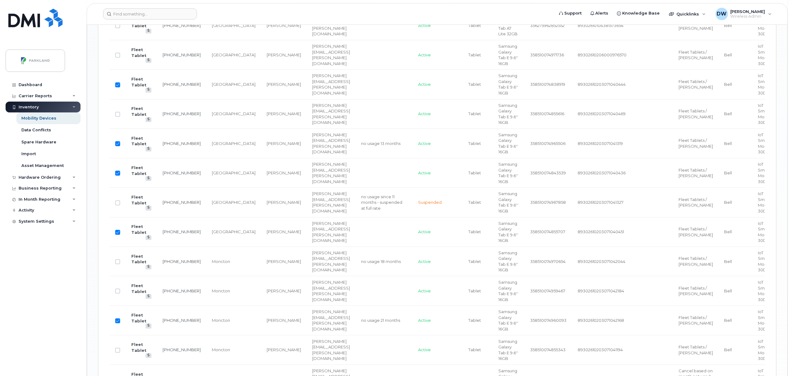
scroll to position [1082, 0]
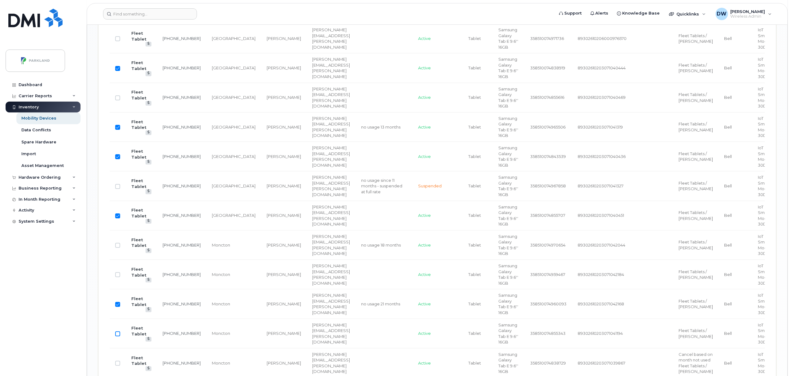
click at [116, 336] on input "Row Unselected" at bounding box center [117, 333] width 5 height 5
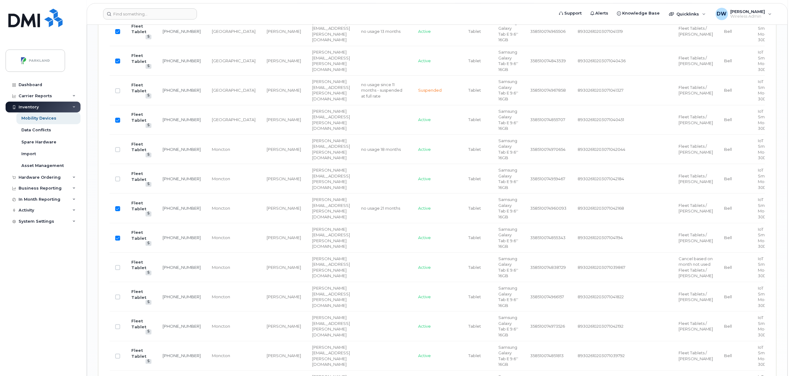
scroll to position [1181, 0]
click at [117, 296] on input "Row Unselected" at bounding box center [117, 293] width 5 height 5
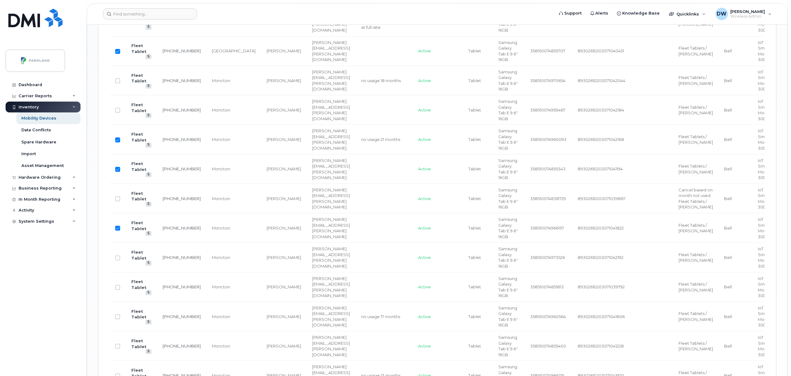
scroll to position [1247, 0]
click at [118, 289] on input "Row Unselected" at bounding box center [117, 286] width 5 height 5
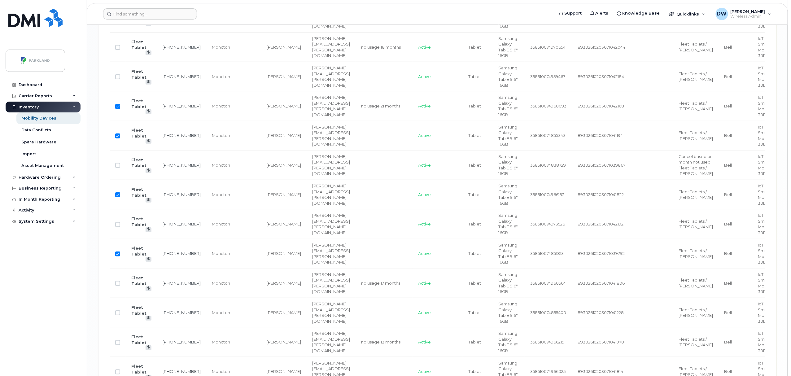
scroll to position [1280, 0]
click at [118, 286] on input "Row Unselected" at bounding box center [117, 283] width 5 height 5
click at [117, 315] on input "Row Unselected" at bounding box center [117, 312] width 5 height 5
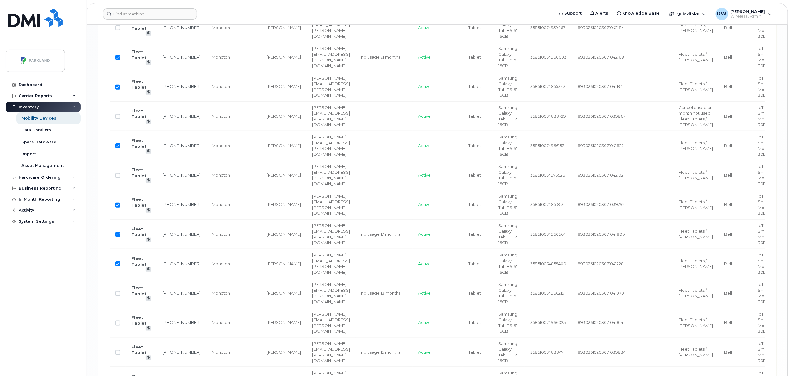
scroll to position [1330, 0]
click at [119, 295] on input "Row Unselected" at bounding box center [117, 292] width 5 height 5
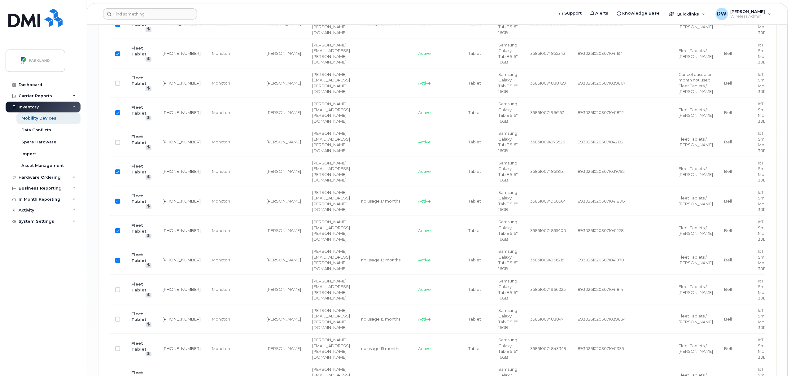
scroll to position [1363, 0]
click at [118, 321] on input "Row Unselected" at bounding box center [117, 318] width 5 height 5
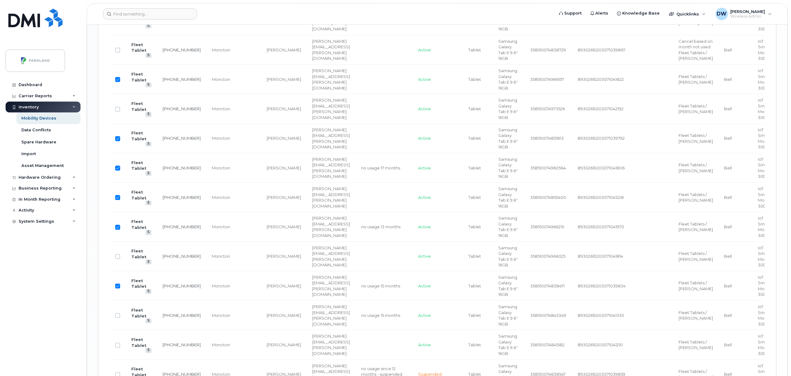
scroll to position [1396, 0]
click at [119, 318] on input "Row Unselected" at bounding box center [117, 315] width 5 height 5
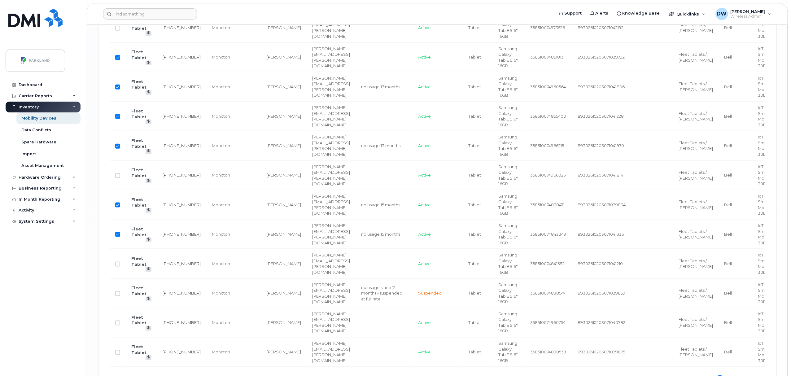
scroll to position [1479, 0]
click at [119, 323] on input "Row Unselected" at bounding box center [117, 320] width 5 height 5
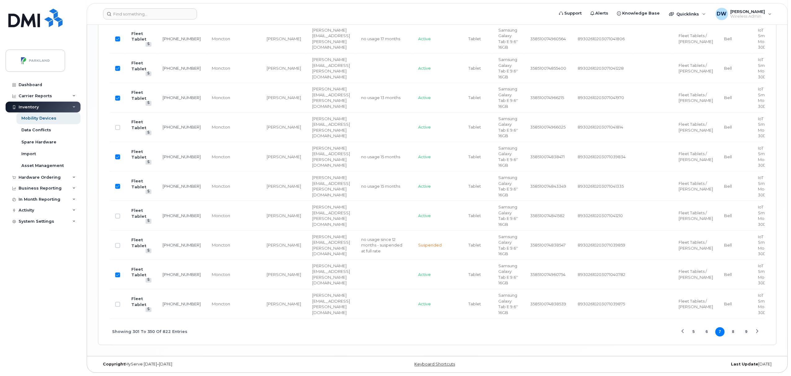
scroll to position [1545, 0]
click at [117, 307] on input "Row Unselected" at bounding box center [117, 304] width 5 height 5
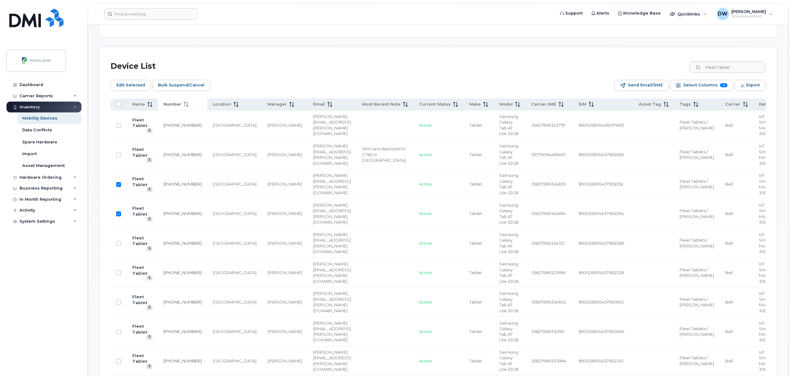
scroll to position [198, 0]
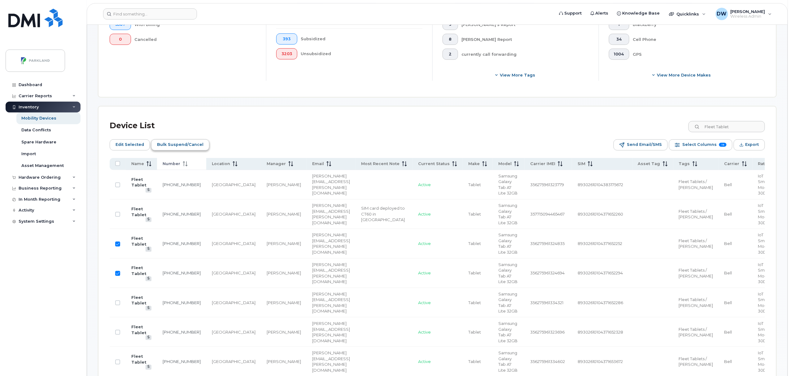
click at [172, 144] on span "Bulk Suspend/Cancel" at bounding box center [180, 144] width 46 height 9
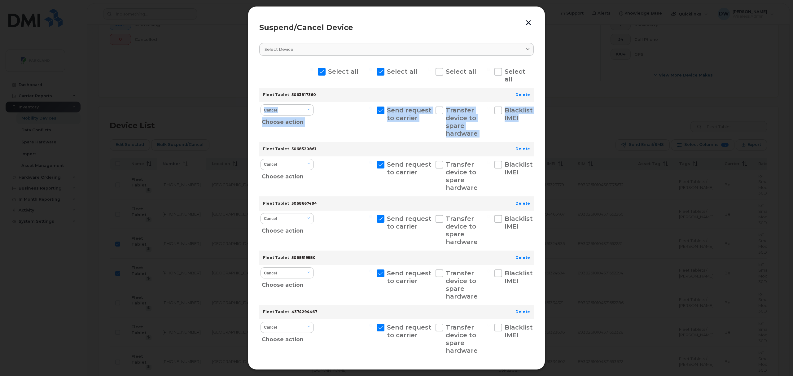
scroll to position [0, 91]
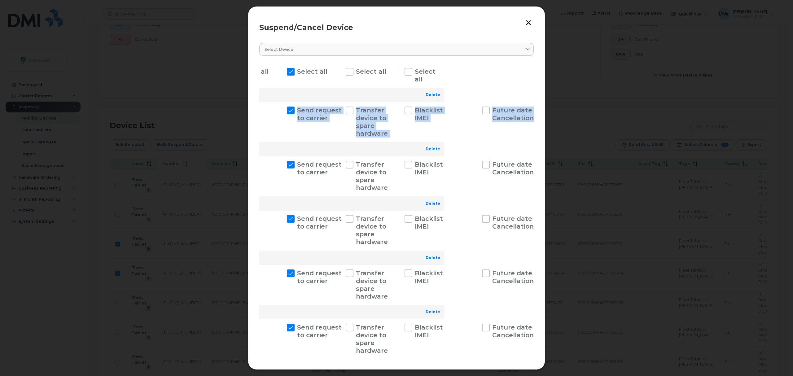
drag, startPoint x: 532, startPoint y: 97, endPoint x: 531, endPoint y: 133, distance: 36.3
click at [444, 133] on div "Fleet Tablet 5063817360 Delete Cancel Suspend - Extend Suspension Suspend - Red…" at bounding box center [306, 115] width 274 height 54
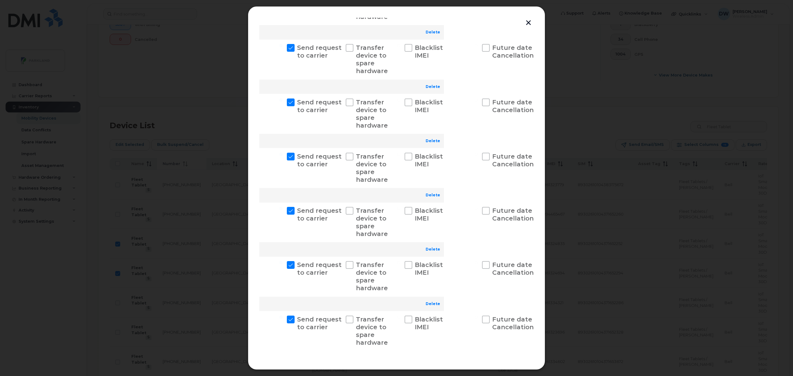
scroll to position [790, 0]
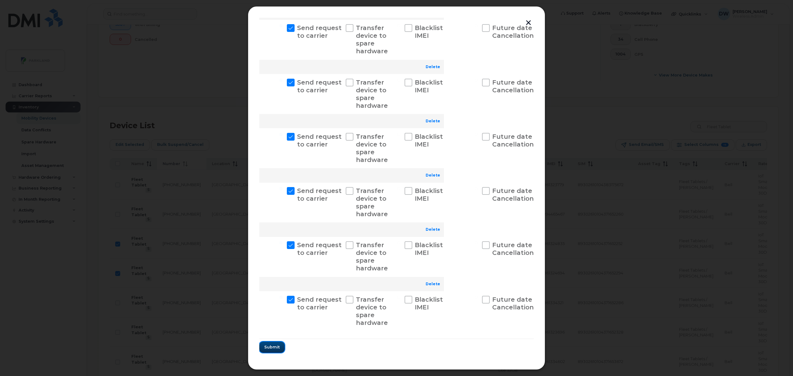
click at [274, 347] on span "Submit" at bounding box center [271, 347] width 15 height 6
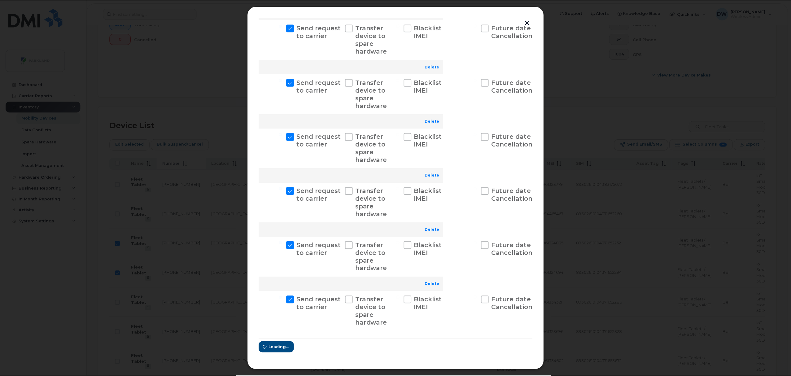
scroll to position [0, 0]
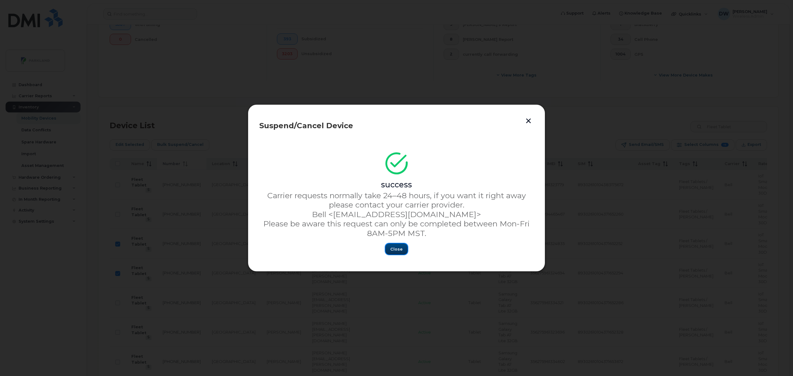
click at [395, 248] on span "Close" at bounding box center [396, 249] width 12 height 6
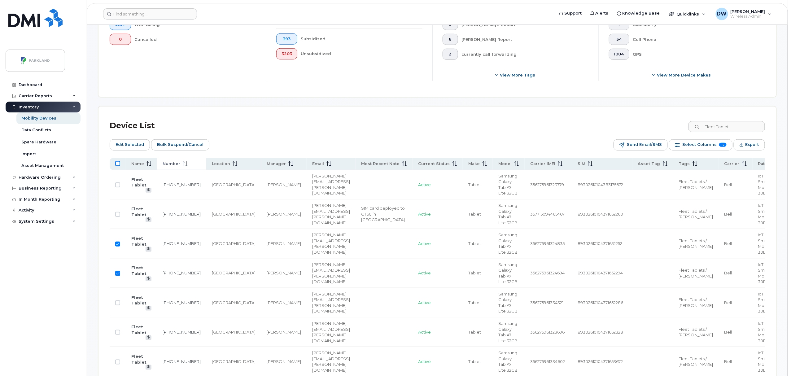
click at [118, 165] on input "All items unselected" at bounding box center [117, 163] width 5 height 5
click at [118, 165] on input "All items selected" at bounding box center [117, 163] width 5 height 5
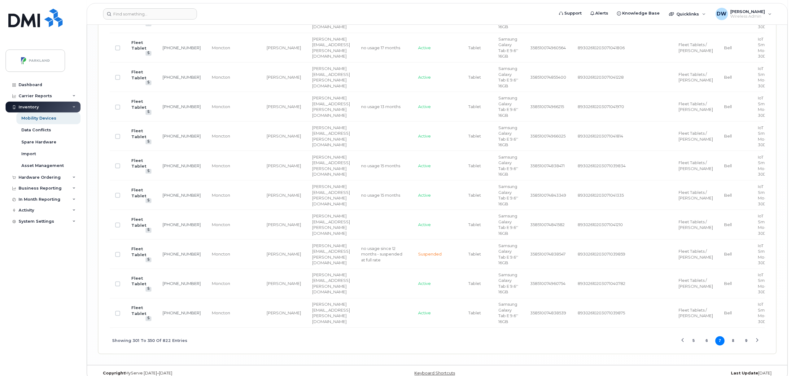
scroll to position [1566, 0]
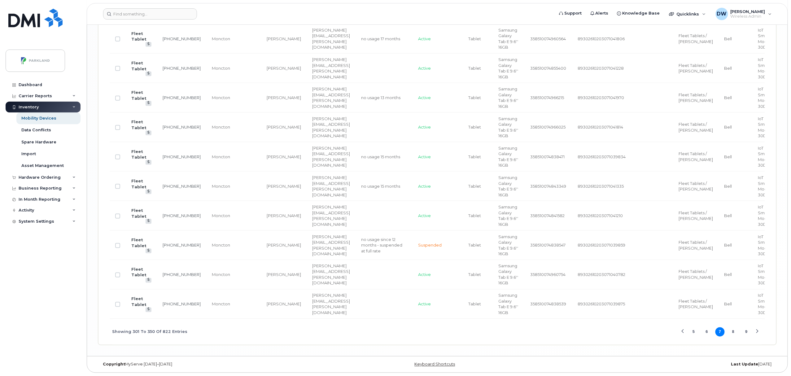
click at [734, 331] on button "8" at bounding box center [733, 331] width 9 height 9
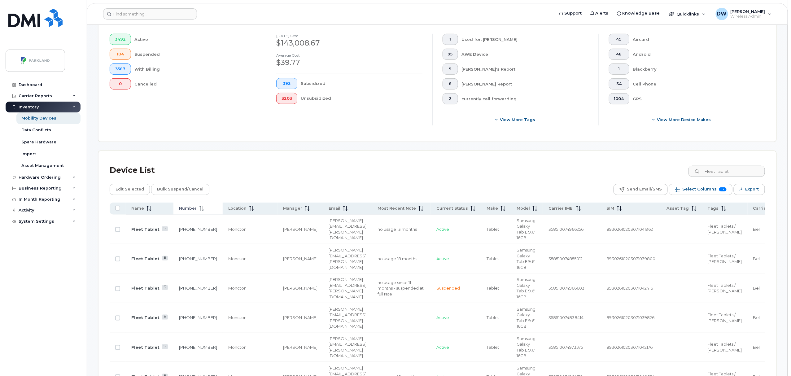
scroll to position [139, 0]
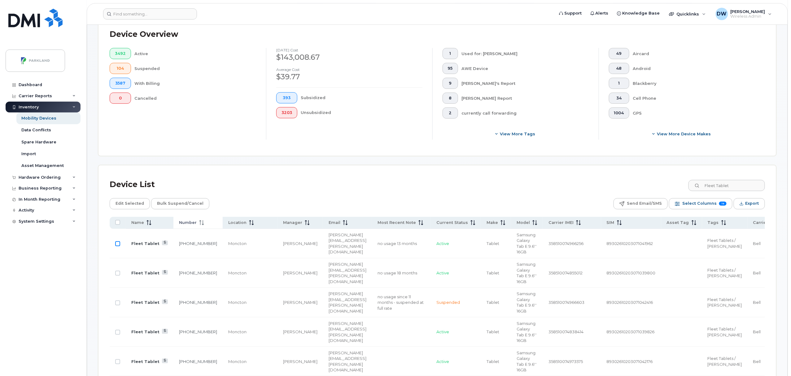
click at [118, 243] on input "Row Unselected" at bounding box center [117, 243] width 5 height 5
click at [118, 274] on input "Row Unselected" at bounding box center [117, 273] width 5 height 5
click at [117, 362] on input "Row Unselected" at bounding box center [117, 361] width 5 height 5
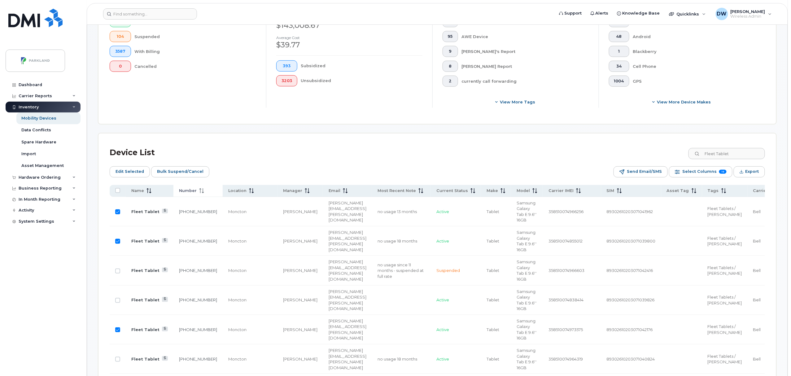
scroll to position [173, 0]
click at [117, 361] on input "Row Unselected" at bounding box center [117, 358] width 5 height 5
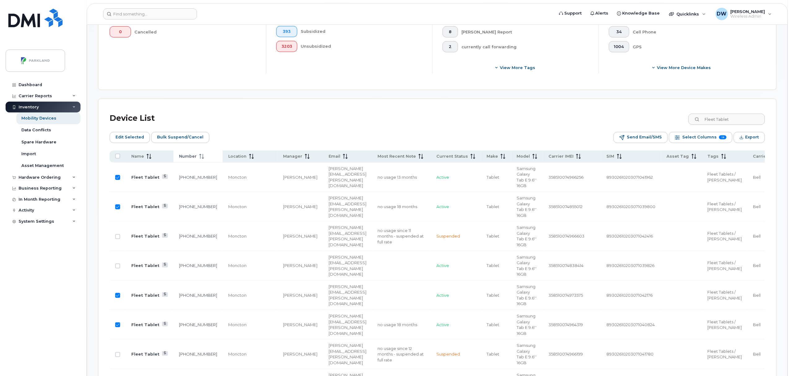
scroll to position [222, 0]
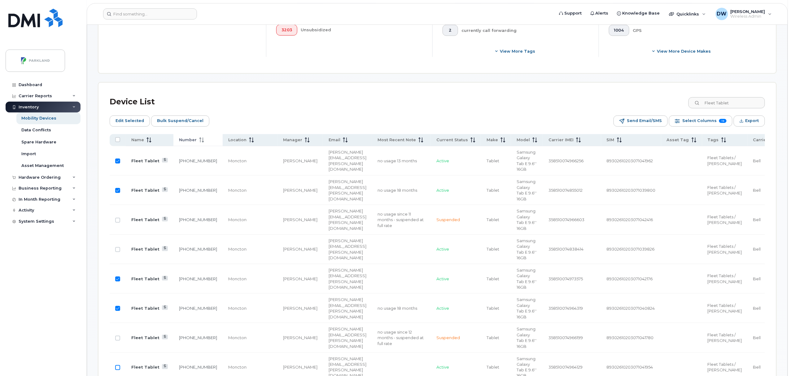
click at [116, 369] on input "Row Unselected" at bounding box center [117, 367] width 5 height 5
click at [223, 364] on td "Moncton" at bounding box center [250, 367] width 55 height 29
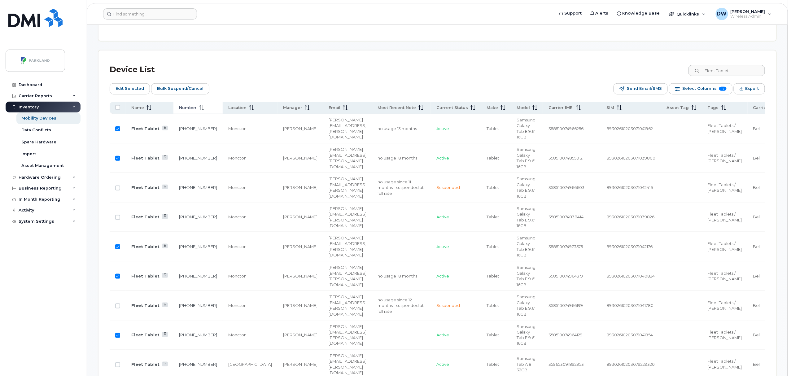
scroll to position [255, 0]
click at [120, 366] on input "Row Unselected" at bounding box center [117, 364] width 5 height 5
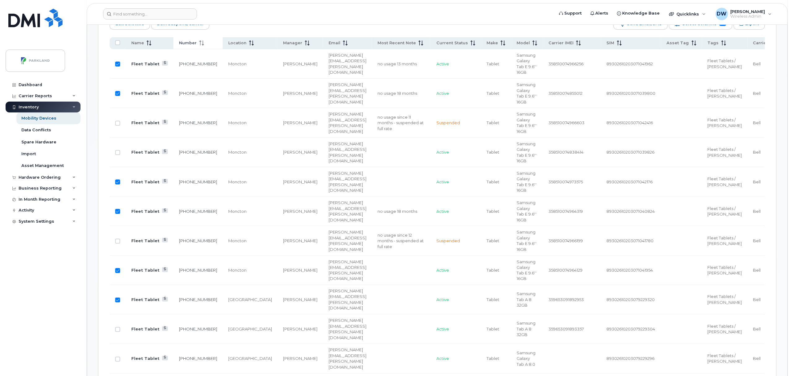
scroll to position [321, 0]
click at [119, 358] on input "Row Unselected" at bounding box center [117, 357] width 5 height 5
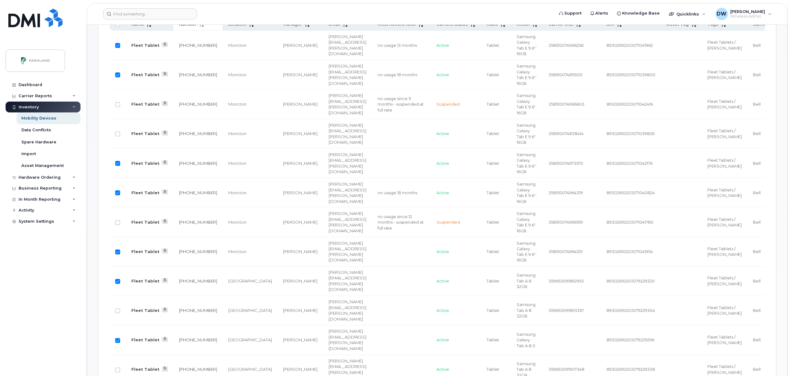
scroll to position [354, 0]
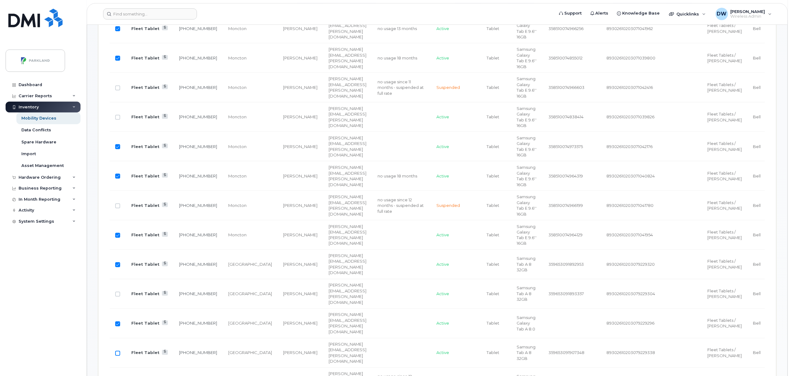
click at [118, 356] on input "Row Unselected" at bounding box center [117, 353] width 5 height 5
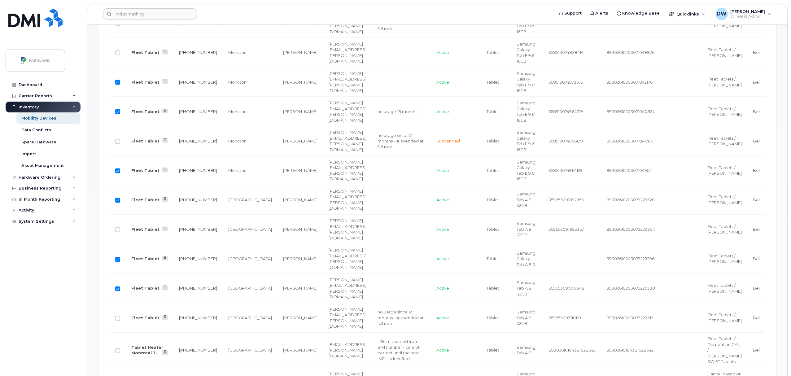
scroll to position [420, 0]
click at [118, 319] on input "Row Unselected" at bounding box center [117, 316] width 5 height 5
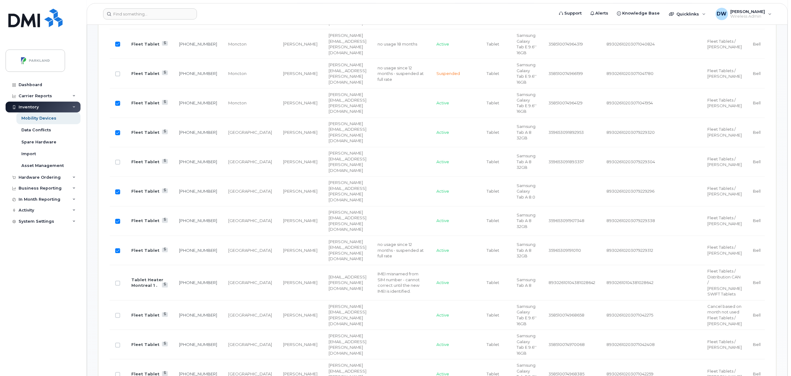
scroll to position [503, 0]
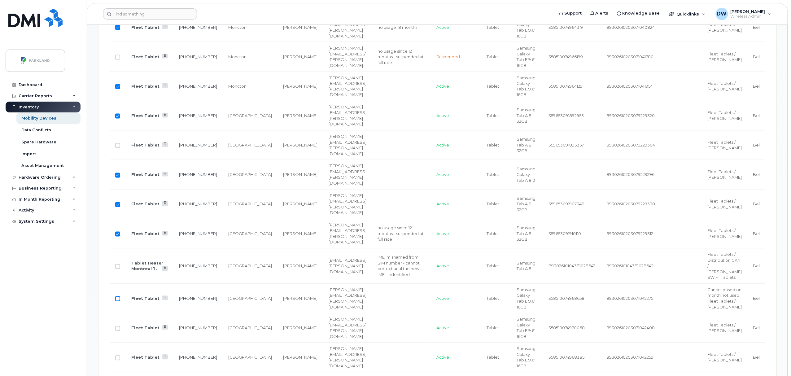
click at [118, 301] on input "Row Unselected" at bounding box center [117, 298] width 5 height 5
click at [118, 331] on input "Row Unselected" at bounding box center [117, 328] width 5 height 5
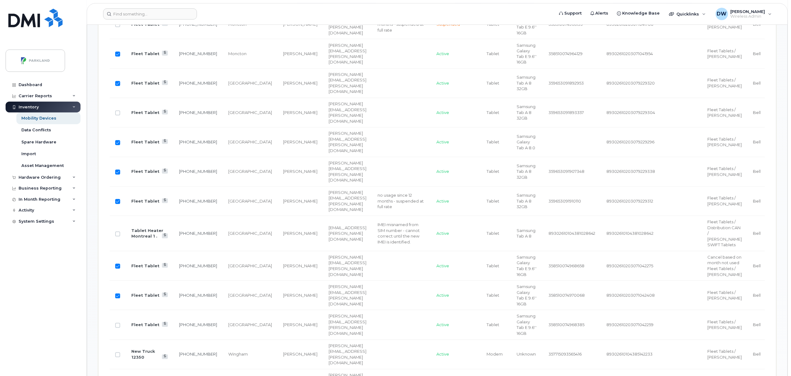
scroll to position [536, 0]
click at [118, 328] on input "Row Unselected" at bounding box center [117, 325] width 5 height 5
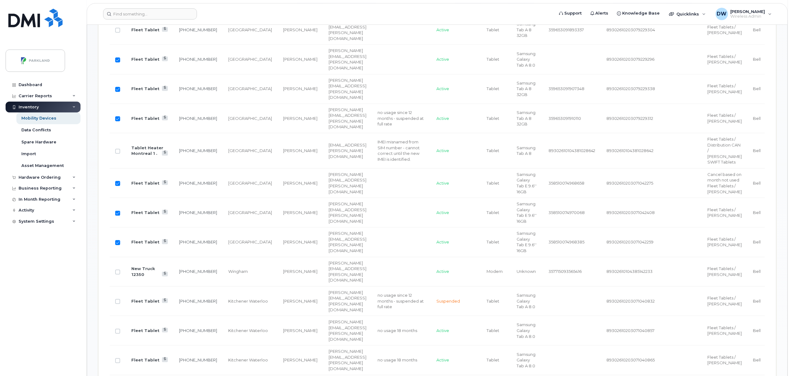
scroll to position [635, 0]
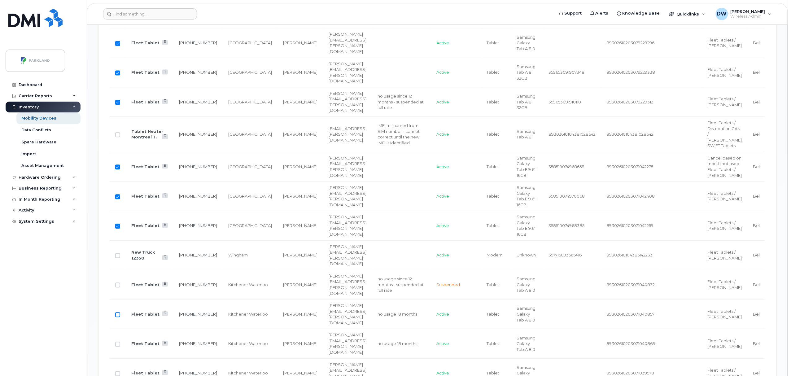
click at [118, 317] on input "Row Unselected" at bounding box center [117, 314] width 5 height 5
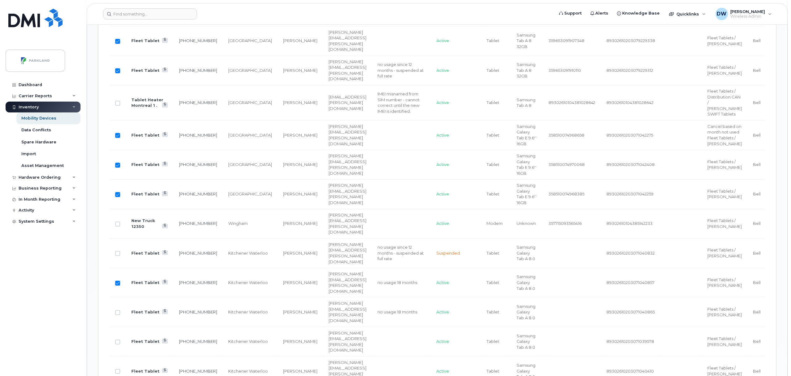
scroll to position [668, 0]
click at [118, 314] on input "Row Unselected" at bounding box center [117, 311] width 5 height 5
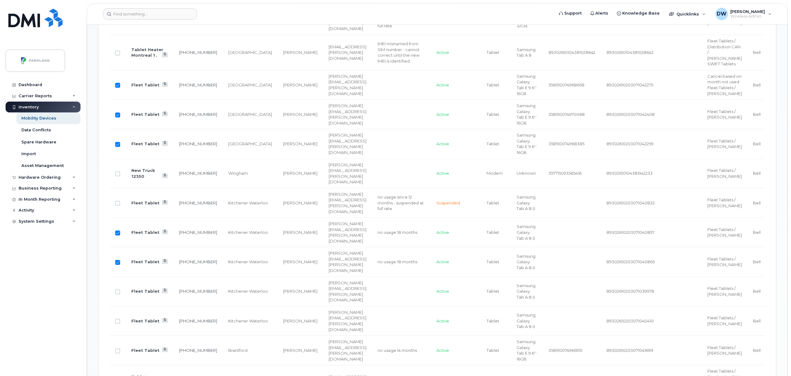
scroll to position [718, 0]
click at [119, 293] on input "Row Unselected" at bounding box center [117, 290] width 5 height 5
click at [119, 323] on input "Row Unselected" at bounding box center [117, 320] width 5 height 5
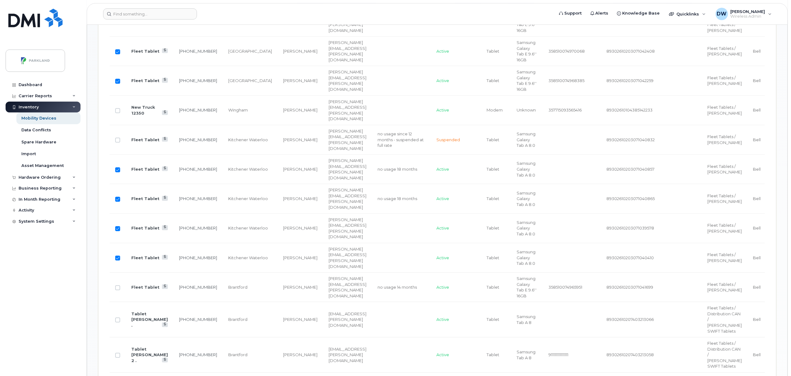
scroll to position [784, 0]
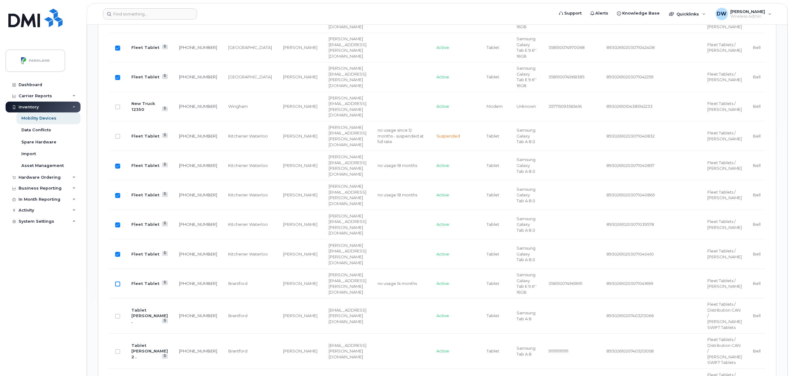
click at [119, 287] on input "Row Unselected" at bounding box center [117, 284] width 5 height 5
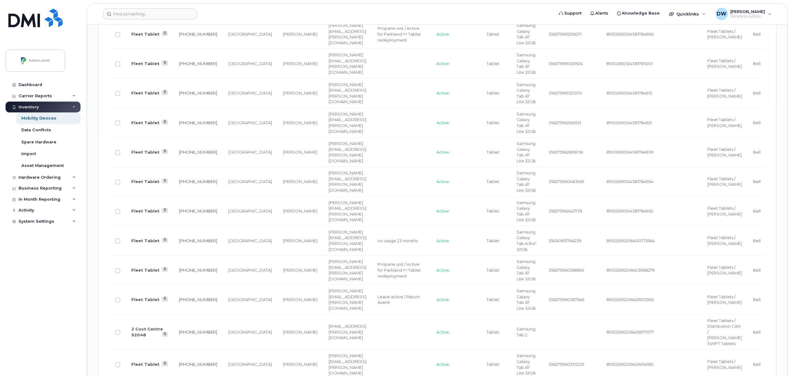
scroll to position [1263, 0]
click at [118, 243] on input "Row Unselected" at bounding box center [117, 240] width 5 height 5
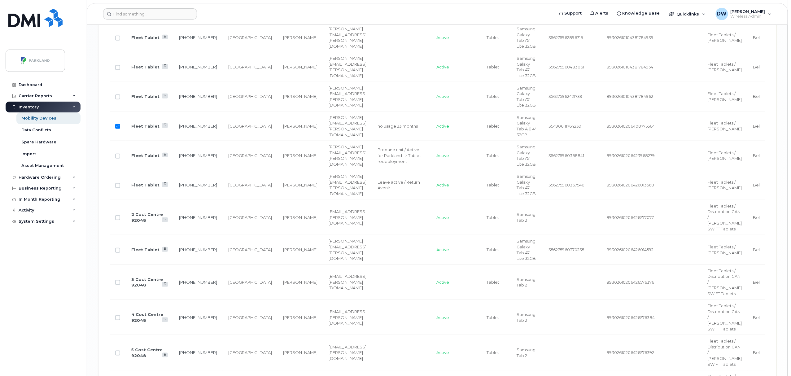
scroll to position [1379, 0]
click at [117, 252] on input "Row Unselected" at bounding box center [117, 249] width 5 height 5
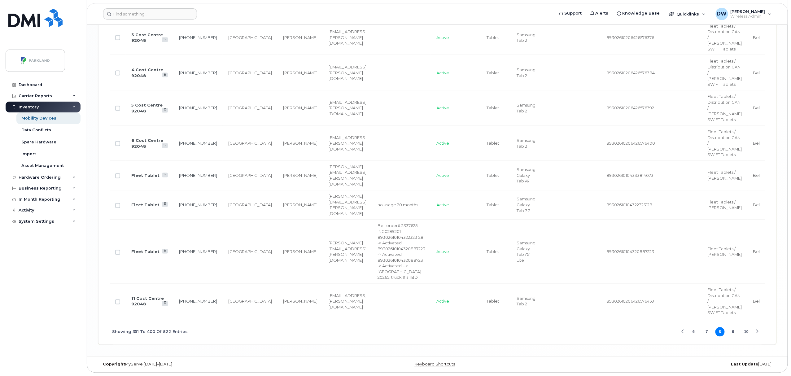
scroll to position [1643, 0]
click at [118, 208] on input "Row Unselected" at bounding box center [117, 205] width 5 height 5
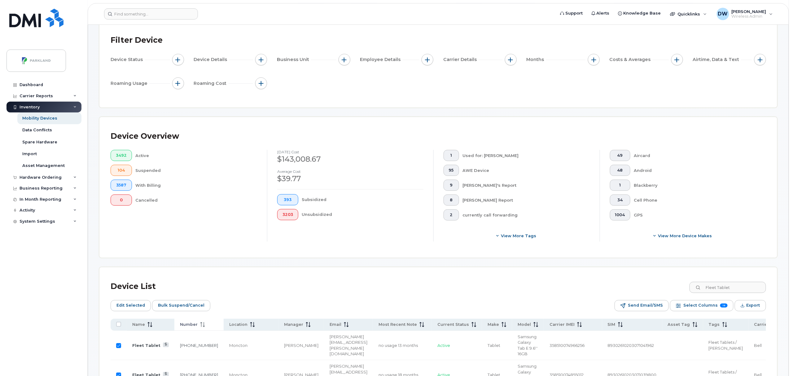
scroll to position [0, 0]
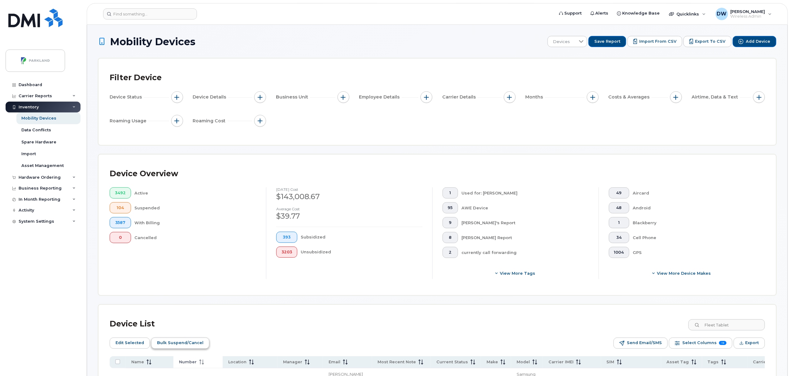
click at [178, 341] on span "Bulk Suspend/Cancel" at bounding box center [180, 342] width 46 height 9
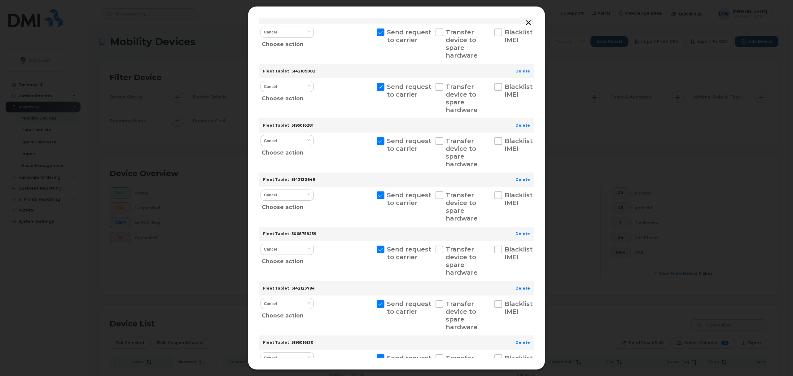
scroll to position [844, 0]
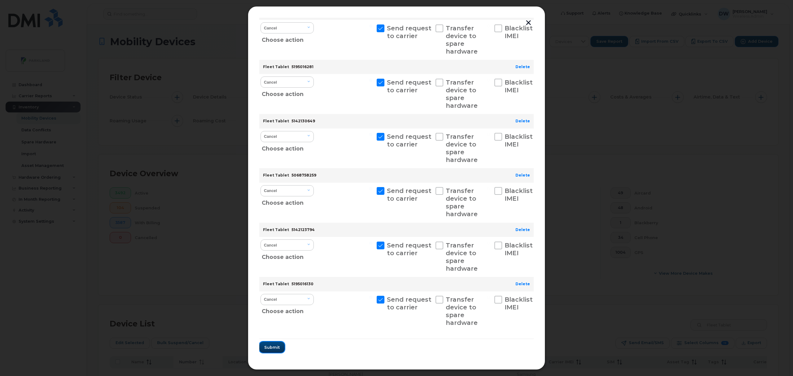
click at [270, 346] on span "Submit" at bounding box center [271, 347] width 15 height 6
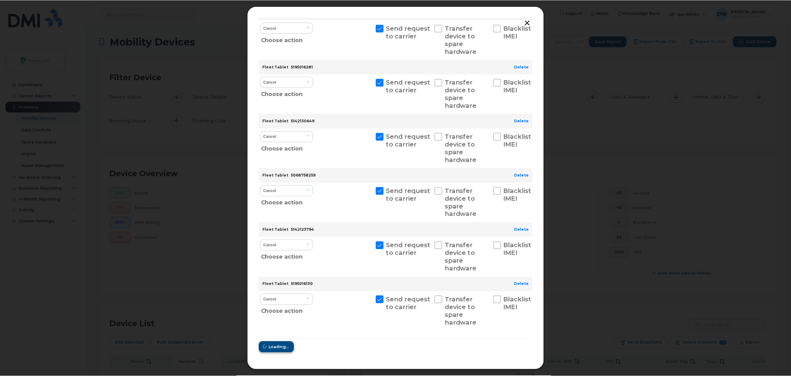
scroll to position [0, 0]
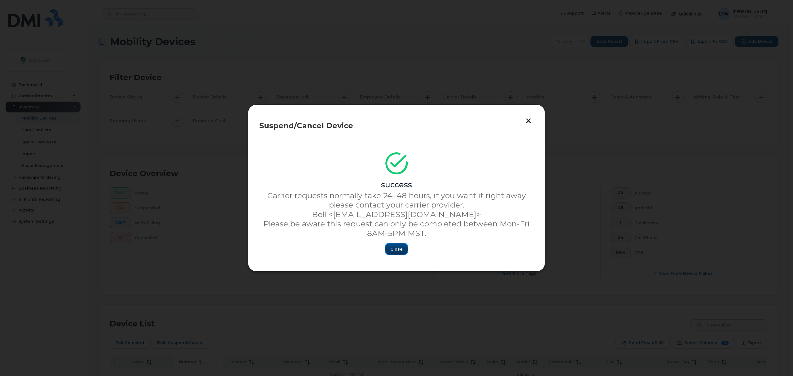
click at [395, 247] on span "Close" at bounding box center [396, 249] width 12 height 6
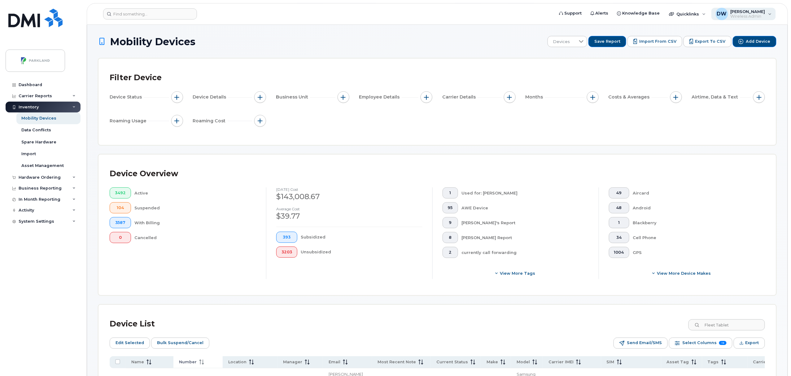
click at [752, 9] on span "[PERSON_NAME]" at bounding box center [748, 11] width 35 height 5
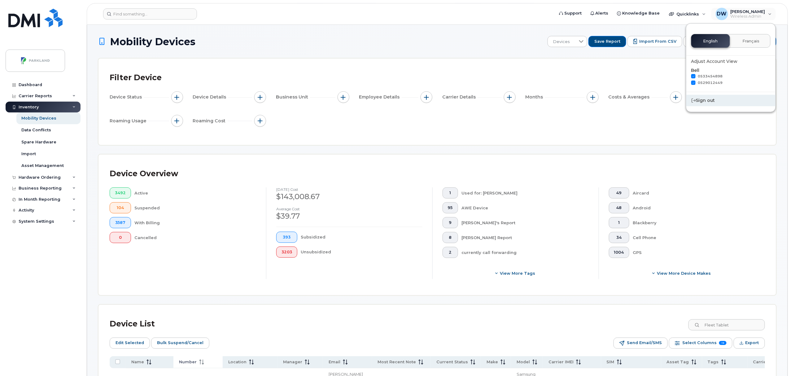
click at [702, 97] on div "Sign out" at bounding box center [730, 100] width 89 height 11
